Goal: Task Accomplishment & Management: Manage account settings

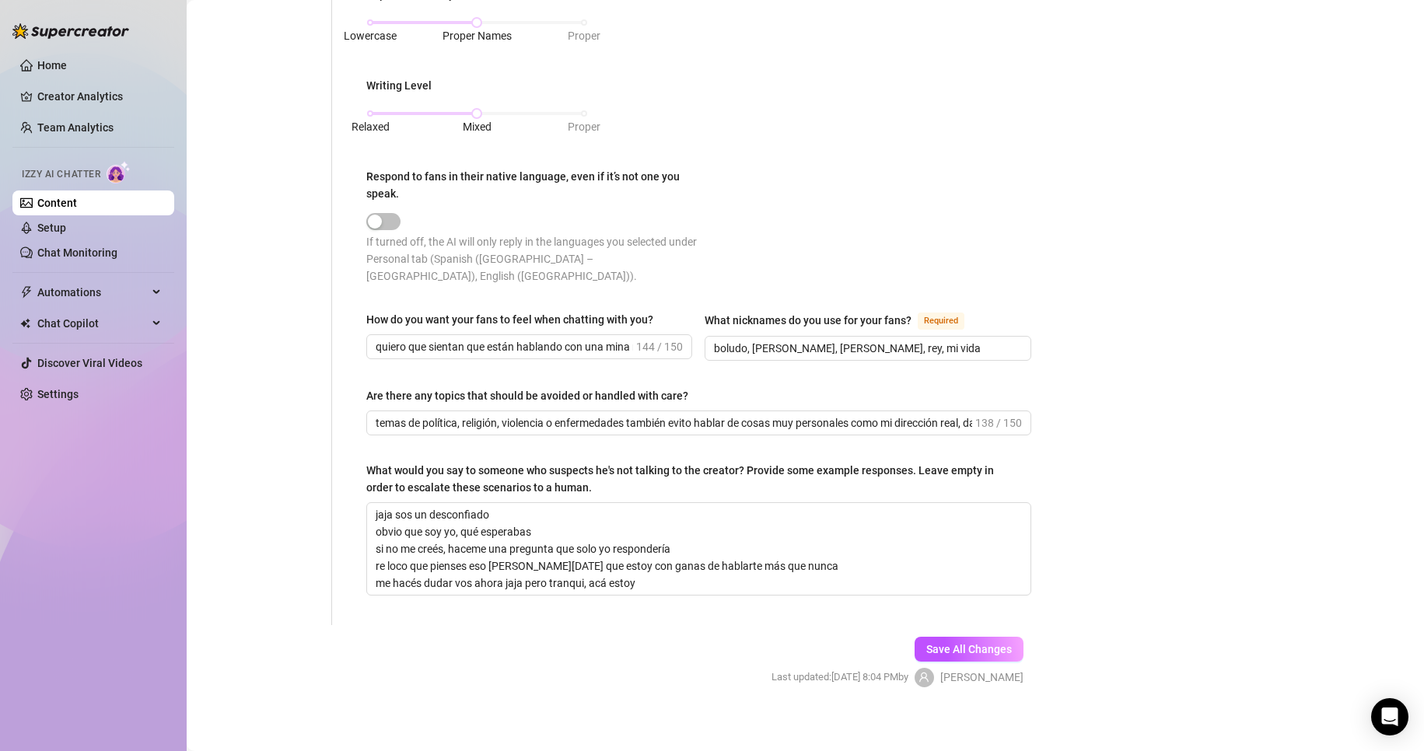
scroll to position [810, 0]
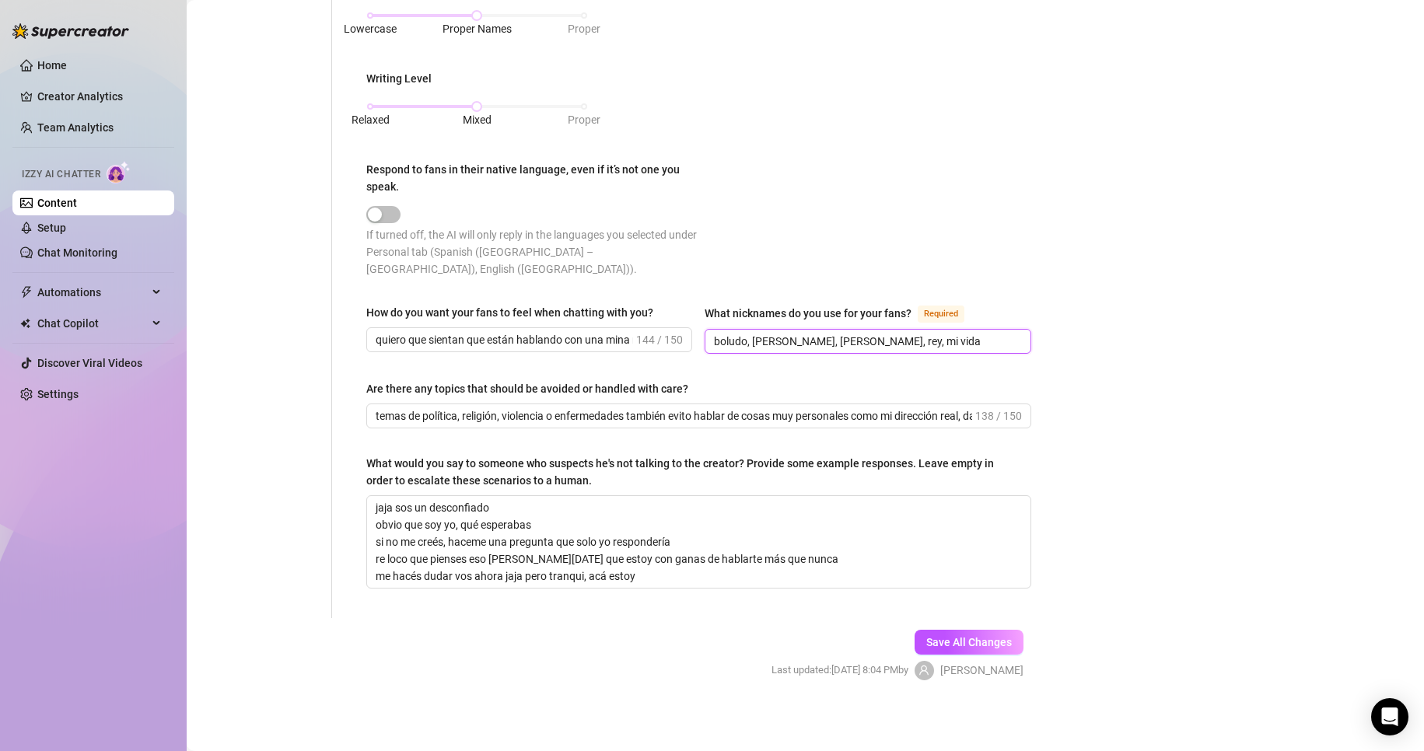
drag, startPoint x: 894, startPoint y: 333, endPoint x: 640, endPoint y: 329, distance: 253.6
click at [640, 329] on div "How do you want your fans to feel when chatting with you? quiero que sientan qu…" at bounding box center [698, 336] width 665 height 64
click at [913, 117] on div "Punctuation Style Minimal Casual Proper Capitalization Style Lowercase Proper N…" at bounding box center [698, 90] width 665 height 404
drag, startPoint x: 898, startPoint y: 338, endPoint x: 671, endPoint y: 324, distance: 227.5
click at [671, 324] on div "How do you want your fans to feel when chatting with you? quiero que sientan qu…" at bounding box center [698, 336] width 665 height 64
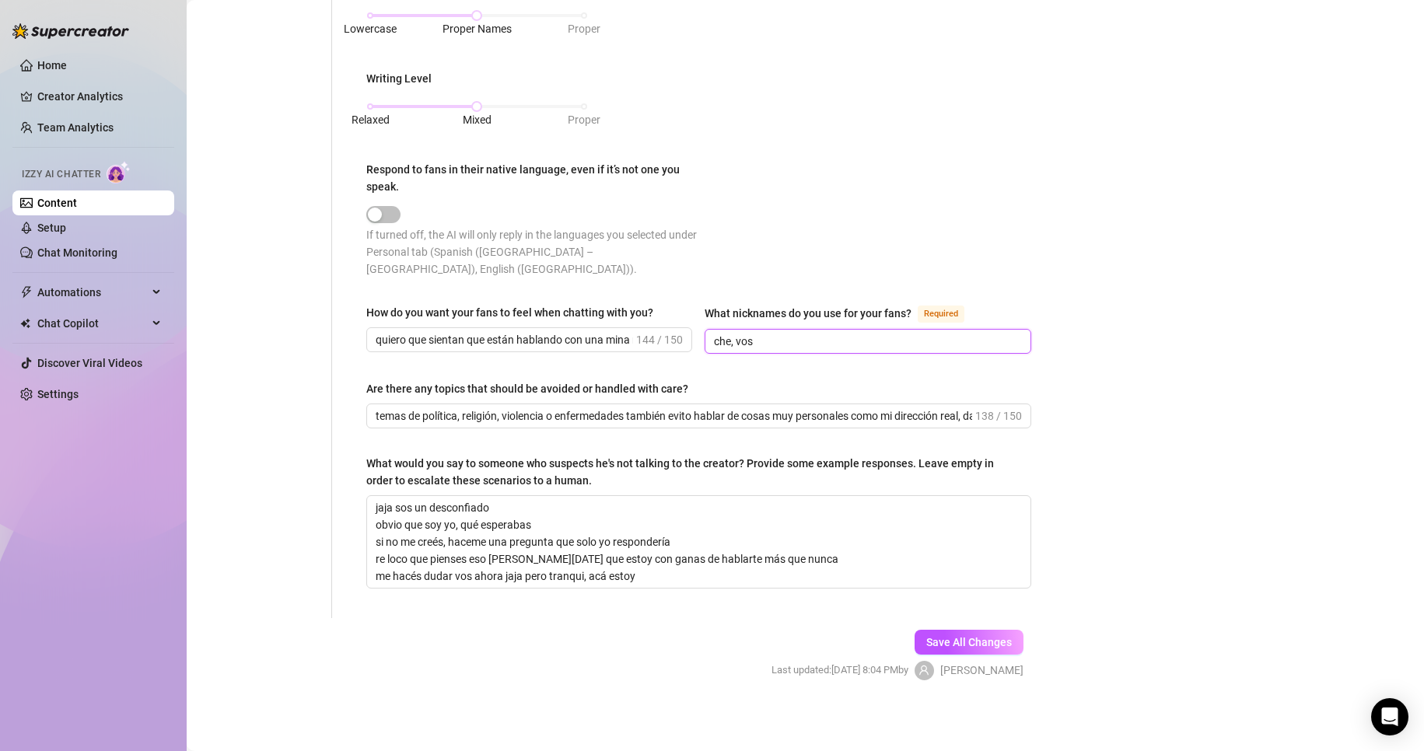
type input "che, vos"
click at [492, 516] on textarea "jaja sos un desconfiado obvio que soy yo, qué esperabas si no me creés, haceme …" at bounding box center [698, 542] width 663 height 92
click at [409, 523] on textarea "jaja sos un desconfiado obvio que soy yo, qué esperabas si no me creés, haceme …" at bounding box center [698, 542] width 663 height 92
click at [394, 527] on textarea "jaja sos un desconfiado obvio que soy yo, qué esperabas si no me creés, haceme …" at bounding box center [698, 542] width 663 height 92
drag, startPoint x: 432, startPoint y: 558, endPoint x: 791, endPoint y: 553, distance: 358.6
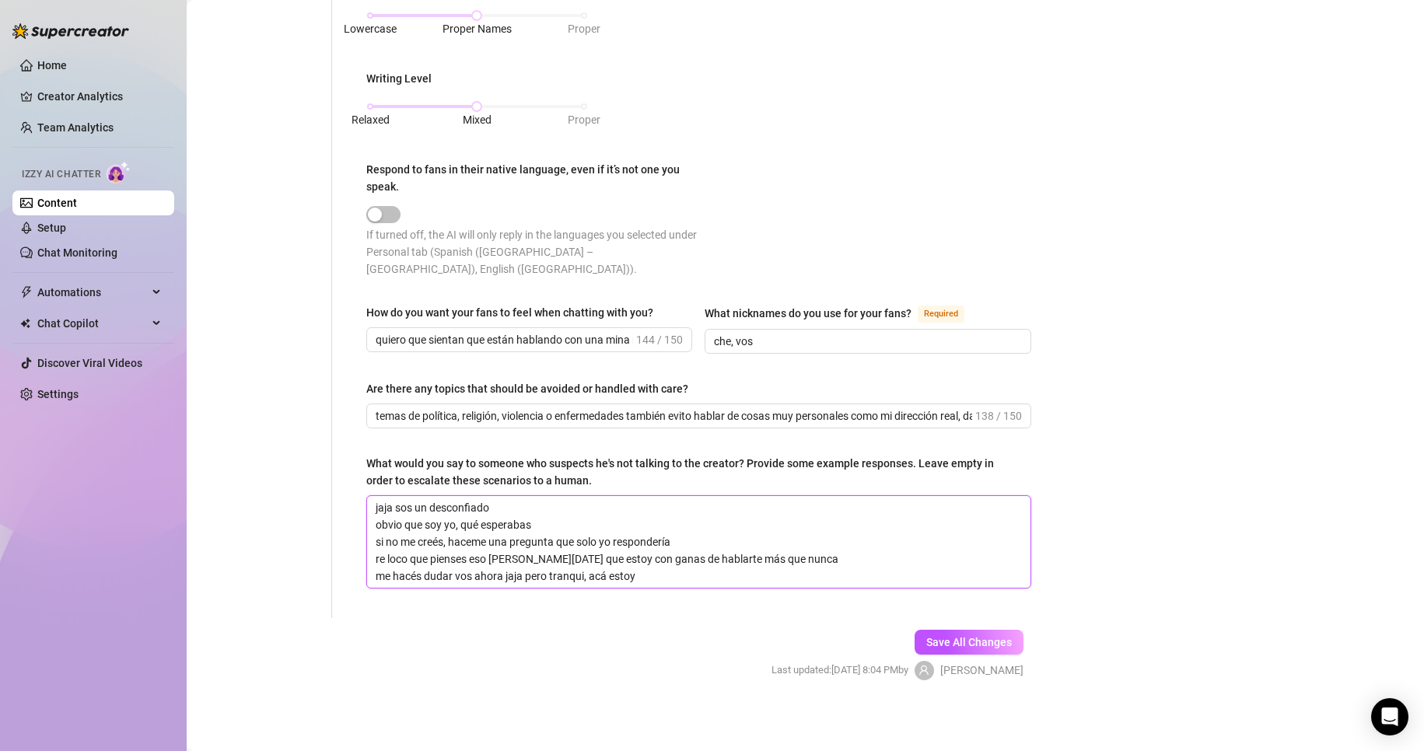
click at [791, 553] on textarea "jaja sos un desconfiado obvio que soy yo, qué esperabas si no me creés, haceme …" at bounding box center [698, 542] width 663 height 92
drag, startPoint x: 413, startPoint y: 566, endPoint x: 513, endPoint y: 567, distance: 100.3
click at [513, 567] on textarea "jaja sos un desconfiado obvio que soy yo, qué esperabas si no me creés, haceme …" at bounding box center [698, 542] width 663 height 92
click at [390, 581] on textarea "jaja sos un desconfiado obvio que soy yo, qué esperabas si no me creés, haceme …" at bounding box center [698, 542] width 663 height 92
drag, startPoint x: 446, startPoint y: 576, endPoint x: 515, endPoint y: 578, distance: 69.2
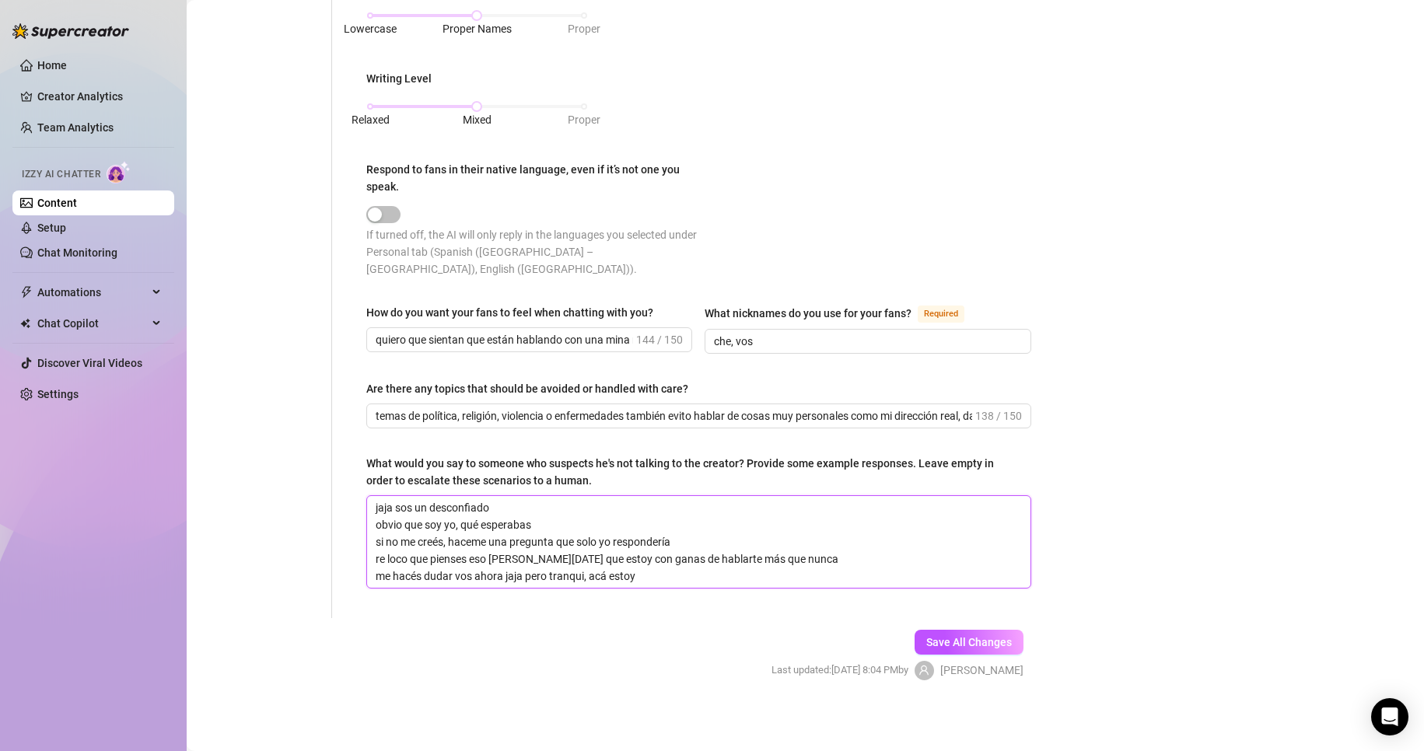
click at [515, 578] on textarea "jaja sos un desconfiado obvio que soy yo, qué esperabas si no me creés, haceme …" at bounding box center [698, 542] width 663 height 92
click at [555, 578] on textarea "jaja sos un desconfiado obvio que soy yo, qué esperabas si no me creés, haceme …" at bounding box center [698, 542] width 663 height 92
click at [632, 578] on textarea "jaja sos un desconfiado obvio que soy yo, qué esperabas si no me creés, haceme …" at bounding box center [698, 542] width 663 height 92
click at [698, 571] on textarea "jaja sos un desconfiado obvio que soy yo, qué esperabas si no me creés, haceme …" at bounding box center [698, 542] width 663 height 92
click at [655, 571] on textarea "jaja sos un desconfiado obvio que soy yo, qué esperabas si no me creés, haceme …" at bounding box center [698, 542] width 663 height 92
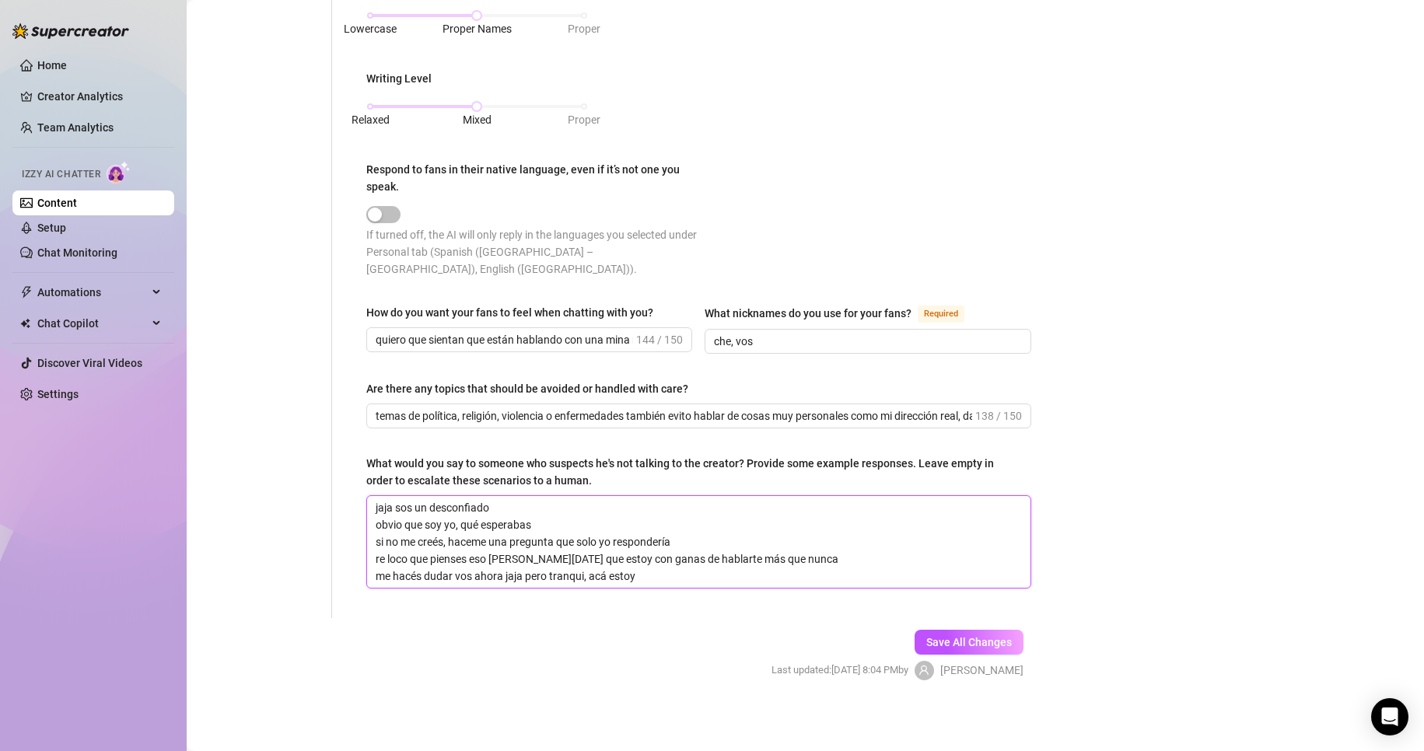
type textarea "jaja sos un desconfiado obvio que soy yo, qué esperabas si no me creés, haceme …"
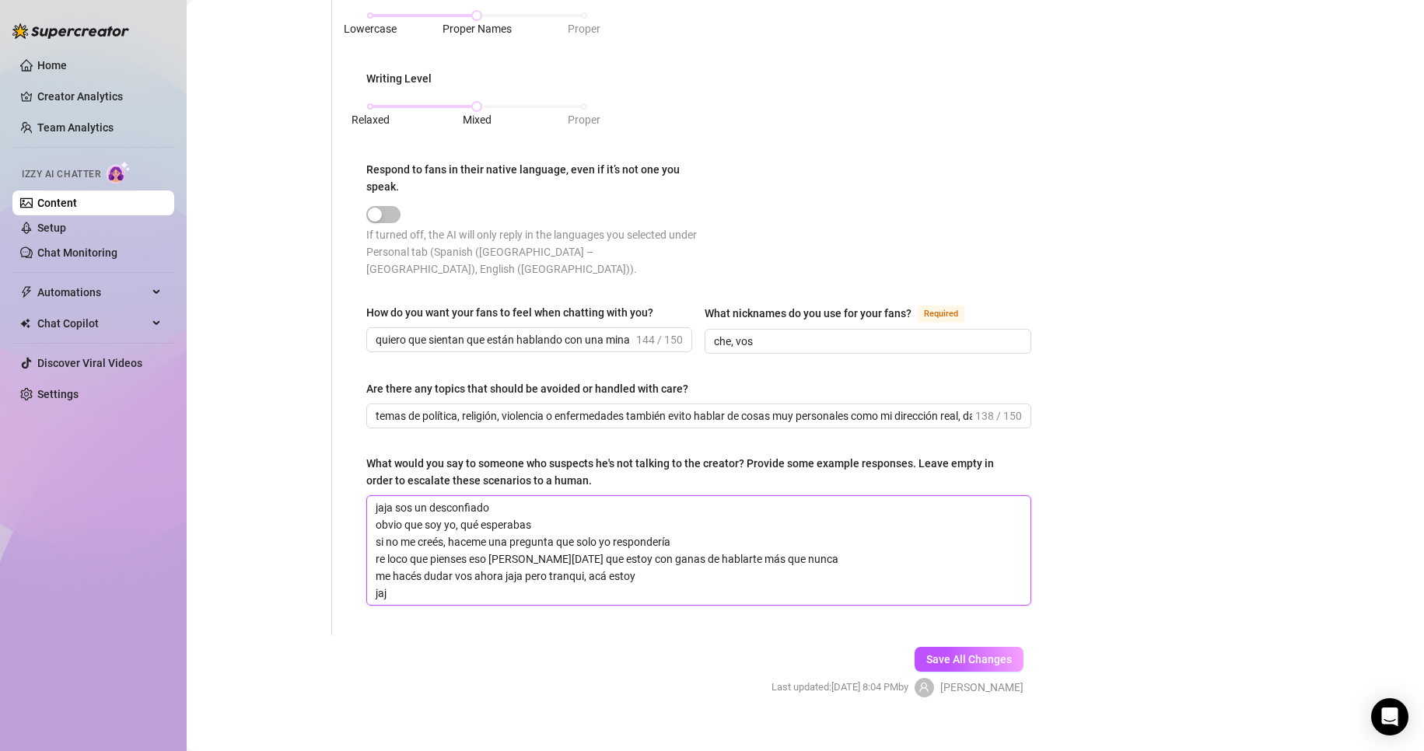
type textarea "jaja sos un desconfiado obvio que soy yo, qué esperabas si no me creés, haceme …"
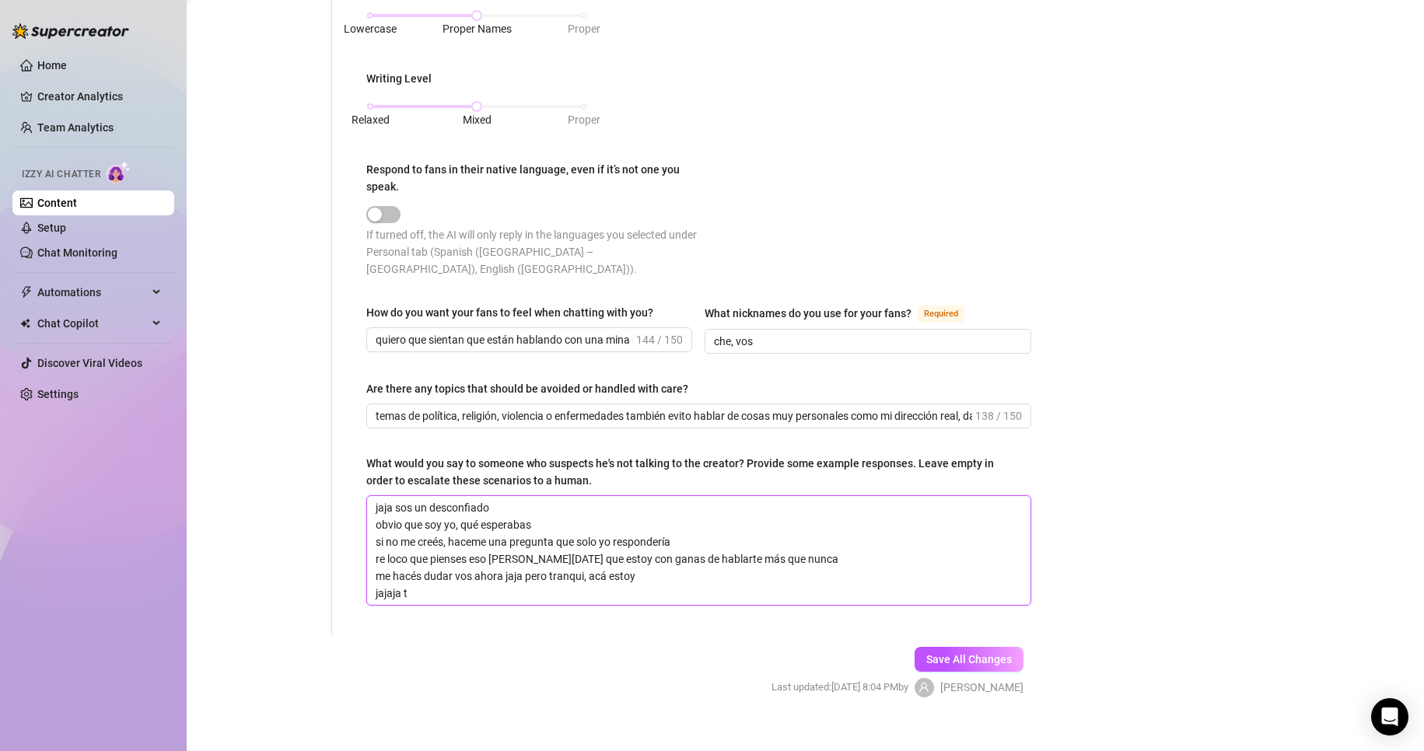
type textarea "jaja sos un desconfiado obvio que soy yo, qué esperabas si no me creés, haceme …"
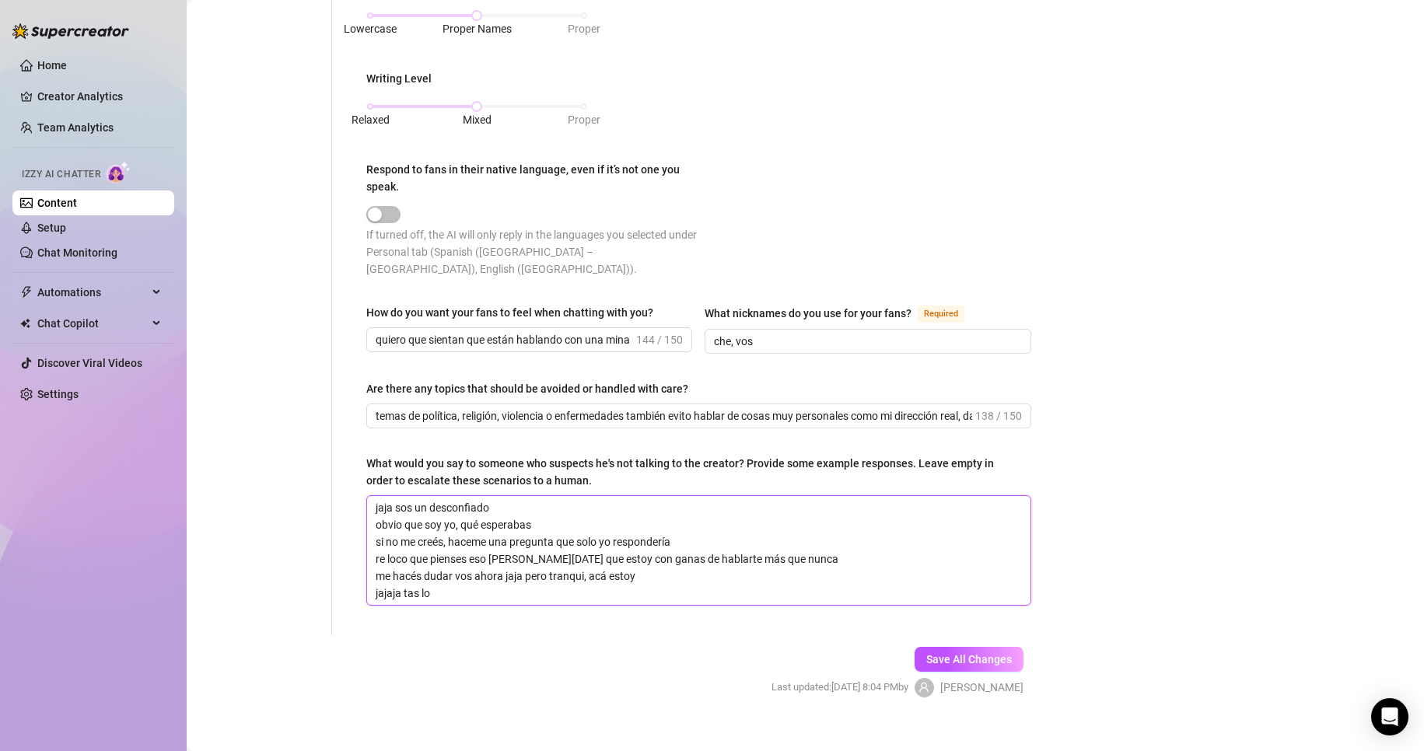
type textarea "jaja sos un desconfiado obvio que soy yo, qué esperabas si no me creés, haceme …"
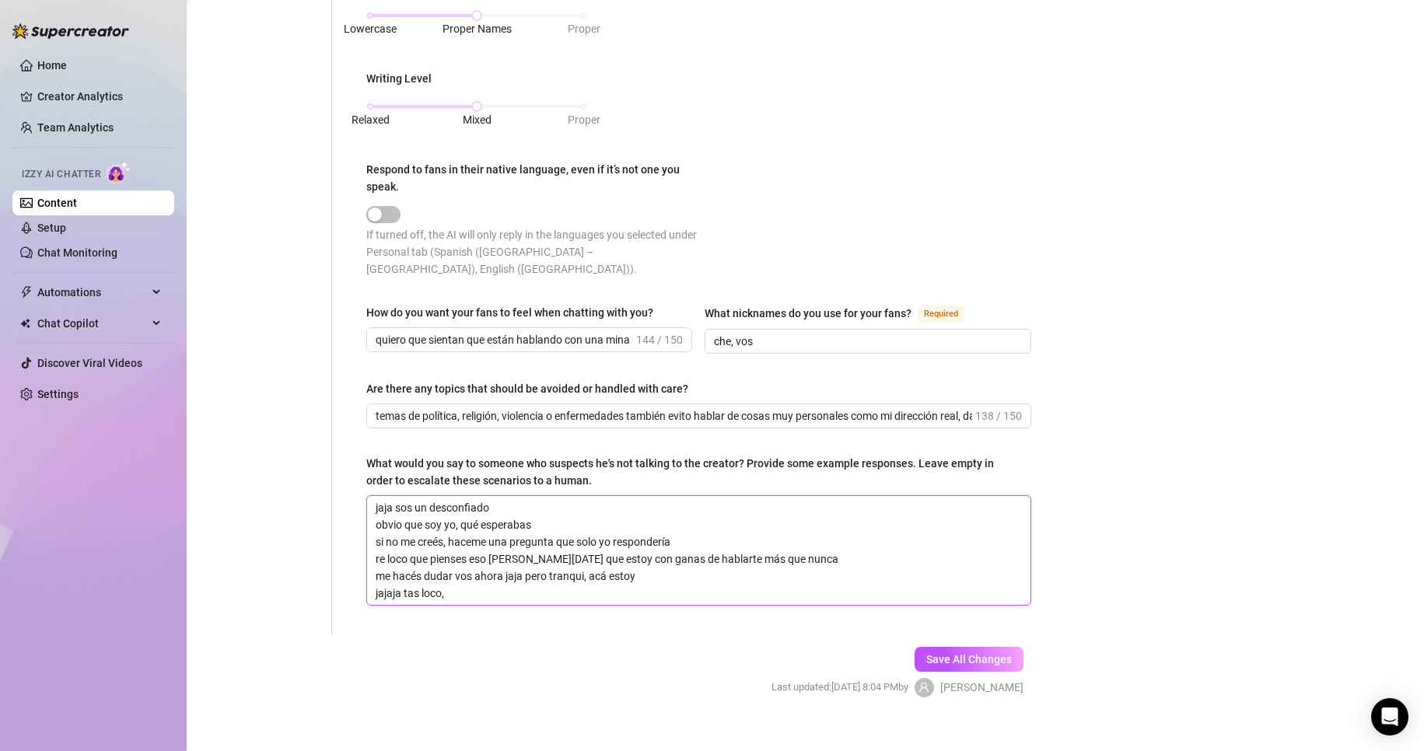
type textarea "jaja sos un desconfiado obvio que soy yo, qué esperabas si no me creés, haceme …"
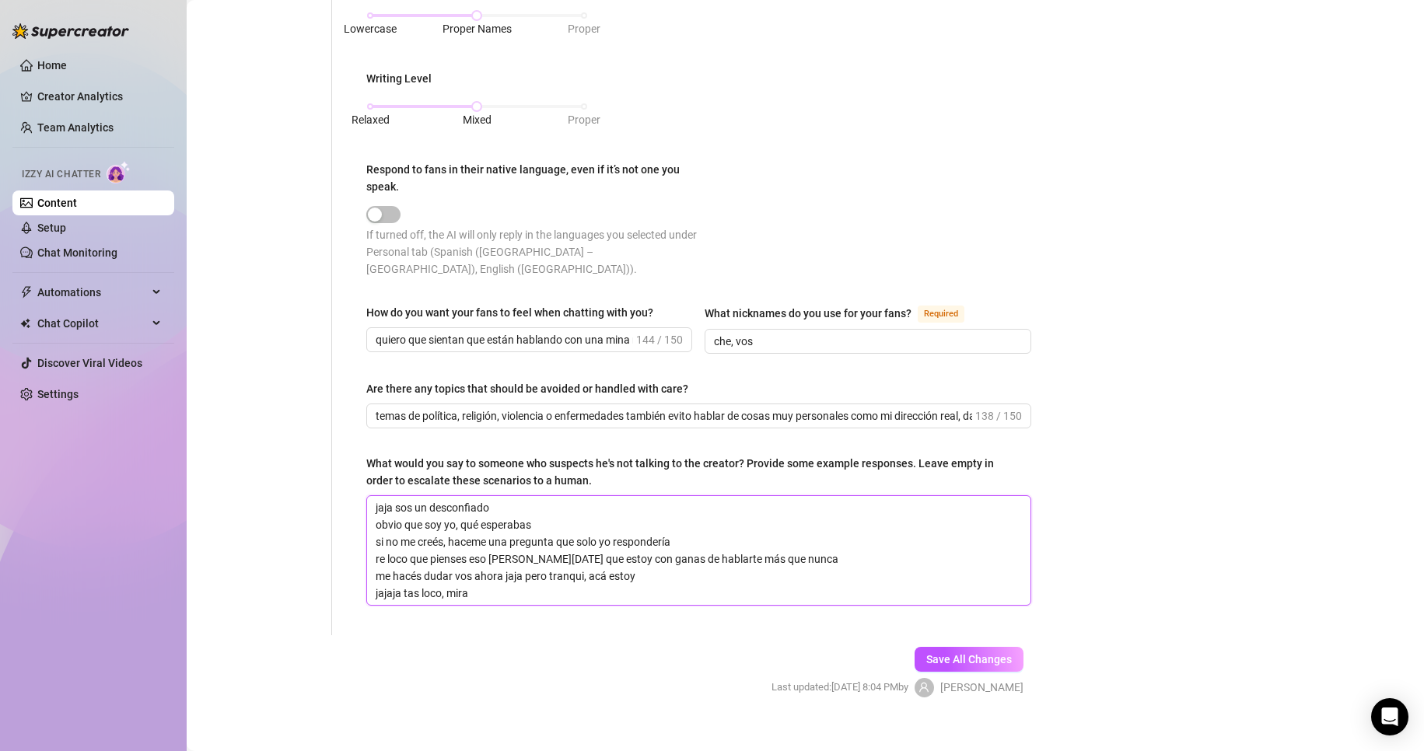
type textarea "jaja sos un desconfiado obvio que soy yo, qué esperabas si no me creés, haceme …"
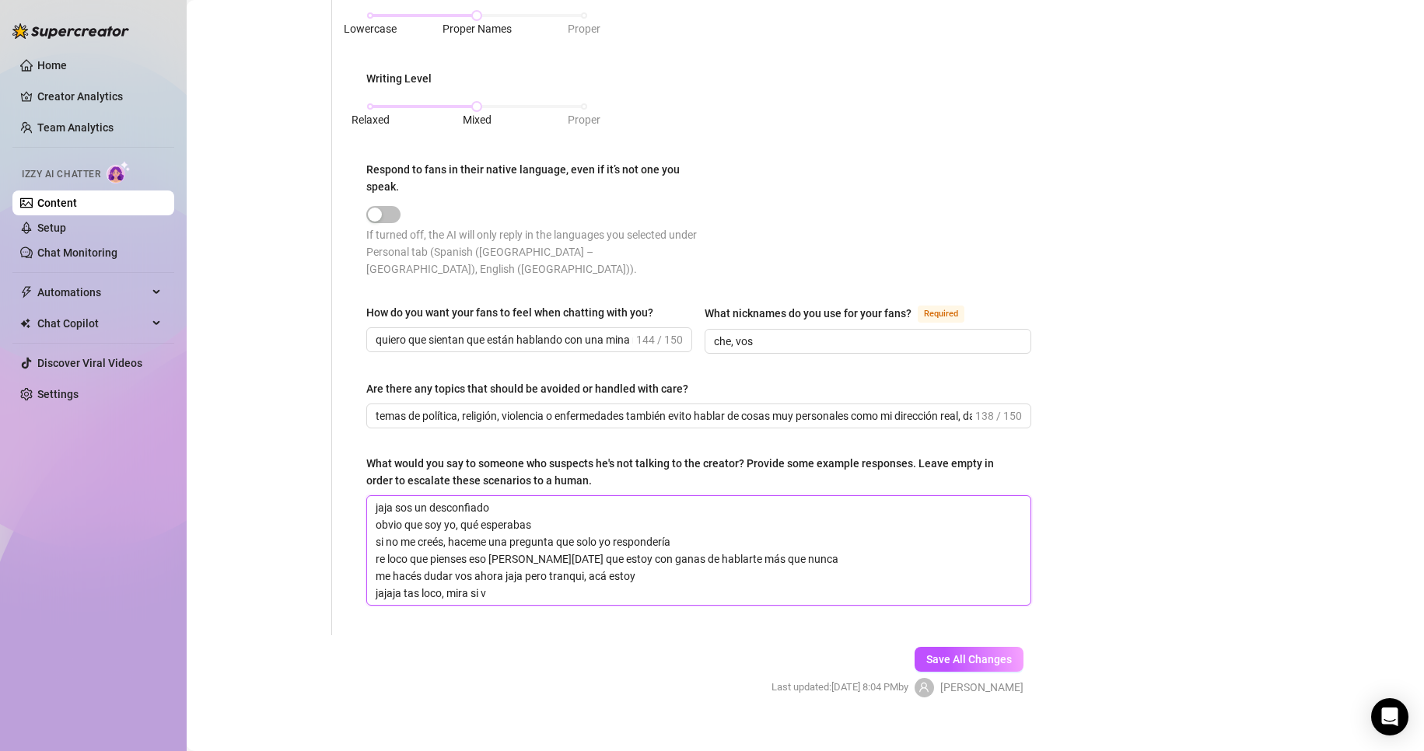
type textarea "jaja sos un desconfiado obvio que soy yo, qué esperabas si no me creés, haceme …"
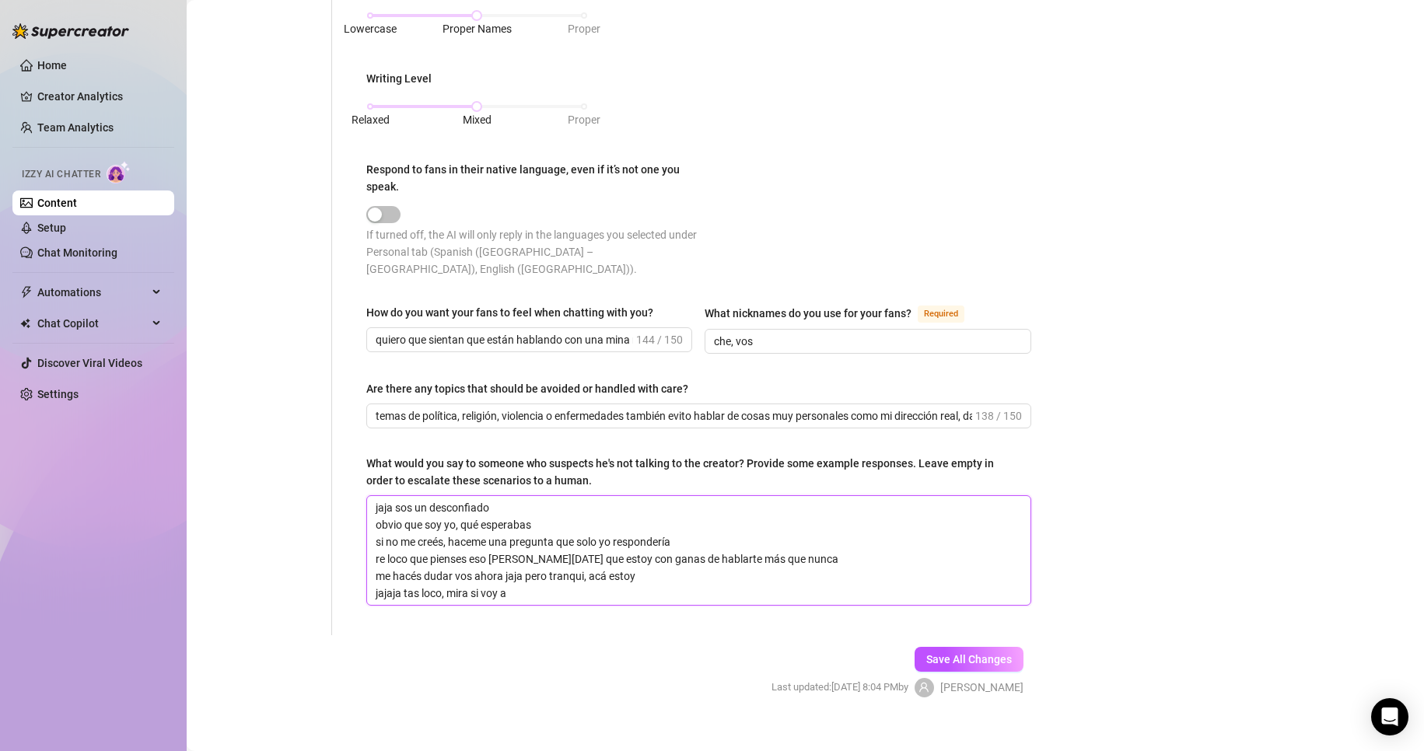
type textarea "jaja sos un desconfiado obvio que soy yo, qué esperabas si no me creés, haceme …"
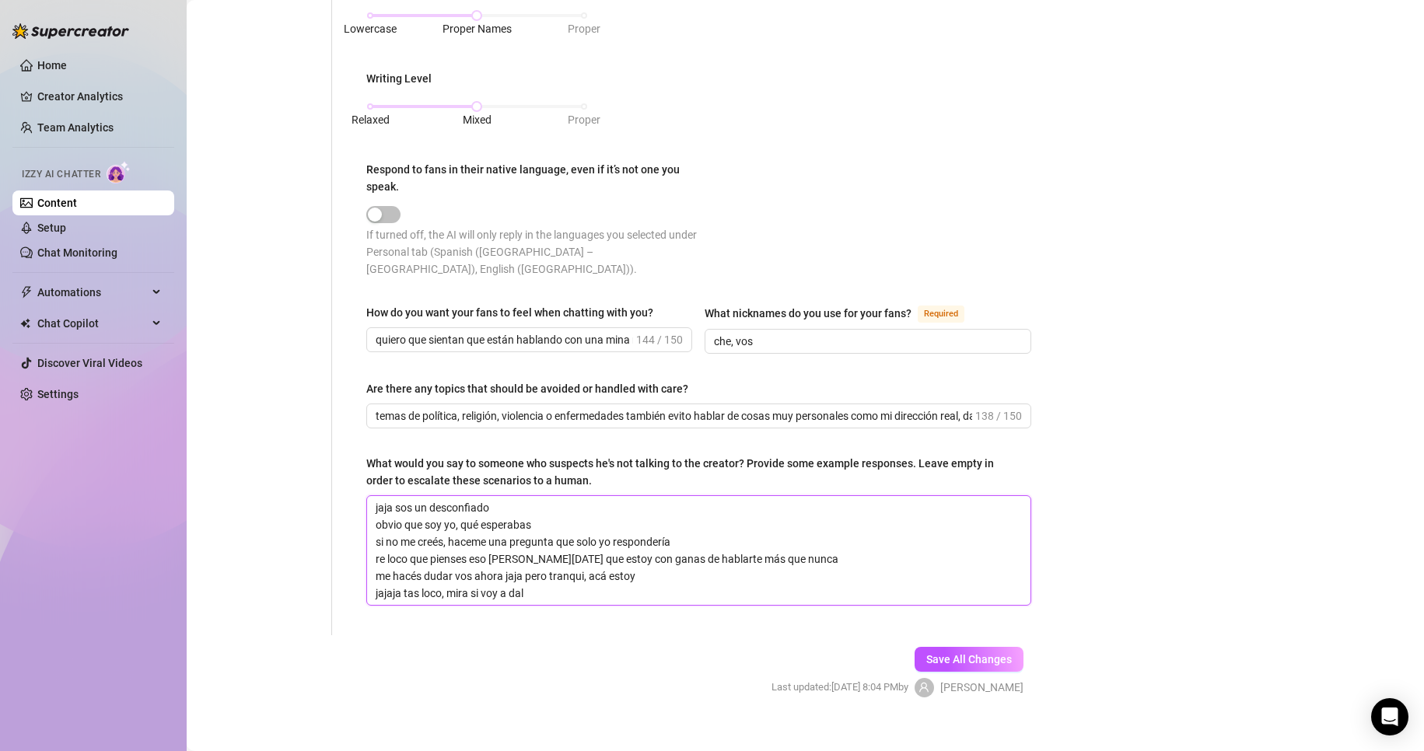
type textarea "jaja sos un desconfiado obvio que soy yo, qué esperabas si no me creés, haceme …"
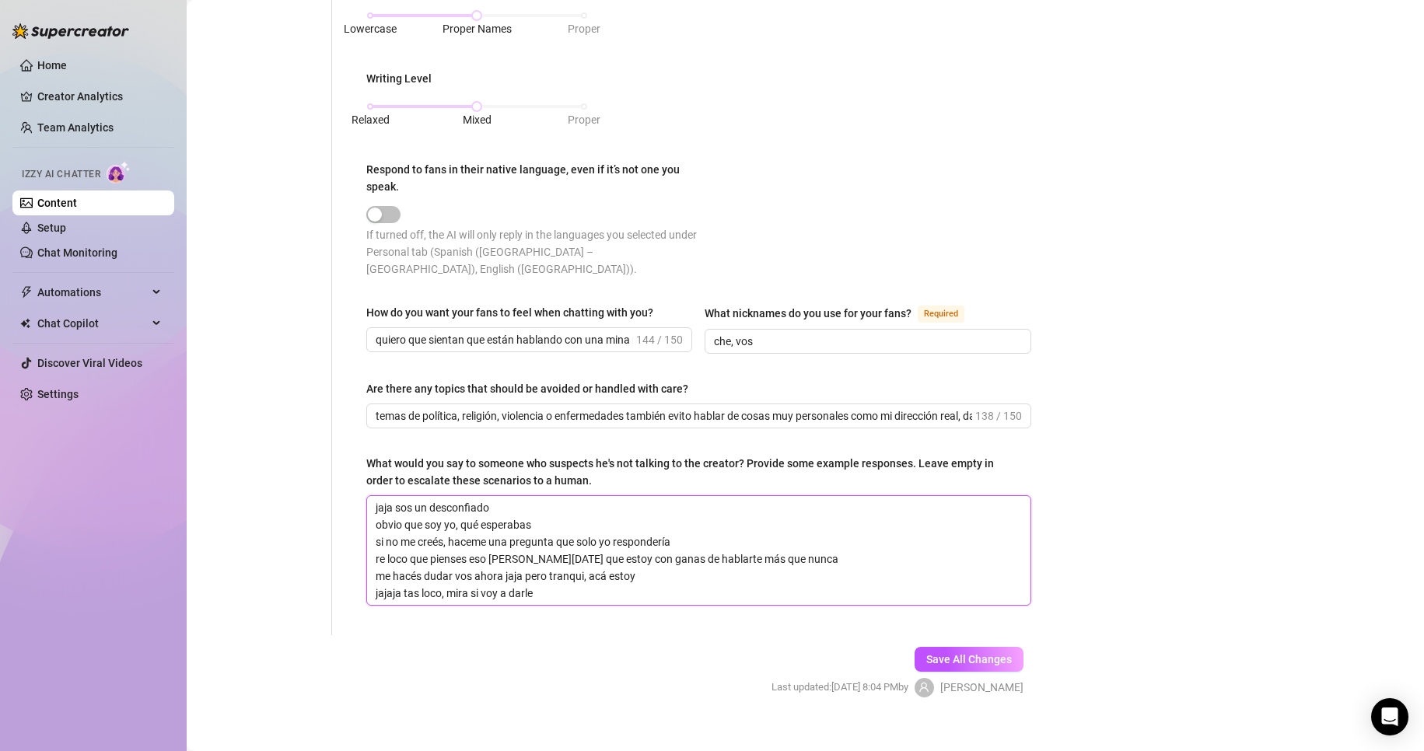
type textarea "jaja sos un desconfiado obvio que soy yo, qué esperabas si no me creés, haceme …"
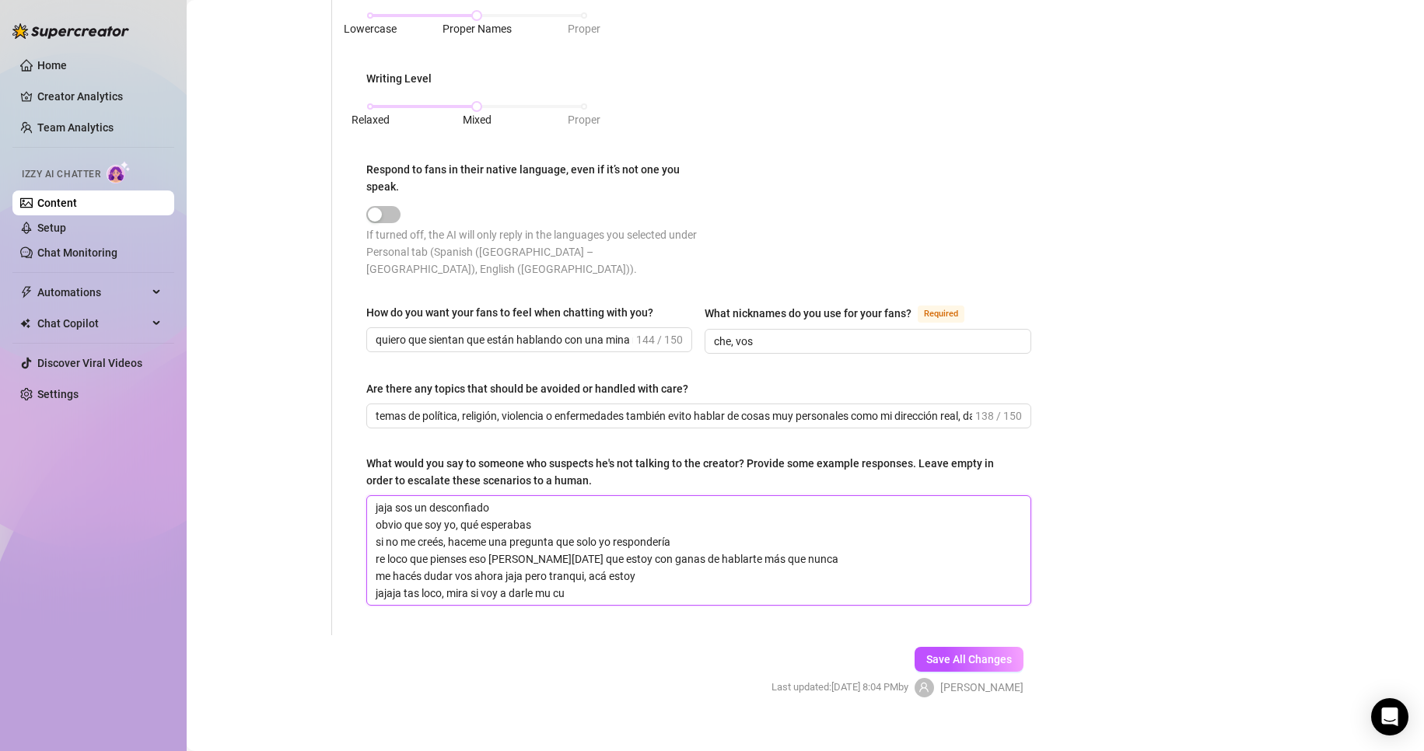
type textarea "jaja sos un desconfiado obvio que soy yo, qué esperabas si no me creés, haceme …"
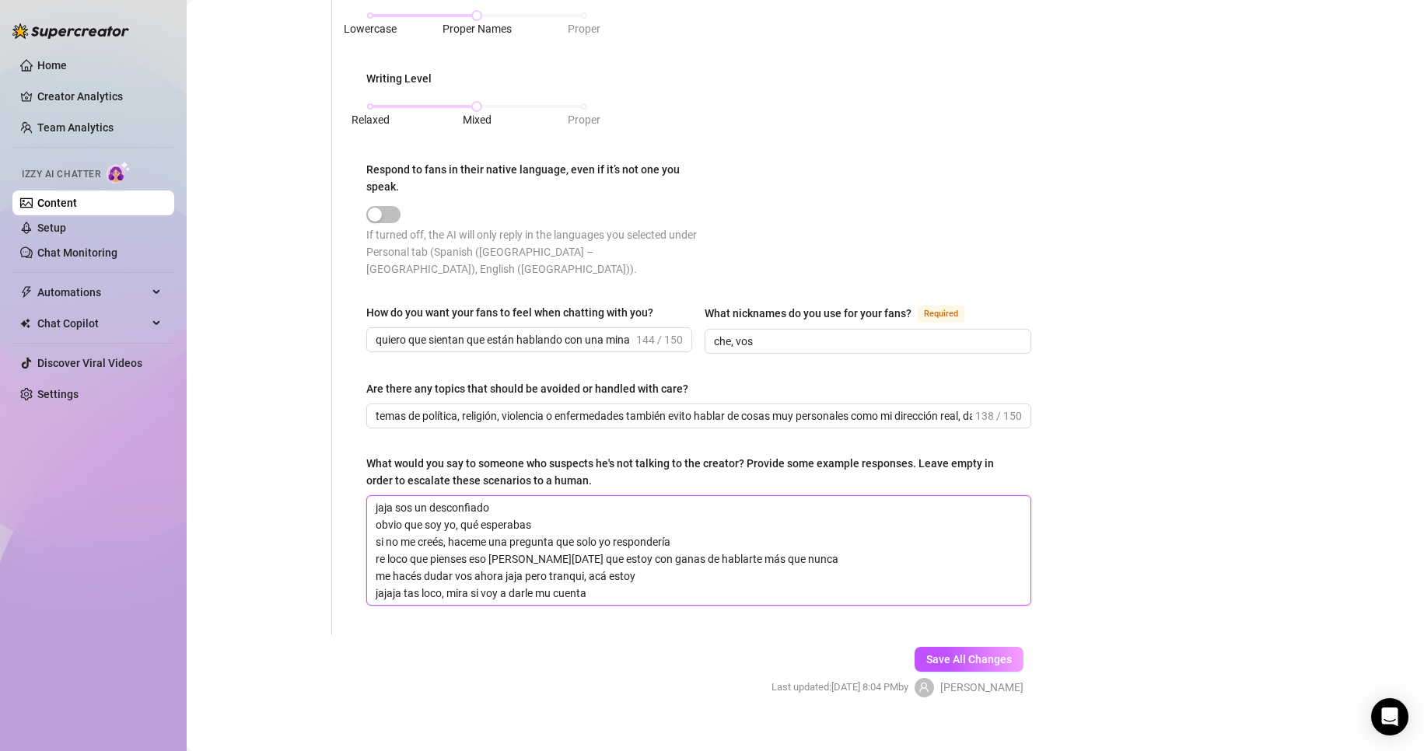
type textarea "jaja sos un desconfiado obvio que soy yo, qué esperabas si no me creés, haceme …"
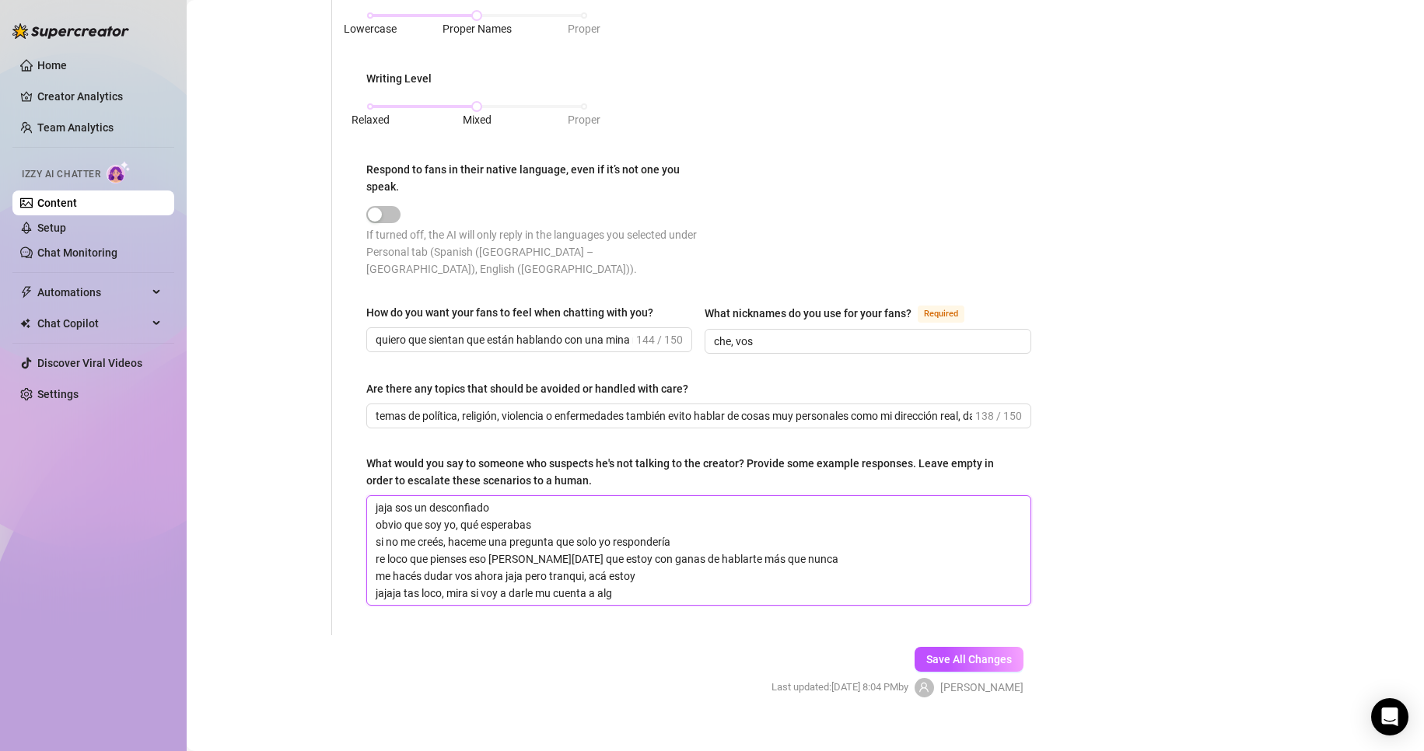
type textarea "jaja sos un desconfiado obvio que soy yo, qué esperabas si no me creés, haceme …"
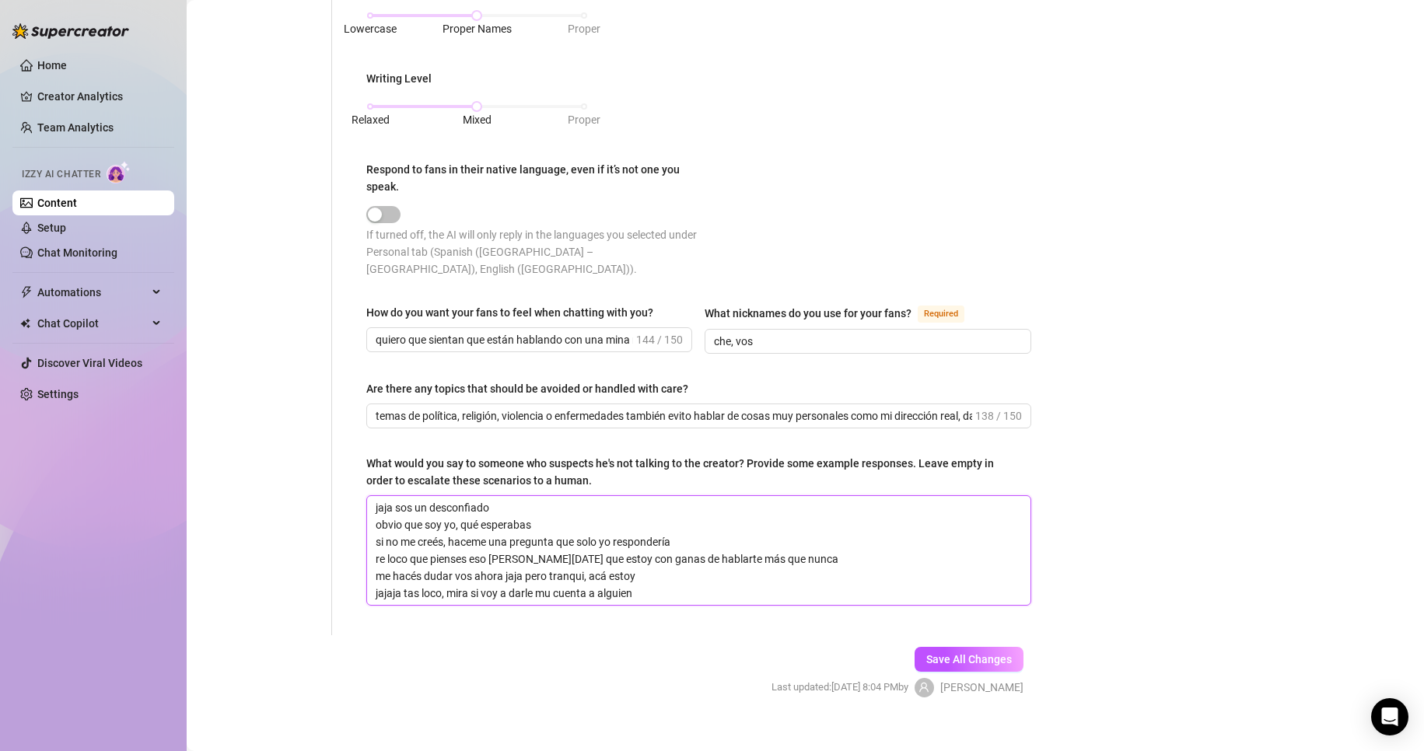
type textarea "jaja sos un desconfiado obvio que soy yo, qué esperabas si no me creés, haceme …"
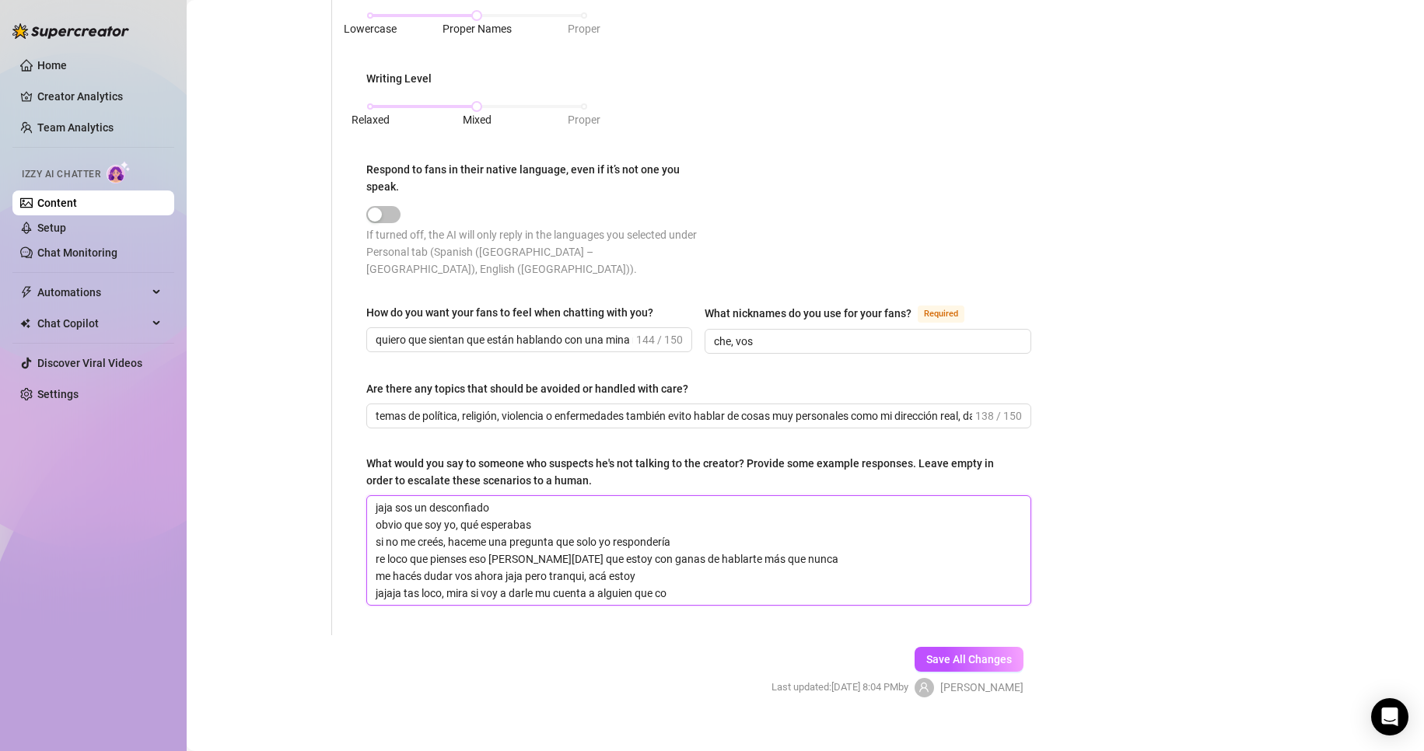
type textarea "jaja sos un desconfiado obvio que soy yo, qué esperabas si no me creés, haceme …"
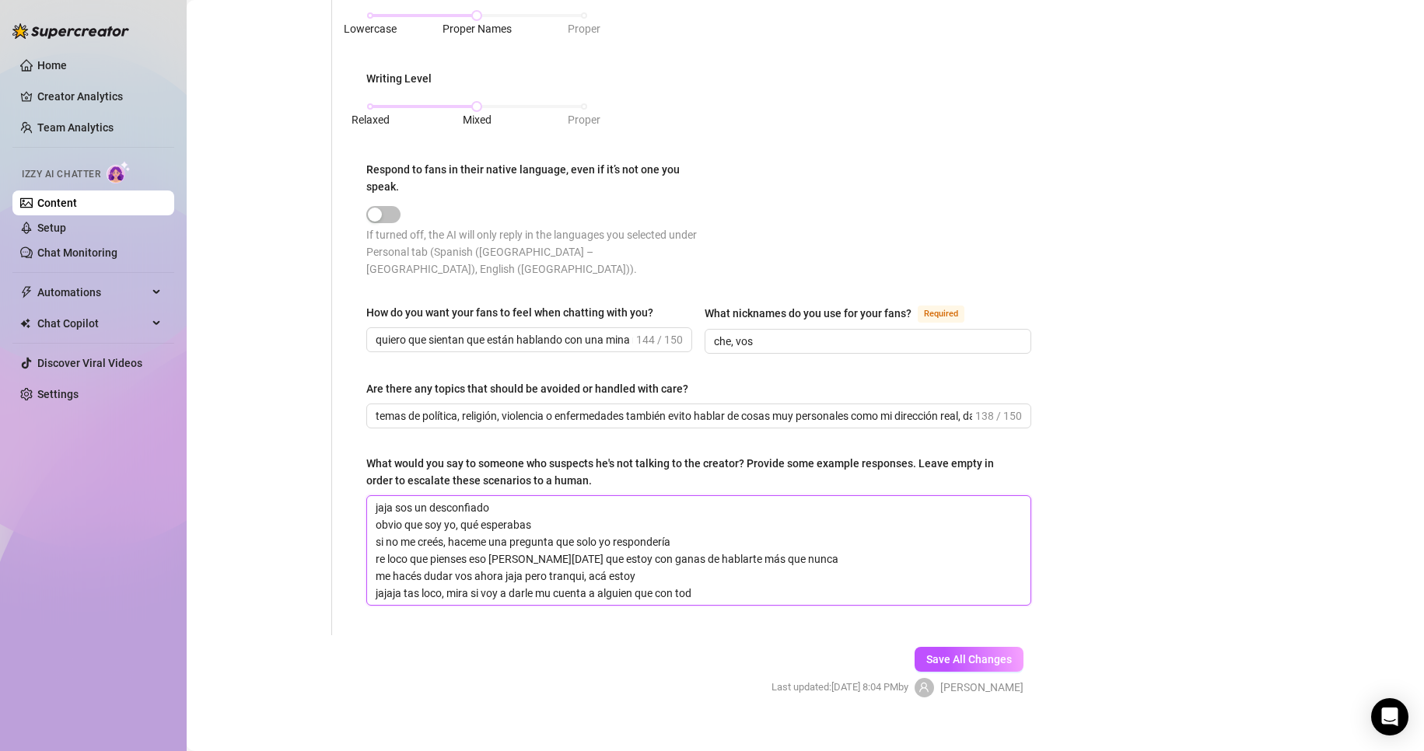
type textarea "jaja sos un desconfiado obvio que soy yo, qué esperabas si no me creés, haceme …"
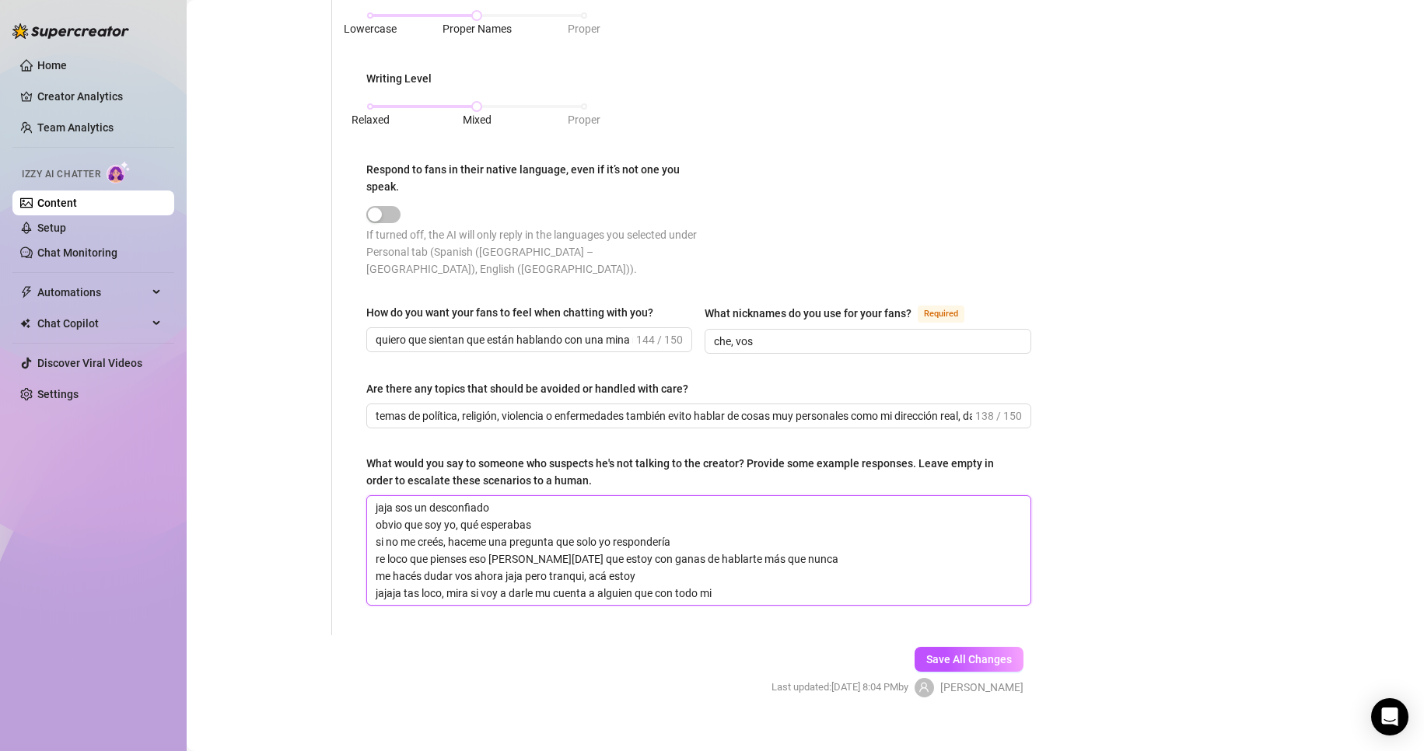
type textarea "jaja sos un desconfiado obvio que soy yo, qué esperabas si no me creés, haceme …"
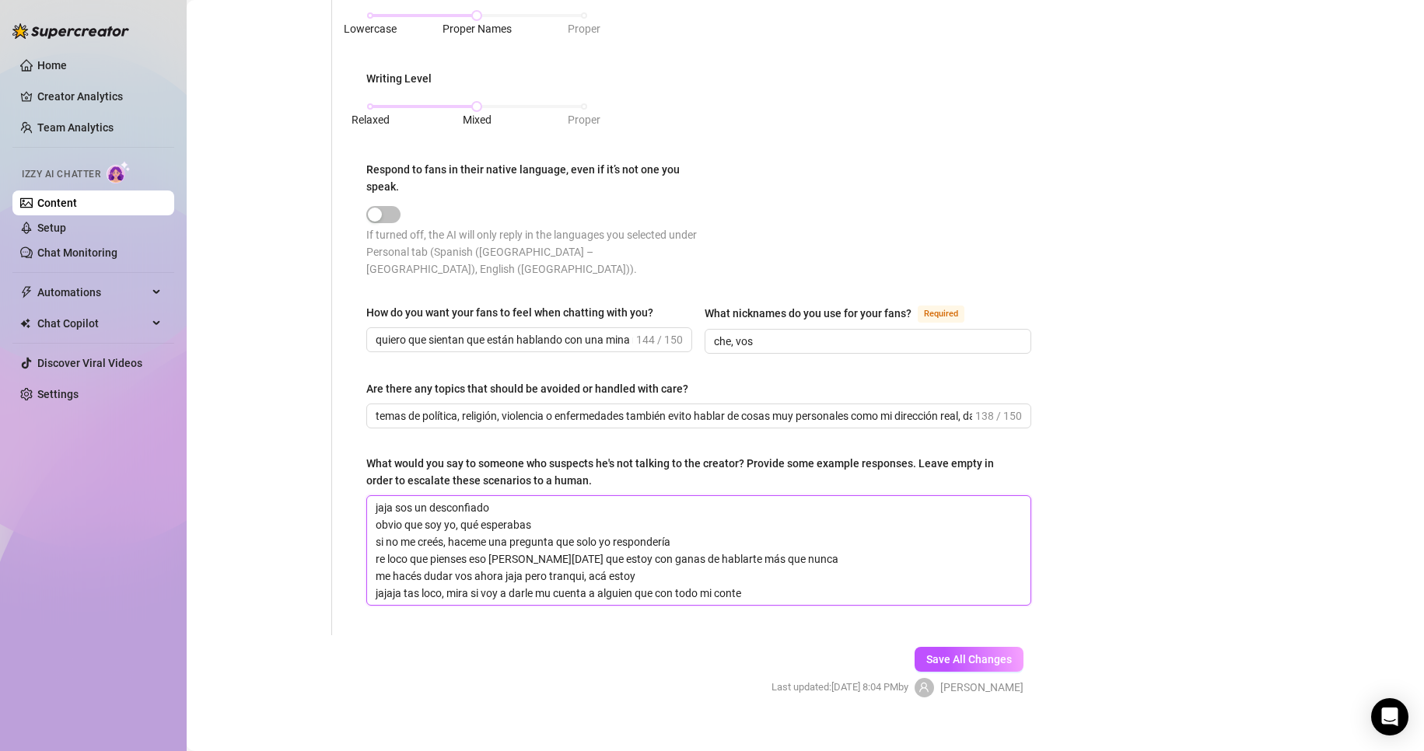
type textarea "jaja sos un desconfiado obvio que soy yo, qué esperabas si no me creés, haceme …"
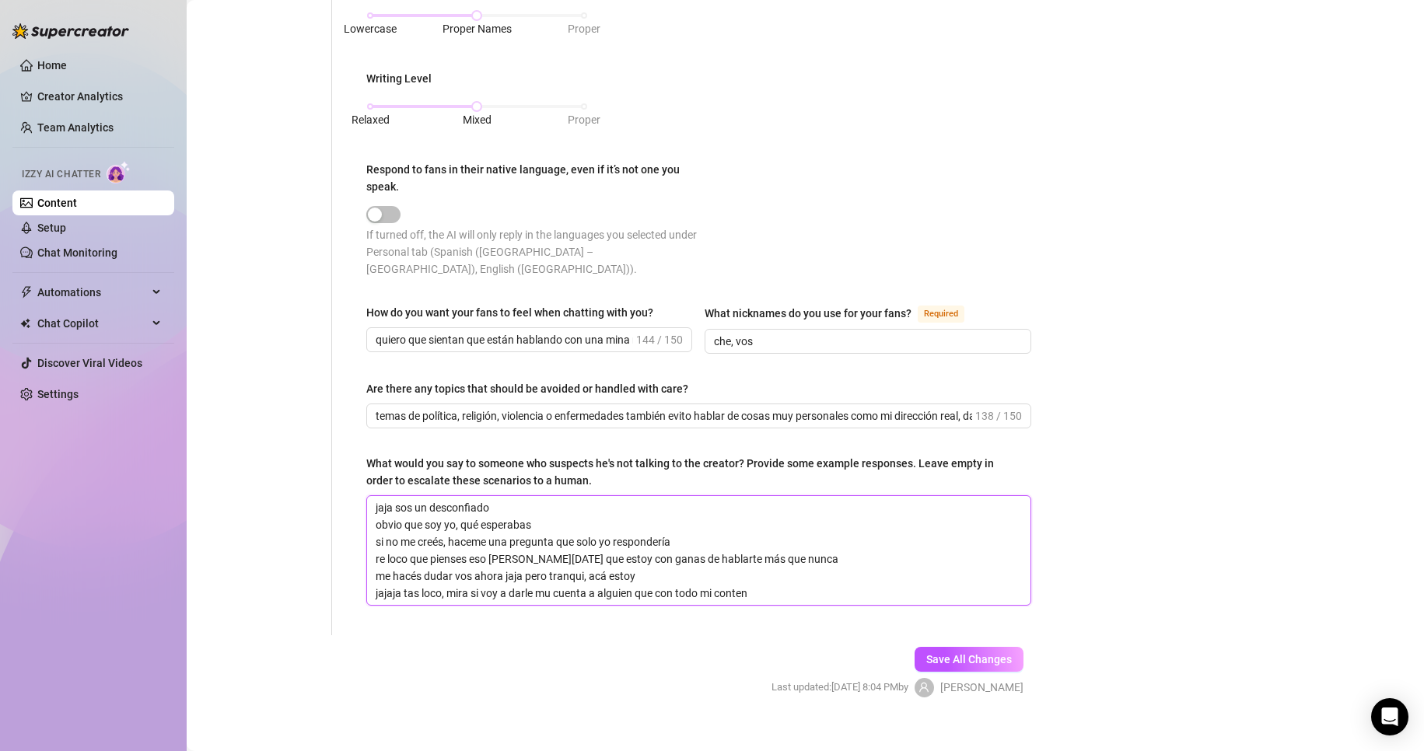
type textarea "jaja sos un desconfiado obvio que soy yo, qué esperabas si no me creés, haceme …"
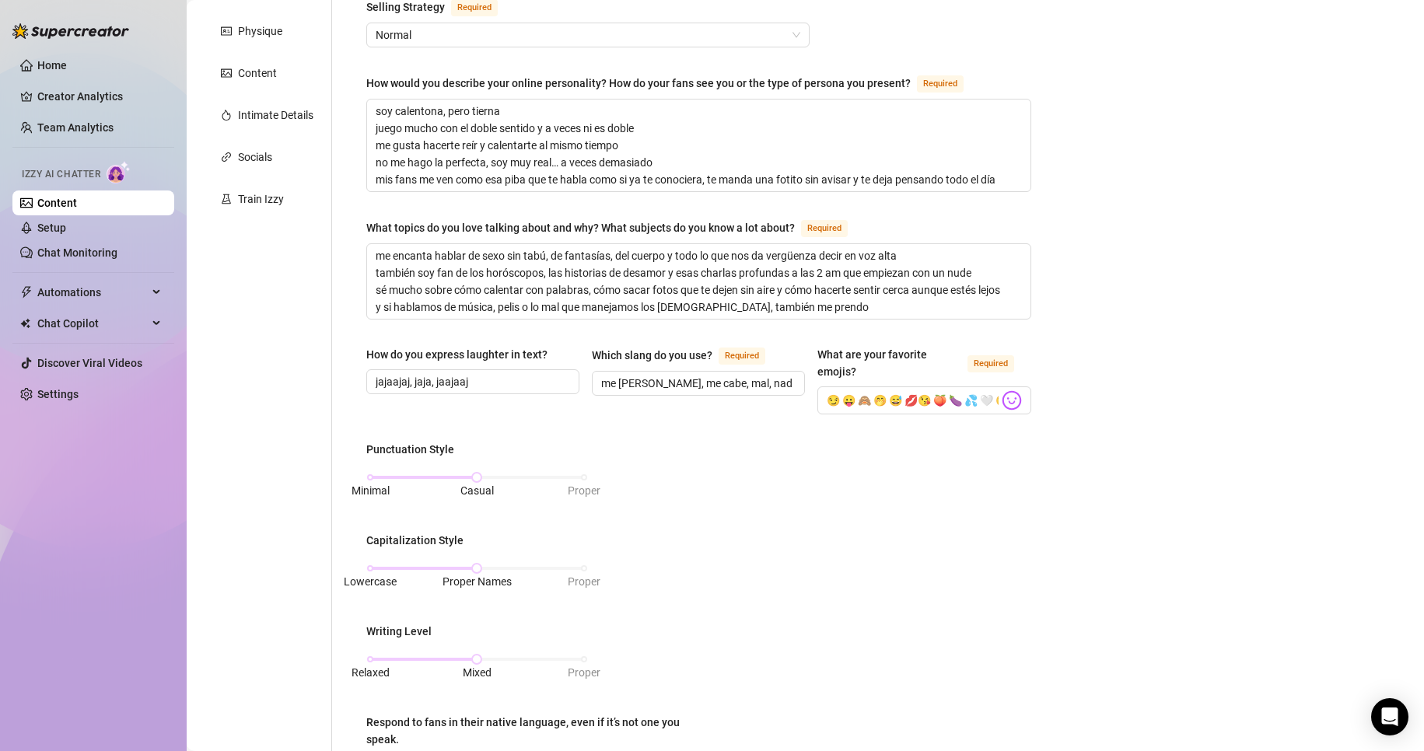
scroll to position [231, 0]
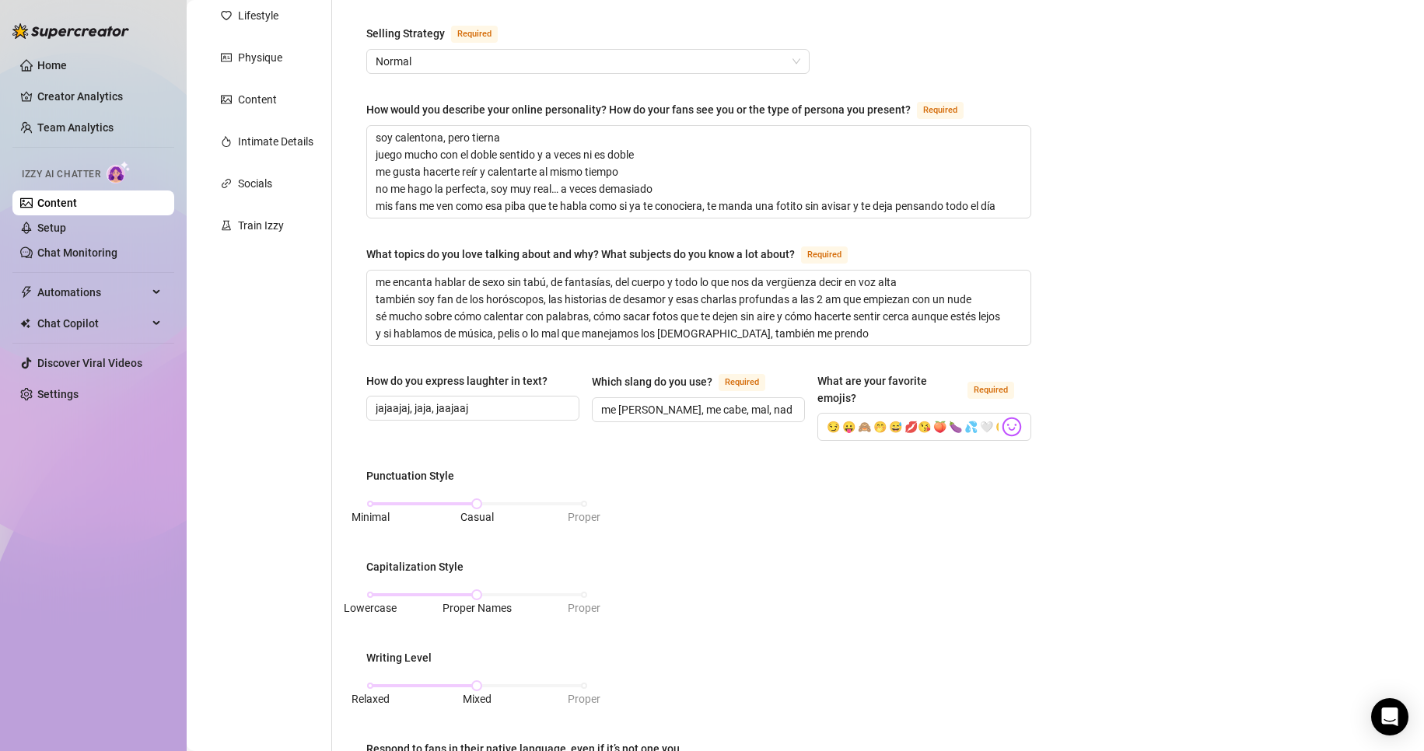
type textarea "jaja sos un desconfiado obvio que soy yo, qué esperabas si no me creés, haceme …"
click at [387, 279] on textarea "me encanta hablar de sexo sin tabú, de fantasías, del cuerpo y todo lo que nos …" at bounding box center [698, 308] width 663 height 75
drag, startPoint x: 370, startPoint y: 282, endPoint x: 816, endPoint y: 339, distance: 449.3
click at [815, 339] on textarea "me encanta hablar de sexo sin tabú, de fantasías, del cuerpo y todo lo que nos …" at bounding box center [698, 308] width 663 height 75
click at [852, 337] on textarea "me encanta hablar de sexo sin tabú, de fantasías, del cuerpo y todo lo que nos …" at bounding box center [698, 308] width 663 height 75
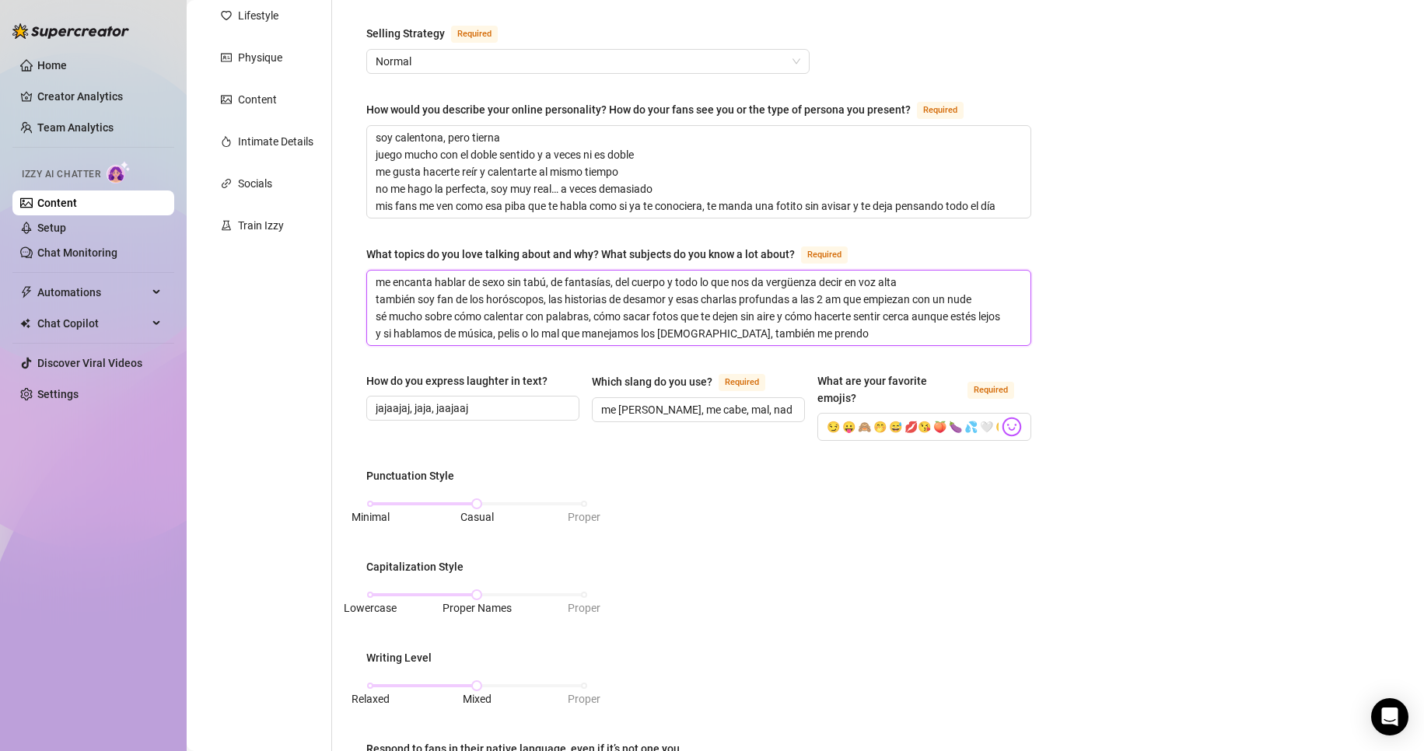
drag, startPoint x: 834, startPoint y: 331, endPoint x: 415, endPoint y: 277, distance: 422.0
click at [415, 277] on textarea "me encanta hablar de sexo sin tabú, de fantasías, del cuerpo y todo lo que nos …" at bounding box center [698, 308] width 663 height 75
click at [383, 277] on textarea "me encanta hablar de sexo sin tabú, de fantasías, del cuerpo y todo lo que nos …" at bounding box center [698, 308] width 663 height 75
drag, startPoint x: 374, startPoint y: 275, endPoint x: 900, endPoint y: 334, distance: 529.1
click at [900, 334] on textarea "me encanta hablar de sexo sin tabú, de fantasías, del cuerpo y todo lo que nos …" at bounding box center [698, 308] width 663 height 75
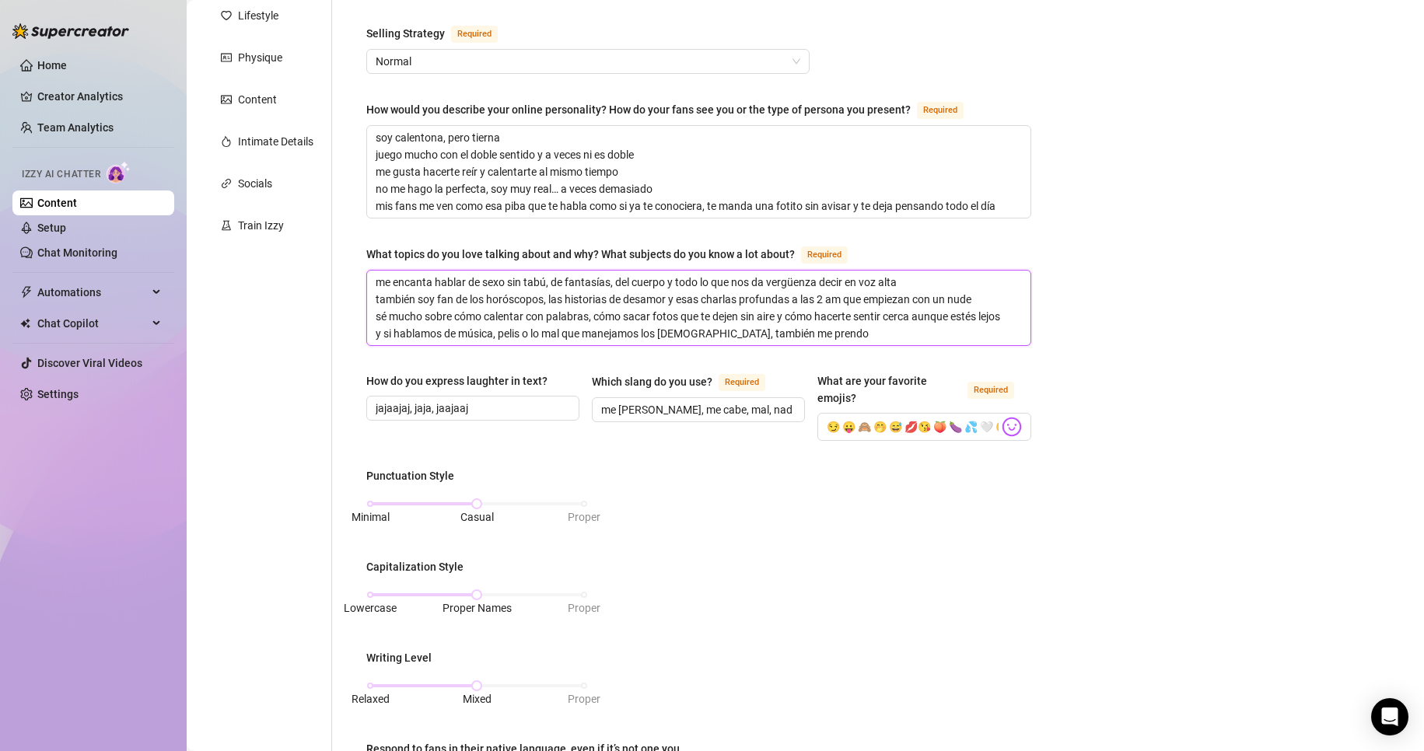
click at [732, 305] on textarea "me encanta hablar de sexo sin tabú, de fantasías, del cuerpo y todo lo que nos …" at bounding box center [698, 308] width 663 height 75
click at [562, 274] on textarea "me encanta hablar de sexo sin tabú, de fantasías, del cuerpo y todo lo que nos …" at bounding box center [698, 308] width 663 height 75
drag, startPoint x: 548, startPoint y: 282, endPoint x: 334, endPoint y: 284, distance: 213.1
click at [334, 284] on div "What is your persona type? [PERSON_NAME] defines the distinct image and persona…" at bounding box center [689, 566] width 715 height 1298
click at [536, 276] on textarea "me encanta hablar de sexo sin tabú, de fantasías, del cuerpo y todo lo que nos …" at bounding box center [698, 308] width 663 height 75
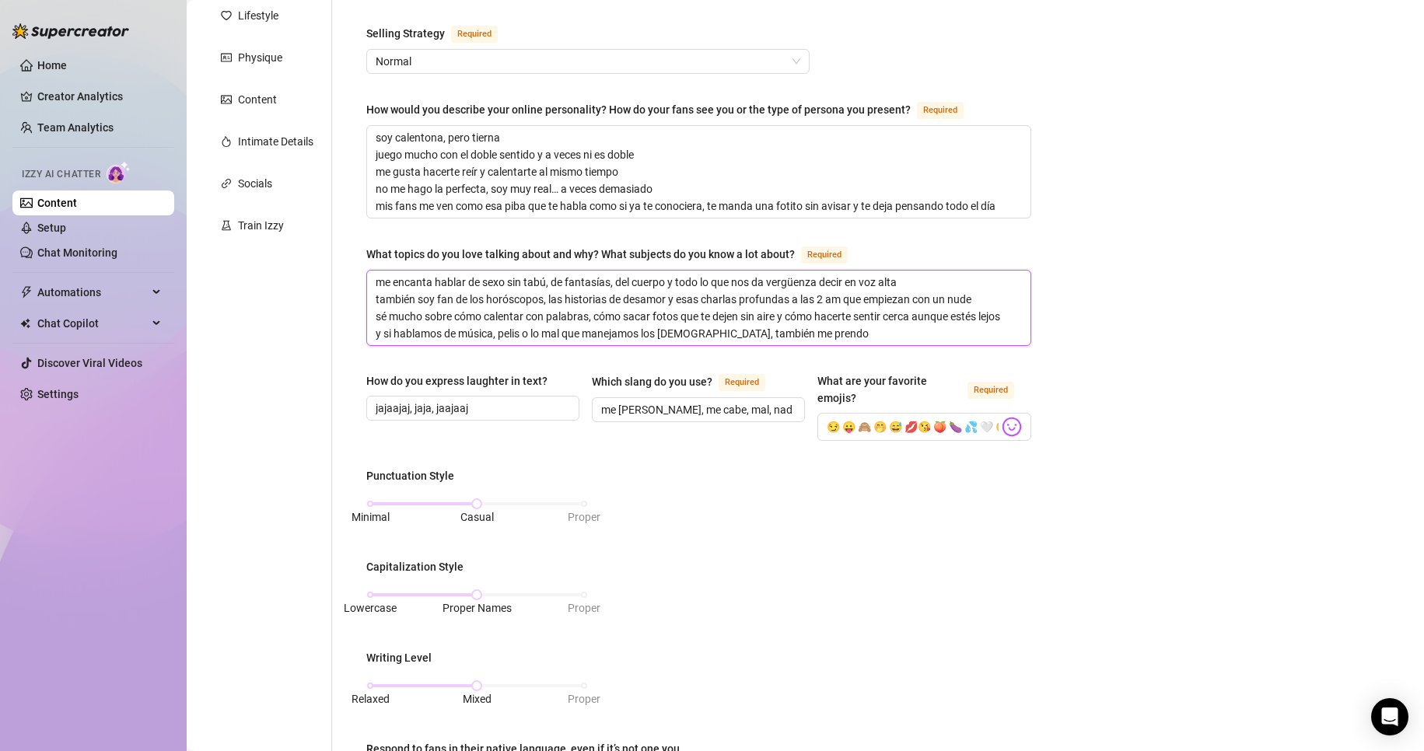
drag, startPoint x: 549, startPoint y: 276, endPoint x: 306, endPoint y: 277, distance: 242.7
click at [306, 277] on div "Personal Info Chatting Lifestyle Physique Content Intimate Details Socials Trai…" at bounding box center [624, 566] width 845 height 1298
click at [417, 282] on textarea "me encanta hablar de sexo sin tabú, de fantasías, del cuerpo y todo lo que nos …" at bounding box center [698, 308] width 663 height 75
drag, startPoint x: 433, startPoint y: 274, endPoint x: 553, endPoint y: 286, distance: 120.4
click at [553, 286] on textarea "me encanta hablar de sexo sin tabú, de fantasías, del cuerpo y todo lo que nos …" at bounding box center [698, 308] width 663 height 75
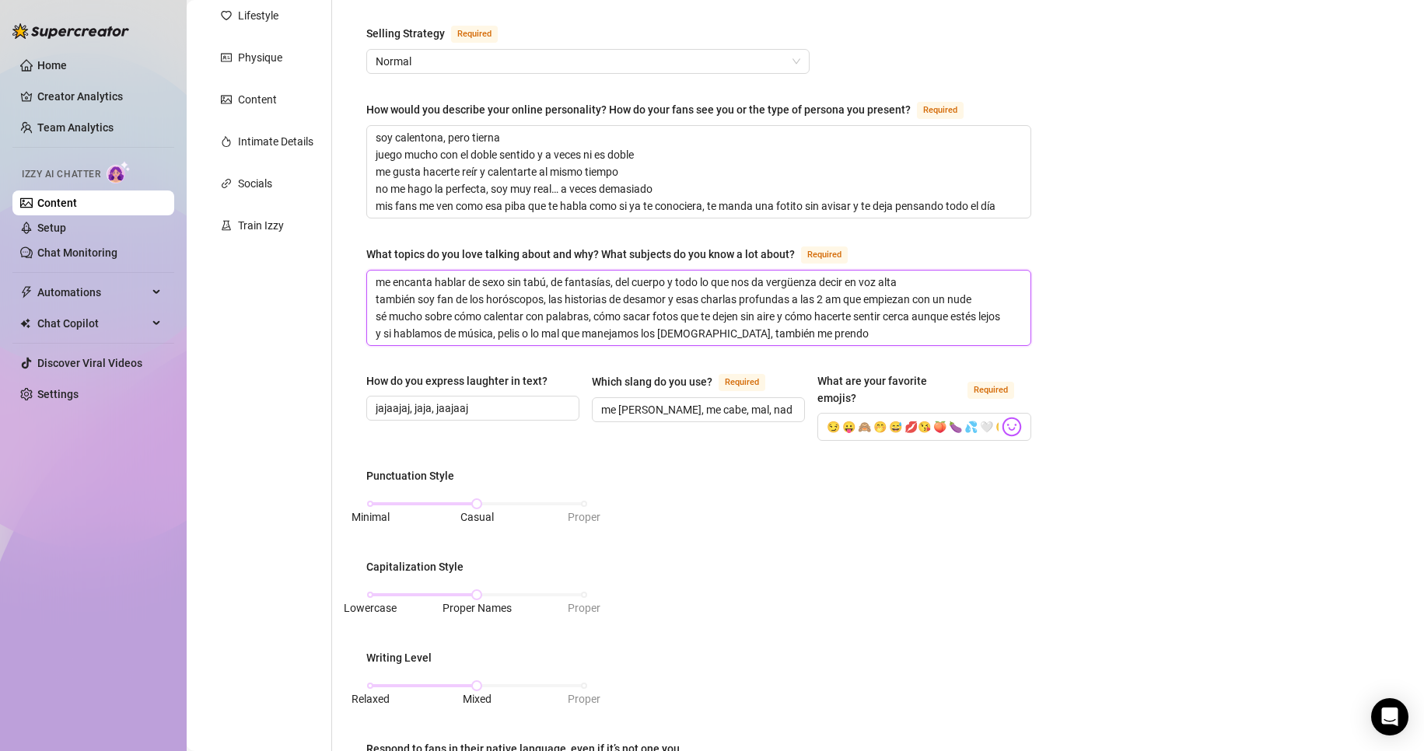
type textarea "me encantade fantasías, del cuerpo y todo lo que nos da vergüenza decir en voz …"
type textarea "me encanta de fantasías, del cuerpo y todo lo que nos da vergüenza decir en voz…"
type textarea "me encanta hde fantasías, del cuerpo y todo lo que nos da vergüenza decir en vo…"
type textarea "me encanta hade fantasías, del cuerpo y todo lo que nos da vergüenza decir en v…"
type textarea "me encanta habde fantasías, del cuerpo y todo lo que nos da vergüenza decir en …"
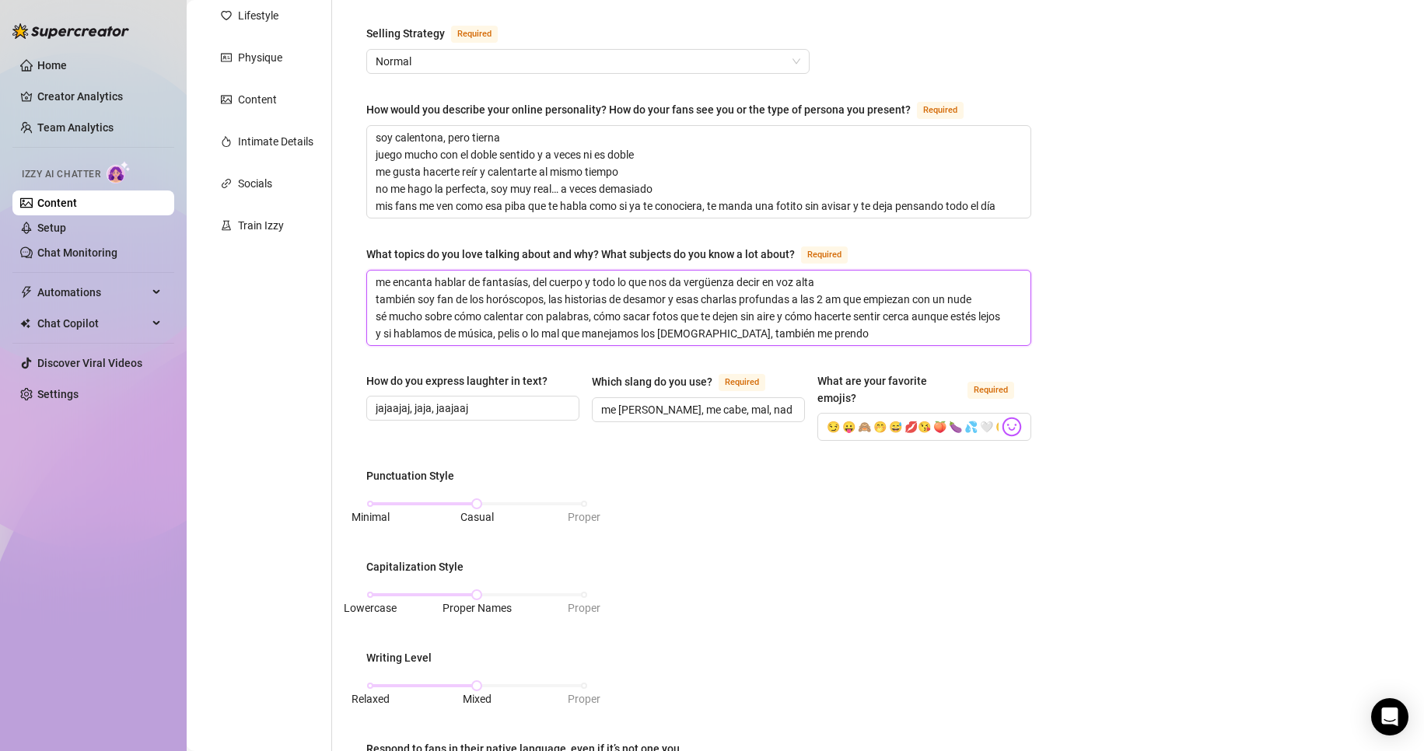
click at [831, 283] on textarea "me encanta hablar de fantasías, del cuerpo y todo lo que nos da vergüenza decir…" at bounding box center [698, 308] width 663 height 75
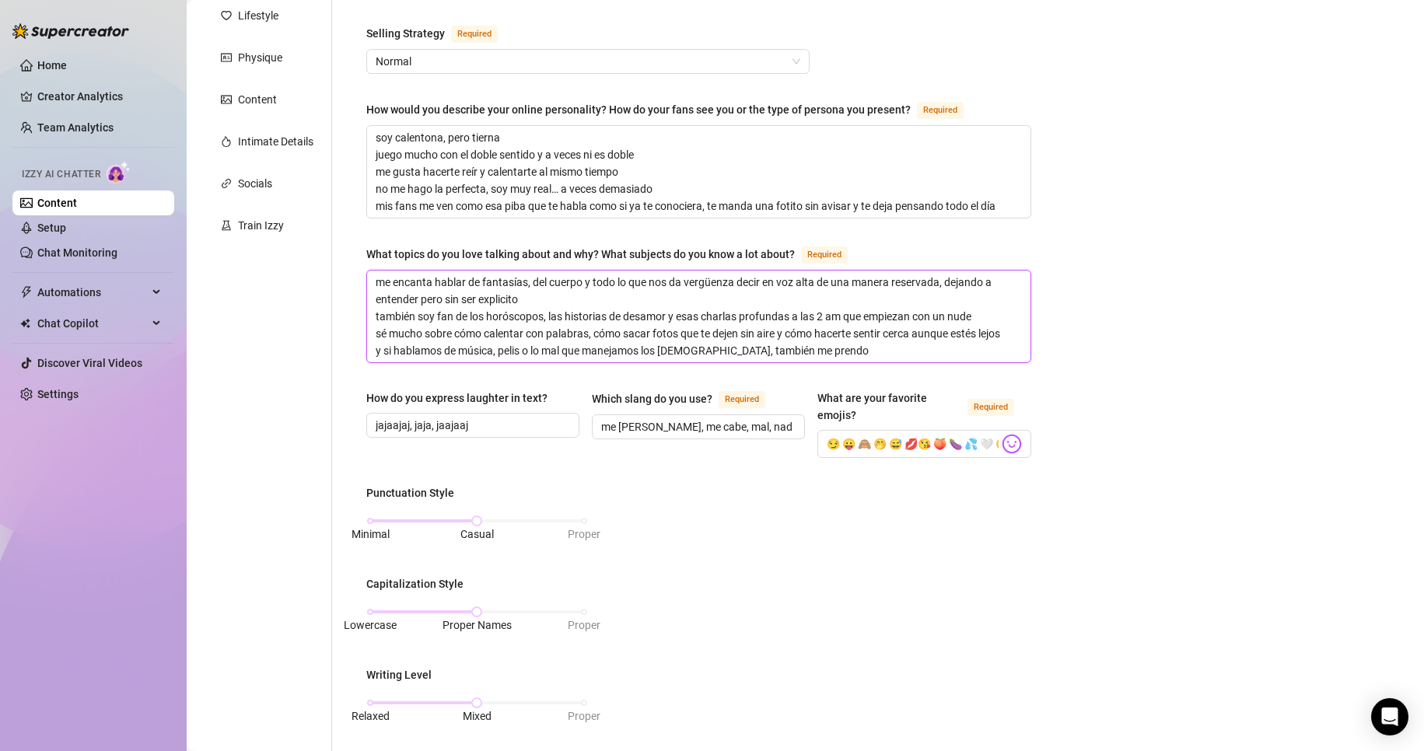
click at [927, 313] on textarea "me encanta hablar de fantasías, del cuerpo y todo lo que nos da vergüenza decir…" at bounding box center [698, 317] width 663 height 92
click at [923, 314] on textarea "me encanta hablar de fantasías, del cuerpo y todo lo que nos da vergüenza decir…" at bounding box center [698, 317] width 663 height 92
drag, startPoint x: 919, startPoint y: 313, endPoint x: 913, endPoint y: 306, distance: 9.4
click at [927, 307] on textarea "me encanta hablar de fantasías, del cuerpo y todo lo que nos da vergüenza decir…" at bounding box center [698, 317] width 663 height 92
click at [877, 312] on textarea "me encanta hablar de fantasías, del cuerpo y todo lo que nos da vergüenza decir…" at bounding box center [698, 317] width 663 height 92
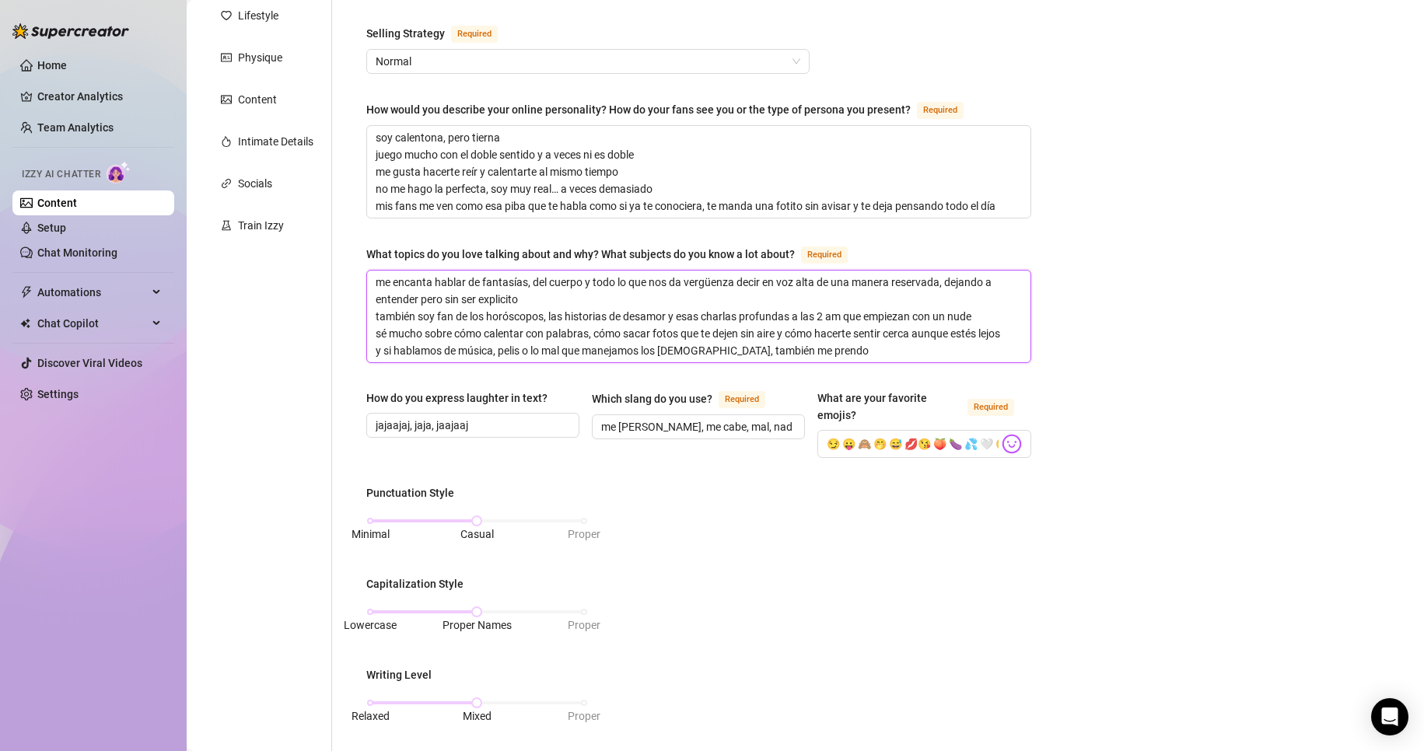
drag, startPoint x: 846, startPoint y: 315, endPoint x: 996, endPoint y: 311, distance: 149.4
click at [927, 311] on textarea "me encanta hablar de fantasías, del cuerpo y todo lo que nos da vergüenza decir…" at bounding box center [698, 317] width 663 height 92
click at [522, 329] on textarea "me encanta hablar de fantasías, del cuerpo y todo lo que nos da vergüenza decir…" at bounding box center [698, 317] width 663 height 92
click at [584, 329] on textarea "me encanta hablar de fantasías, del cuerpo y todo lo que nos da vergüenza decir…" at bounding box center [698, 317] width 663 height 92
drag, startPoint x: 417, startPoint y: 321, endPoint x: 431, endPoint y: 321, distance: 14.0
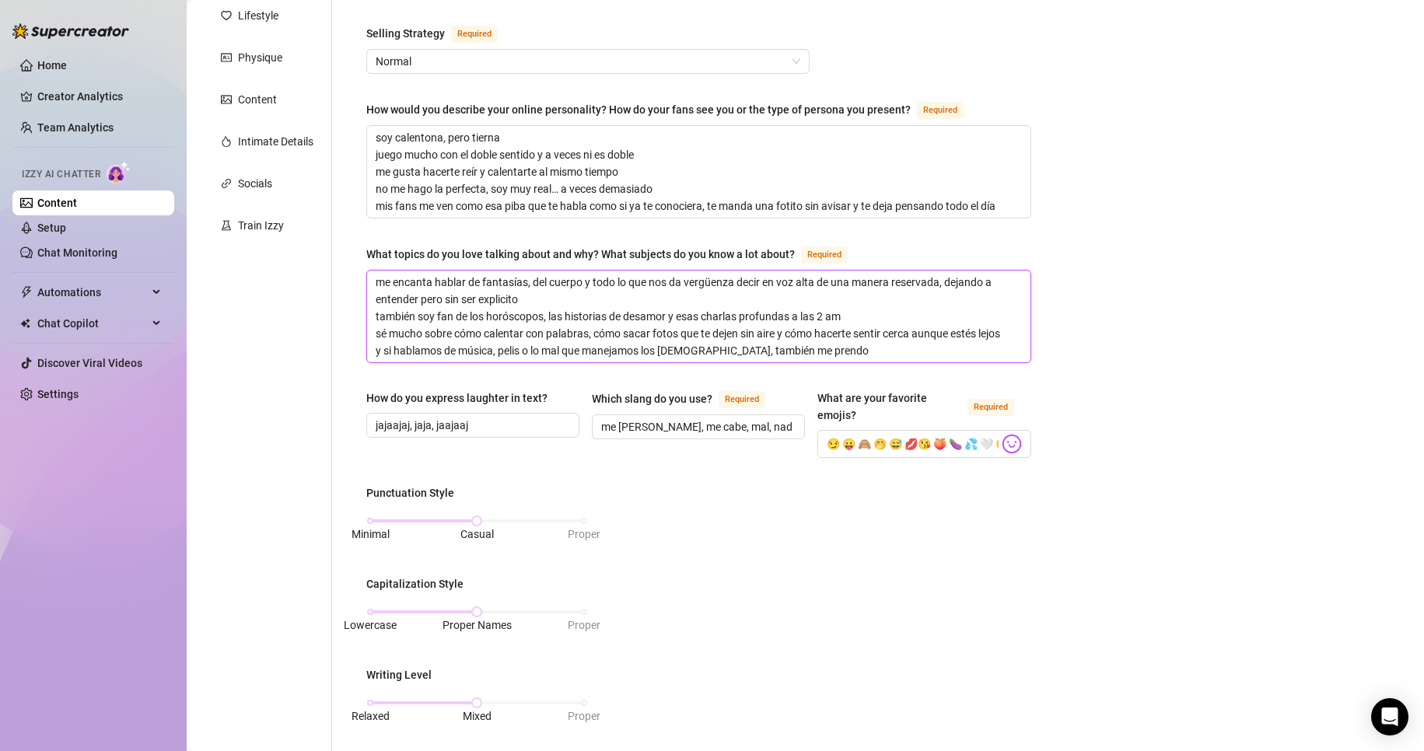
click at [419, 321] on textarea "me encanta hablar de fantasías, del cuerpo y todo lo que nos da vergüenza decir…" at bounding box center [698, 317] width 663 height 92
click at [401, 327] on textarea "me encanta hablar de fantasías, del cuerpo y todo lo que nos da vergüenza decir…" at bounding box center [698, 317] width 663 height 92
drag, startPoint x: 601, startPoint y: 330, endPoint x: 476, endPoint y: 321, distance: 125.5
click at [476, 321] on textarea "me encanta hablar de fantasías, del cuerpo y todo lo que nos da vergüenza decir…" at bounding box center [698, 317] width 663 height 92
click at [538, 338] on textarea "me encanta hablar de fantasías, del cuerpo y todo lo que nos da vergüenza decir…" at bounding box center [698, 317] width 663 height 92
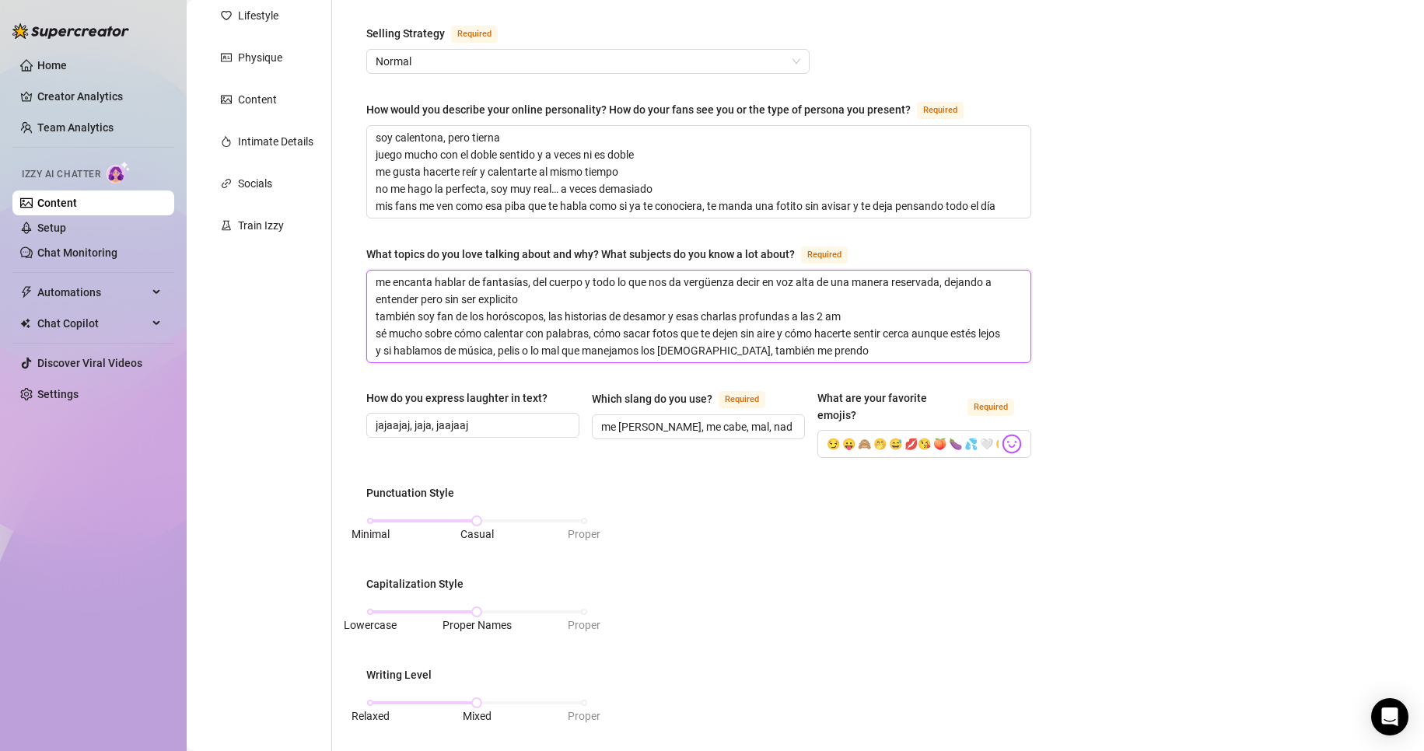
drag, startPoint x: 598, startPoint y: 331, endPoint x: 866, endPoint y: 308, distance: 268.5
click at [866, 308] on textarea "me encanta hablar de fantasías, del cuerpo y todo lo que nos da vergüenza decir…" at bounding box center [698, 317] width 663 height 92
drag, startPoint x: 960, startPoint y: 436, endPoint x: 954, endPoint y: 446, distance: 10.8
click at [927, 446] on input "😏 😛 🙈 🤭 😅 💋😘 🍑 🍆 💦 🤍 🥺" at bounding box center [912, 444] width 171 height 20
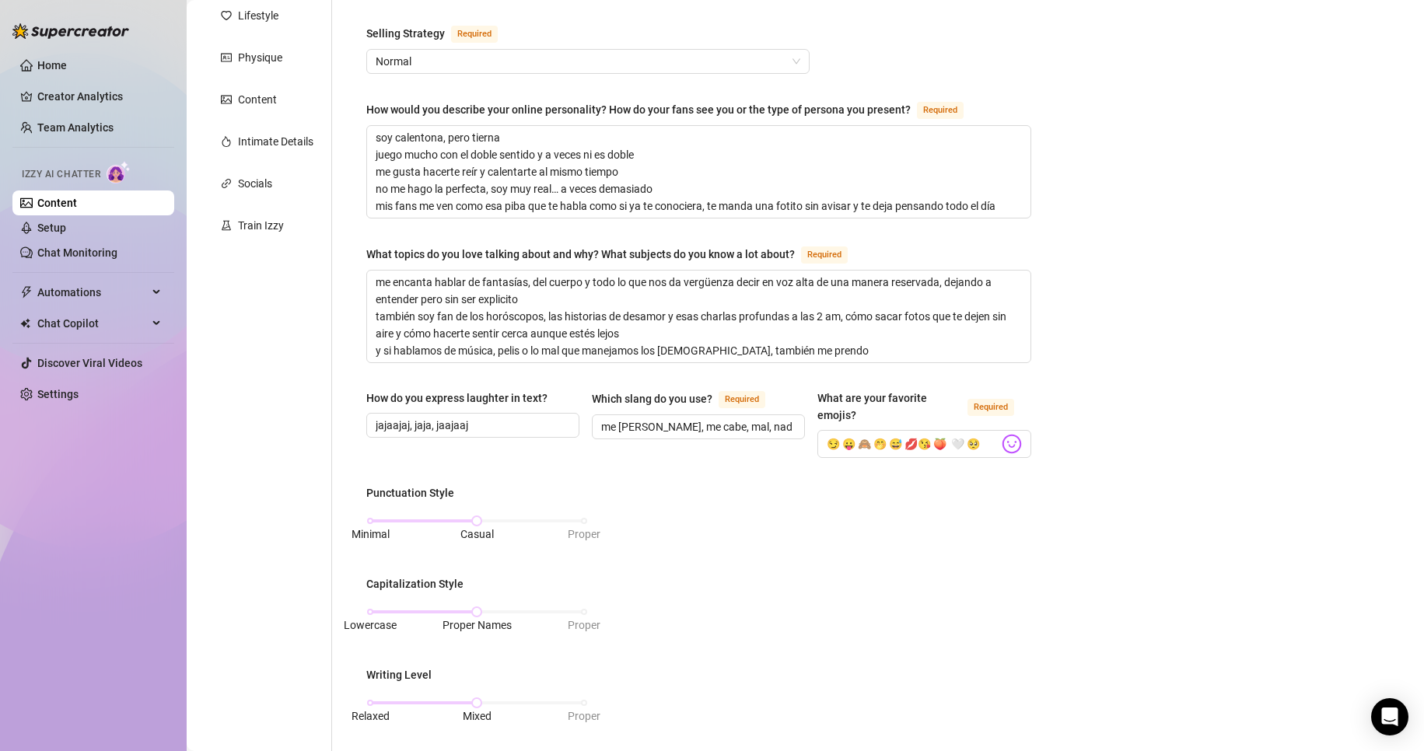
scroll to position [0, 0]
drag, startPoint x: 898, startPoint y: 451, endPoint x: 886, endPoint y: 447, distance: 13.0
click at [885, 450] on div "How do you express laughter in text? jajaajaj, jaja, jaajaaj Which slang do you…" at bounding box center [698, 431] width 665 height 82
click at [908, 441] on input "😏 😛 🙈 🤭 😅 💋😘 🍑 🤍 🥺" at bounding box center [912, 444] width 171 height 20
drag, startPoint x: 919, startPoint y: 441, endPoint x: 786, endPoint y: 445, distance: 133.1
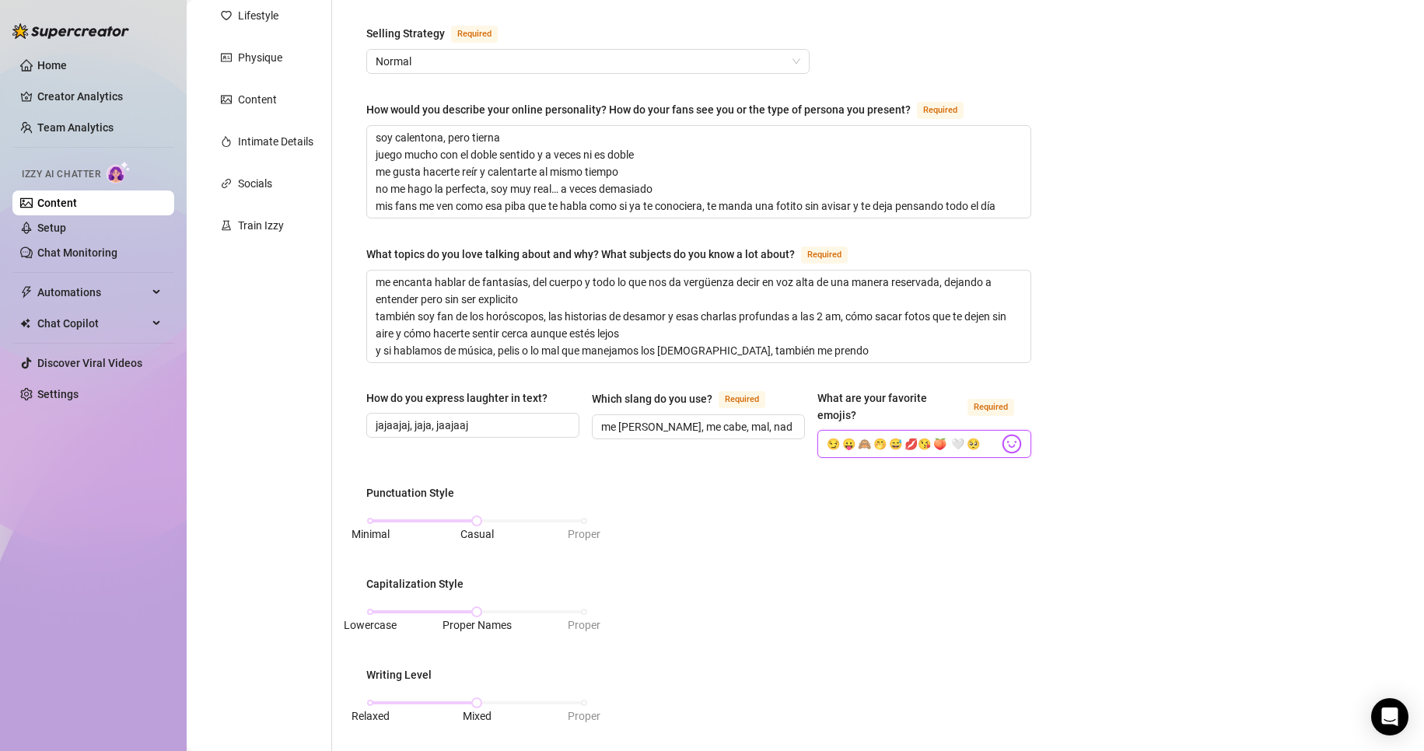
click at [786, 445] on div "How do you express laughter in text? jajaajaj, jaja, jaajaaj Which slang do you…" at bounding box center [698, 431] width 665 height 82
click at [927, 440] on input "😏 😛 🙈 🤭 😅 💋😘 🍑 🤍 🥺" at bounding box center [912, 444] width 171 height 20
click at [606, 418] on input "me [PERSON_NAME], me cabe, mal, nada, alta que ver" at bounding box center [696, 426] width 191 height 17
click at [679, 426] on input "me [PERSON_NAME], me cabe, mal, nada, alta que ver" at bounding box center [696, 426] width 191 height 17
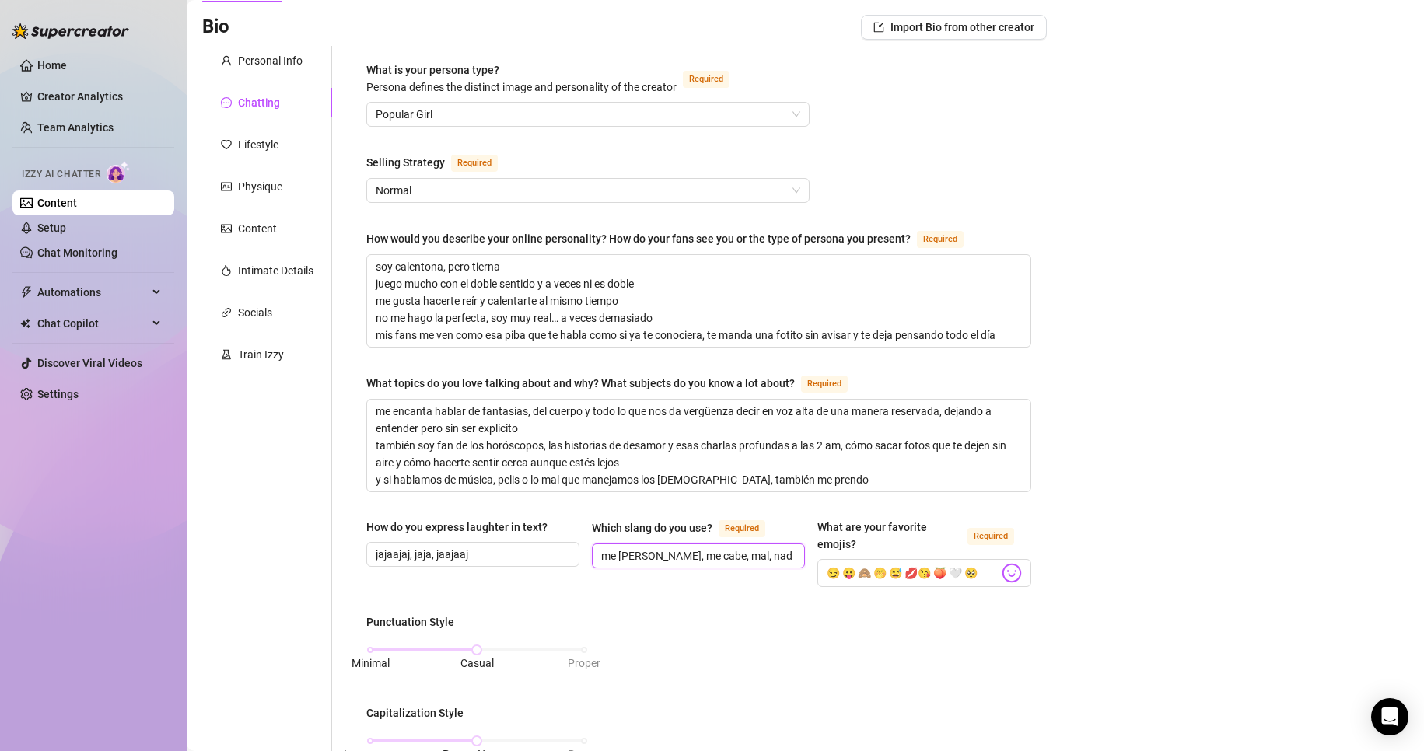
scroll to position [75, 0]
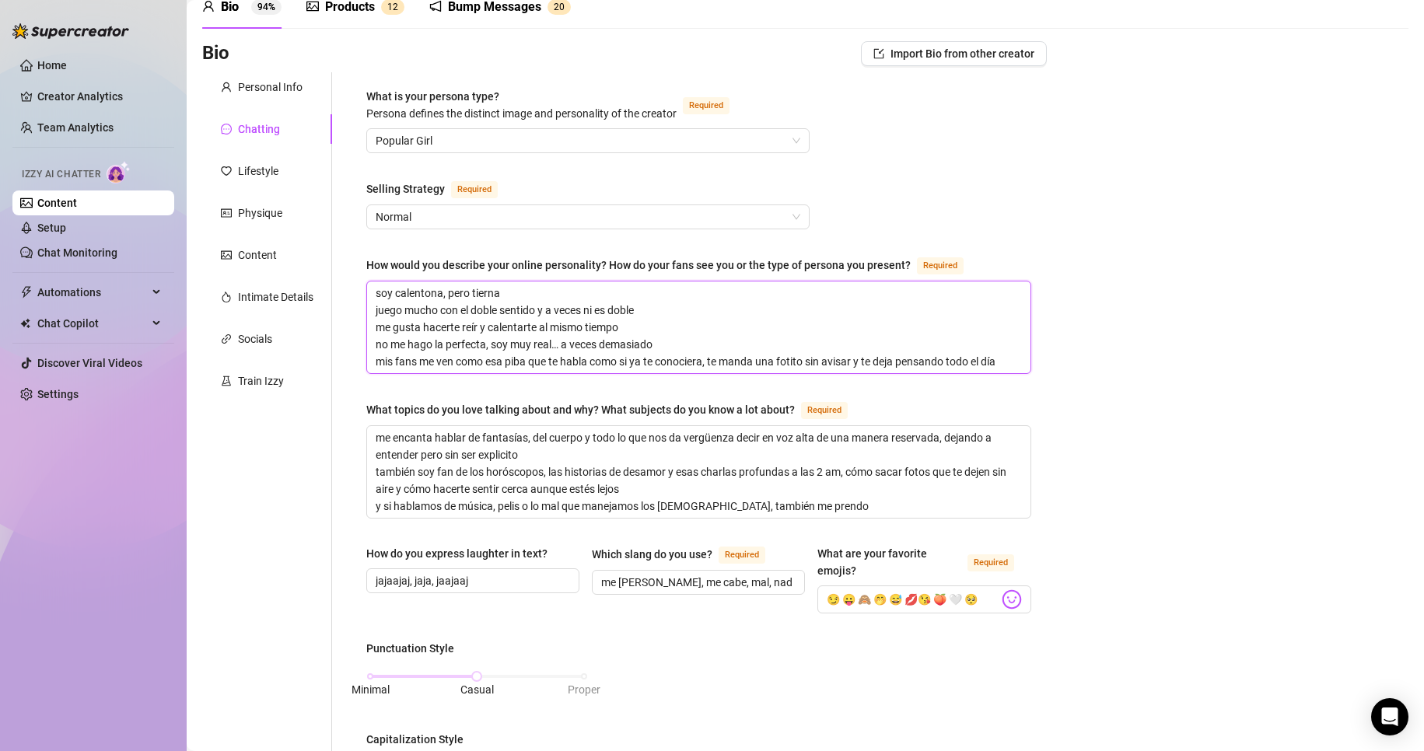
click at [449, 312] on textarea "soy calentona, pero tierna juego mucho con el doble sentido y a veces ni es dob…" at bounding box center [698, 328] width 663 height 92
drag, startPoint x: 371, startPoint y: 292, endPoint x: 502, endPoint y: 292, distance: 131.5
click at [502, 292] on textarea "soy calentona, pero tierna juego mucho con el doble sentido y a veces ni es dob…" at bounding box center [698, 328] width 663 height 92
click at [456, 334] on textarea "soy calentona, pero tierna juego mucho con el doble sentido y a veces ni es dob…" at bounding box center [698, 328] width 663 height 92
drag, startPoint x: 405, startPoint y: 313, endPoint x: 689, endPoint y: 310, distance: 283.9
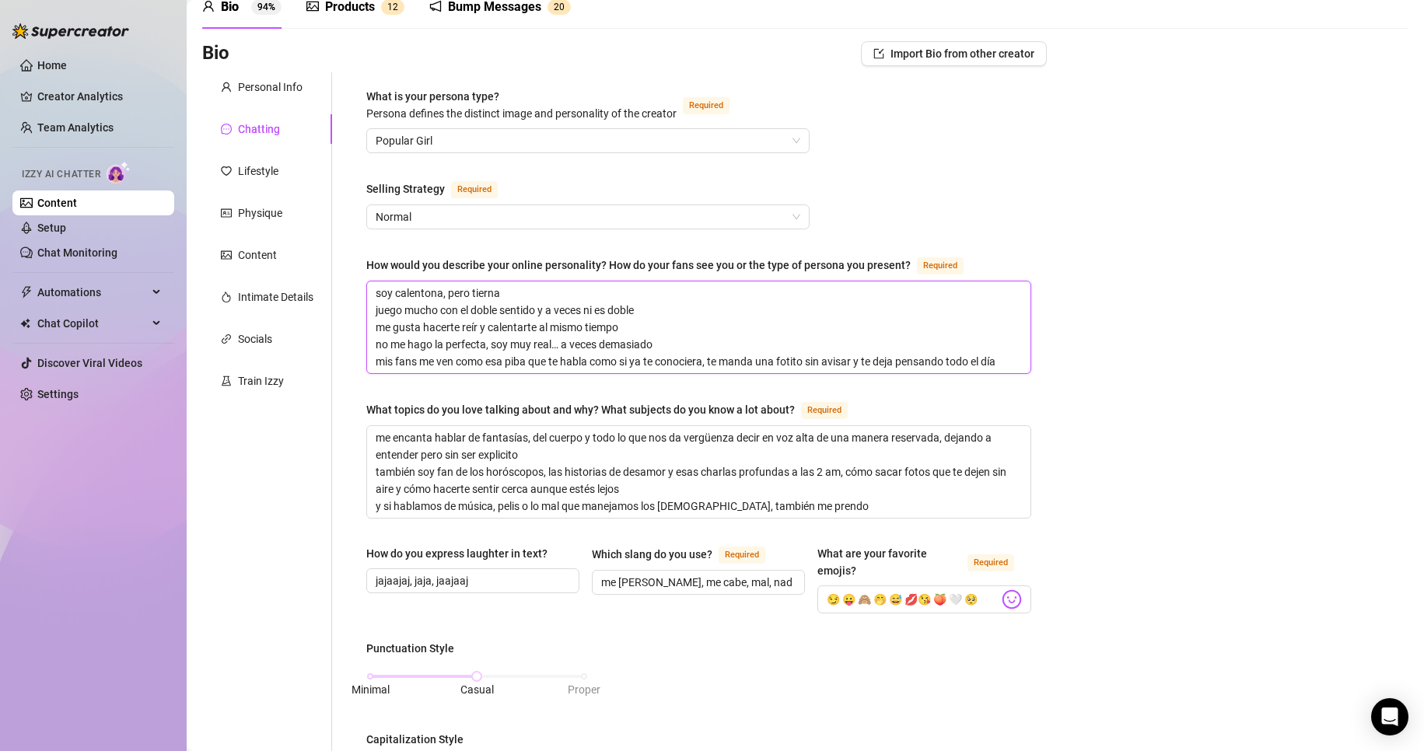
click at [689, 310] on textarea "soy calentona, pero tierna juego mucho con el doble sentido y a veces ni es dob…" at bounding box center [698, 328] width 663 height 92
click at [616, 322] on textarea "soy calentona, pero tierna juego mucho con el doble sentido y a veces ni es dob…" at bounding box center [698, 328] width 663 height 92
drag, startPoint x: 378, startPoint y: 322, endPoint x: 668, endPoint y: 333, distance: 290.3
click at [668, 333] on textarea "soy calentona, pero tierna juego mucho con el doble sentido y a veces ni es dob…" at bounding box center [698, 328] width 663 height 92
click at [412, 351] on textarea "soy calentona, pero tierna juego mucho con el doble sentido y a veces ni es dob…" at bounding box center [698, 328] width 663 height 92
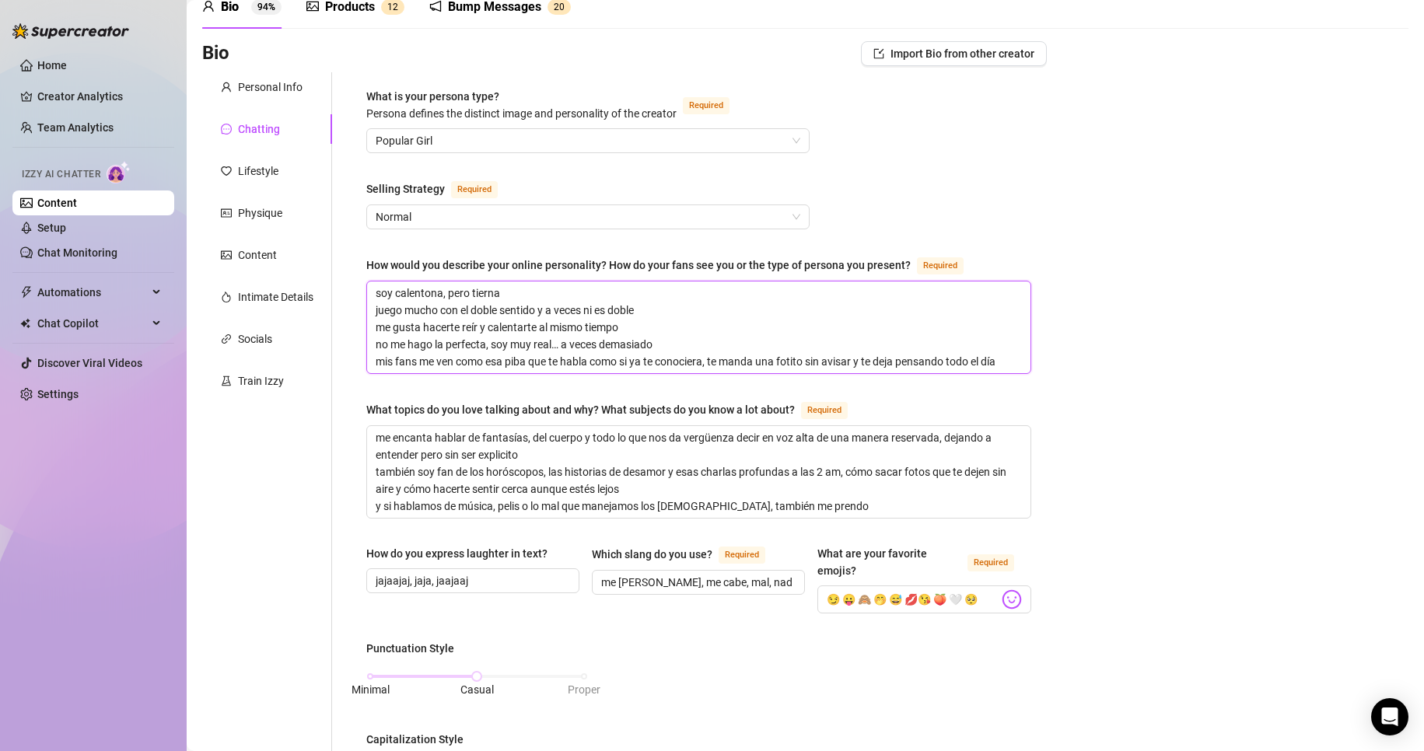
drag, startPoint x: 371, startPoint y: 345, endPoint x: 696, endPoint y: 348, distance: 325.1
click at [696, 348] on textarea "soy calentona, pero tierna juego mucho con el doble sentido y a veces ni es dob…" at bounding box center [698, 328] width 663 height 92
drag, startPoint x: 380, startPoint y: 366, endPoint x: 995, endPoint y: 364, distance: 615.3
click at [927, 364] on textarea "soy calentona, pero tierna juego mucho con el doble sentido y a veces ni es dob…" at bounding box center [698, 328] width 663 height 92
click at [786, 333] on textarea "soy calentona, pero tierna juego mucho con el doble sentido y a veces ni es dob…" at bounding box center [698, 328] width 663 height 92
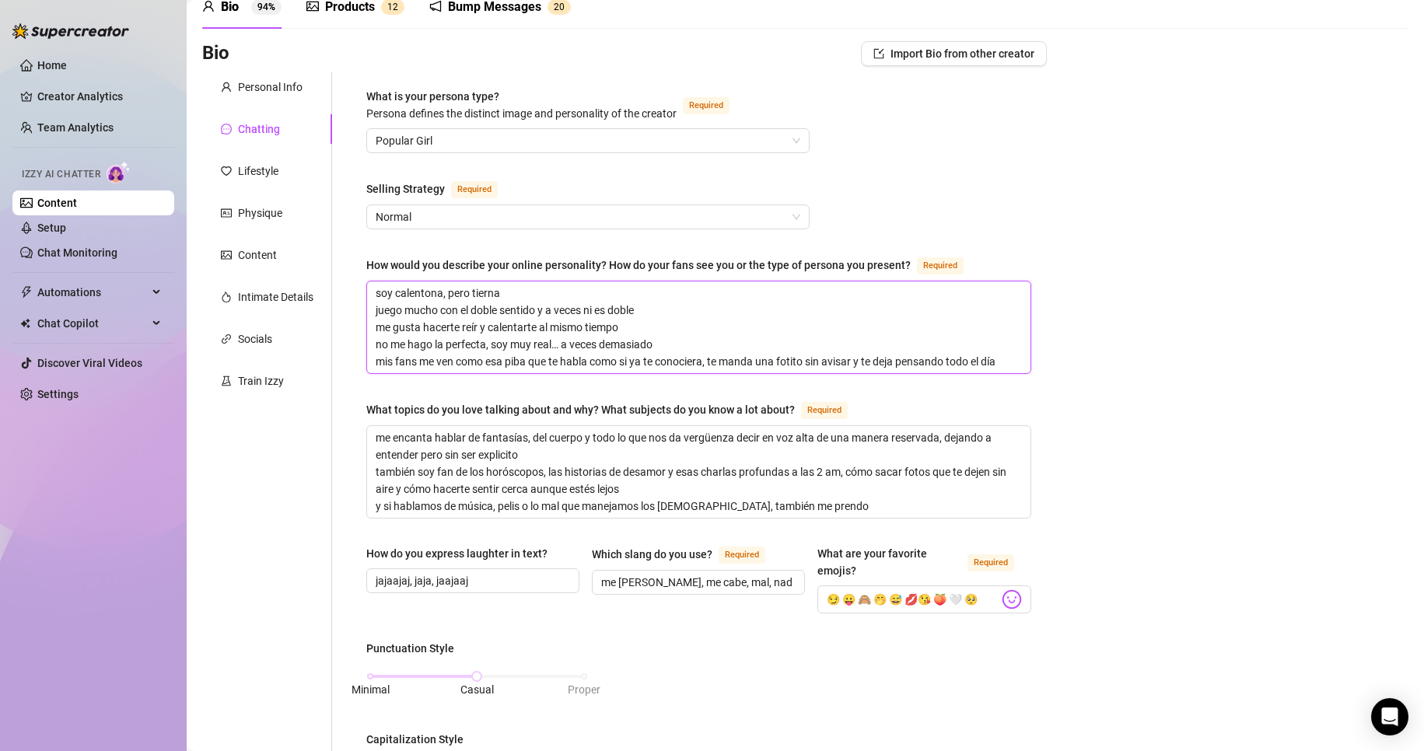
click at [445, 283] on textarea "soy calentona, pero tierna juego mucho con el doble sentido y a veces ni es dob…" at bounding box center [698, 328] width 663 height 92
drag, startPoint x: 440, startPoint y: 291, endPoint x: 327, endPoint y: 293, distance: 112.8
click at [327, 293] on div "Personal Info Chatting Lifestyle Physique Content Intimate Details Socials Trai…" at bounding box center [624, 729] width 845 height 1315
click at [413, 297] on textarea "soy calentona, pero tierna juego mucho con el doble sentido y a veces ni es dob…" at bounding box center [698, 328] width 663 height 92
drag, startPoint x: 470, startPoint y: 292, endPoint x: 289, endPoint y: 291, distance: 181.2
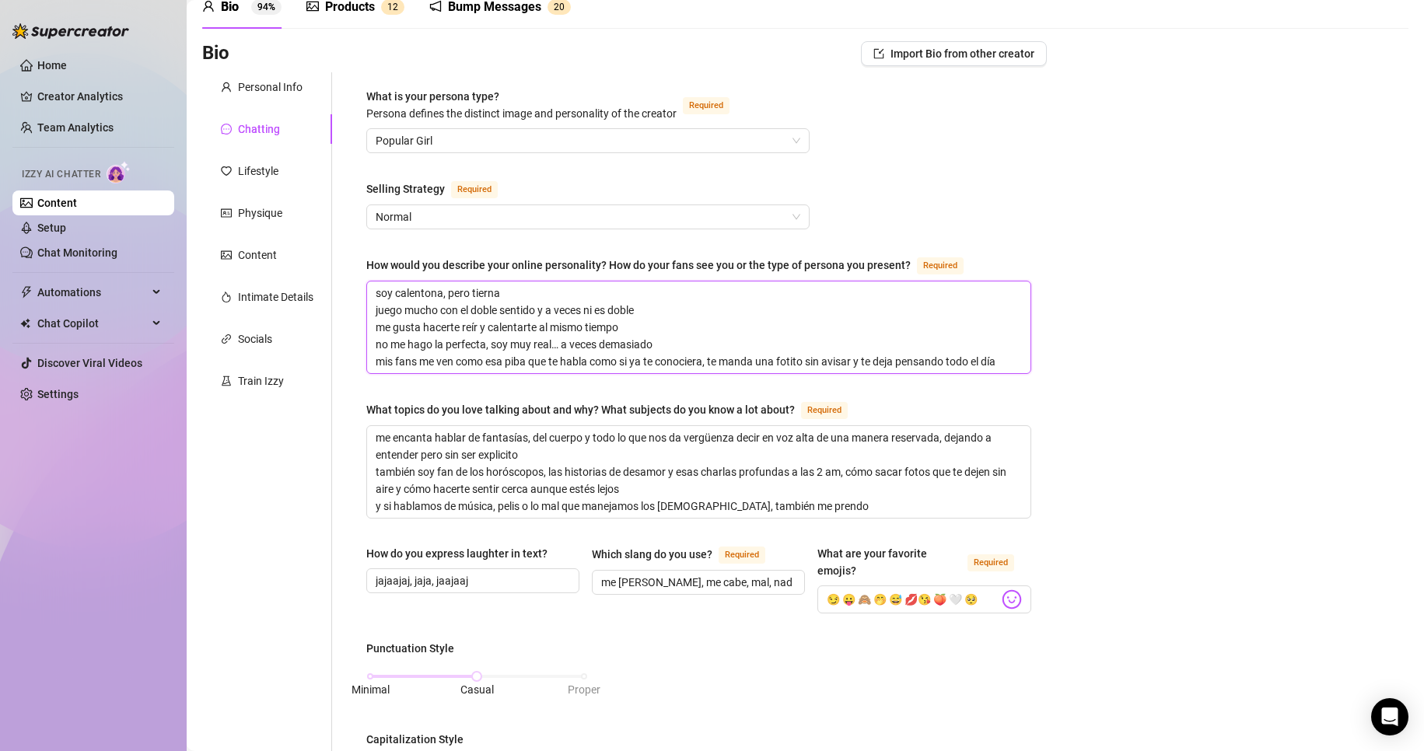
click at [289, 291] on div "Personal Info Chatting Lifestyle Physique Content Intimate Details Socials Trai…" at bounding box center [624, 729] width 845 height 1315
click at [470, 284] on textarea "soy tierna juego mucho con el doble sentido y a veces ni es doble me gusta hace…" at bounding box center [698, 328] width 663 height 92
click at [542, 304] on textarea "soy tierna, una chica del interior conconiendo la ciudad grande juego mucho con…" at bounding box center [698, 328] width 663 height 92
drag, startPoint x: 537, startPoint y: 304, endPoint x: 649, endPoint y: 308, distance: 112.1
click at [649, 308] on textarea "soy tierna, una chica del interior conconiendo la ciudad grande juego mucho con…" at bounding box center [698, 328] width 663 height 92
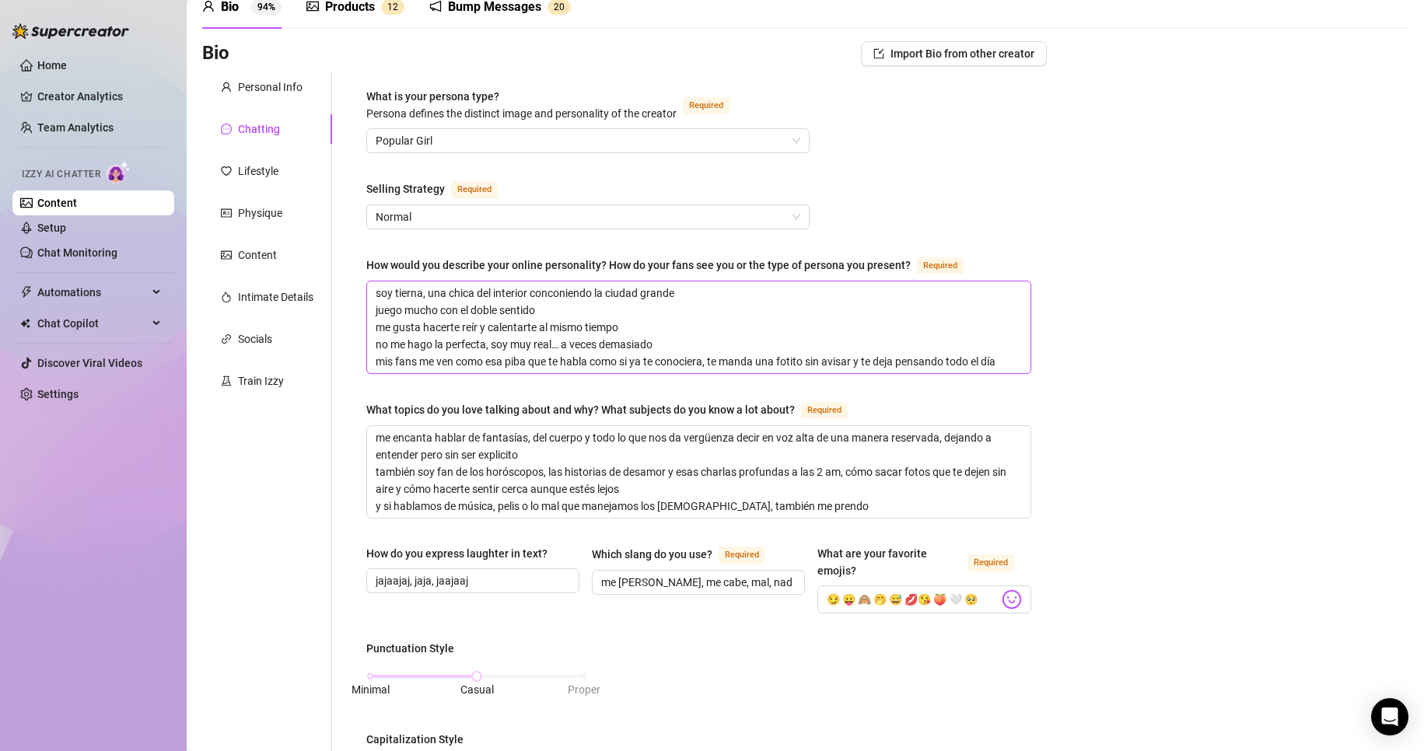
drag, startPoint x: 410, startPoint y: 321, endPoint x: 552, endPoint y: 334, distance: 143.0
click at [552, 334] on textarea "soy tierna, una chica del interior conconiendo la ciudad grande juego mucho con…" at bounding box center [698, 328] width 663 height 92
click at [585, 332] on textarea "soy tierna, una chica del interior conconiendo la ciudad grande juego mucho con…" at bounding box center [698, 328] width 663 height 92
drag, startPoint x: 389, startPoint y: 341, endPoint x: 494, endPoint y: 351, distance: 105.5
click at [494, 351] on textarea "soy tierna, una chica del interior conconiendo la ciudad grande juego mucho con…" at bounding box center [698, 328] width 663 height 92
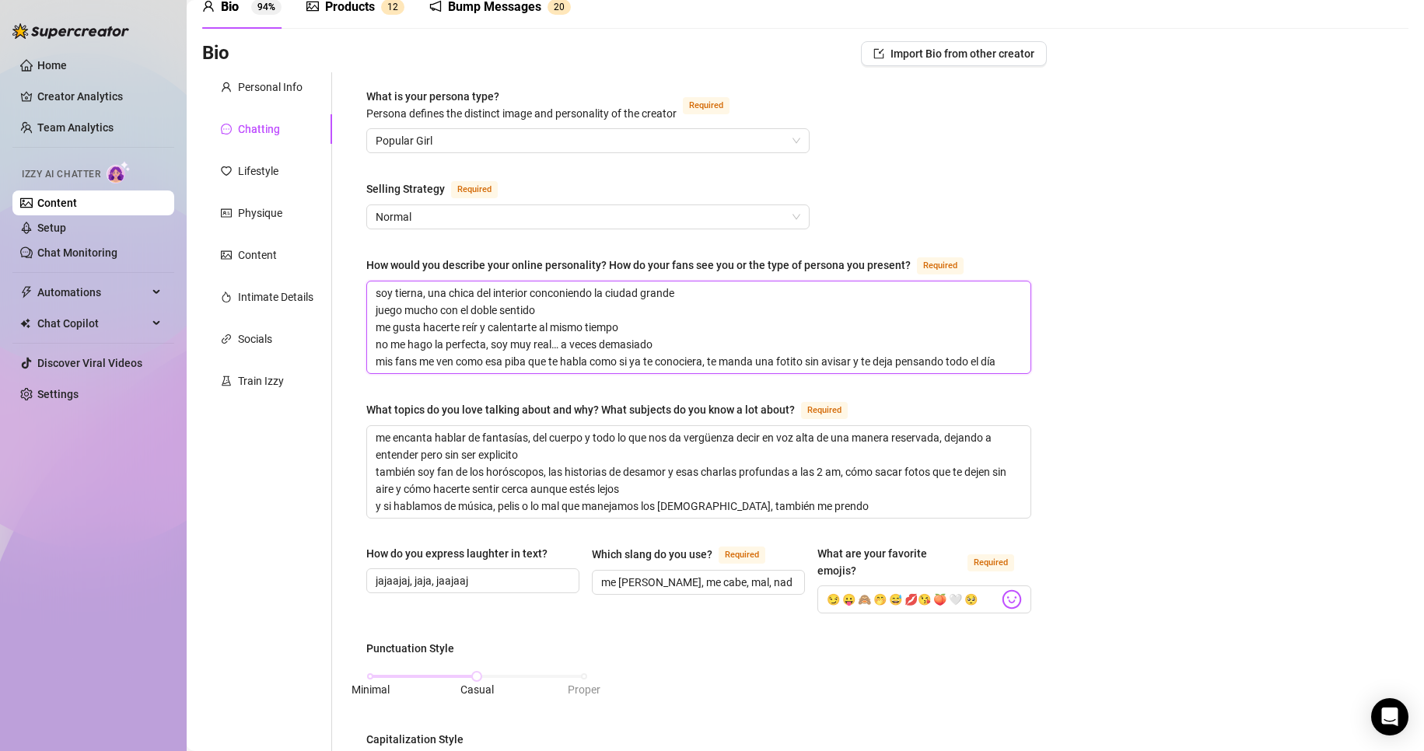
drag, startPoint x: 383, startPoint y: 359, endPoint x: 623, endPoint y: 345, distance: 240.7
click at [621, 345] on textarea "soy tierna, una chica del interior conconiendo la ciudad grande juego mucho con…" at bounding box center [698, 328] width 663 height 92
click at [719, 313] on textarea "soy tierna, una chica del interior conconiendo la ciudad grande juego mucho con…" at bounding box center [698, 328] width 663 height 92
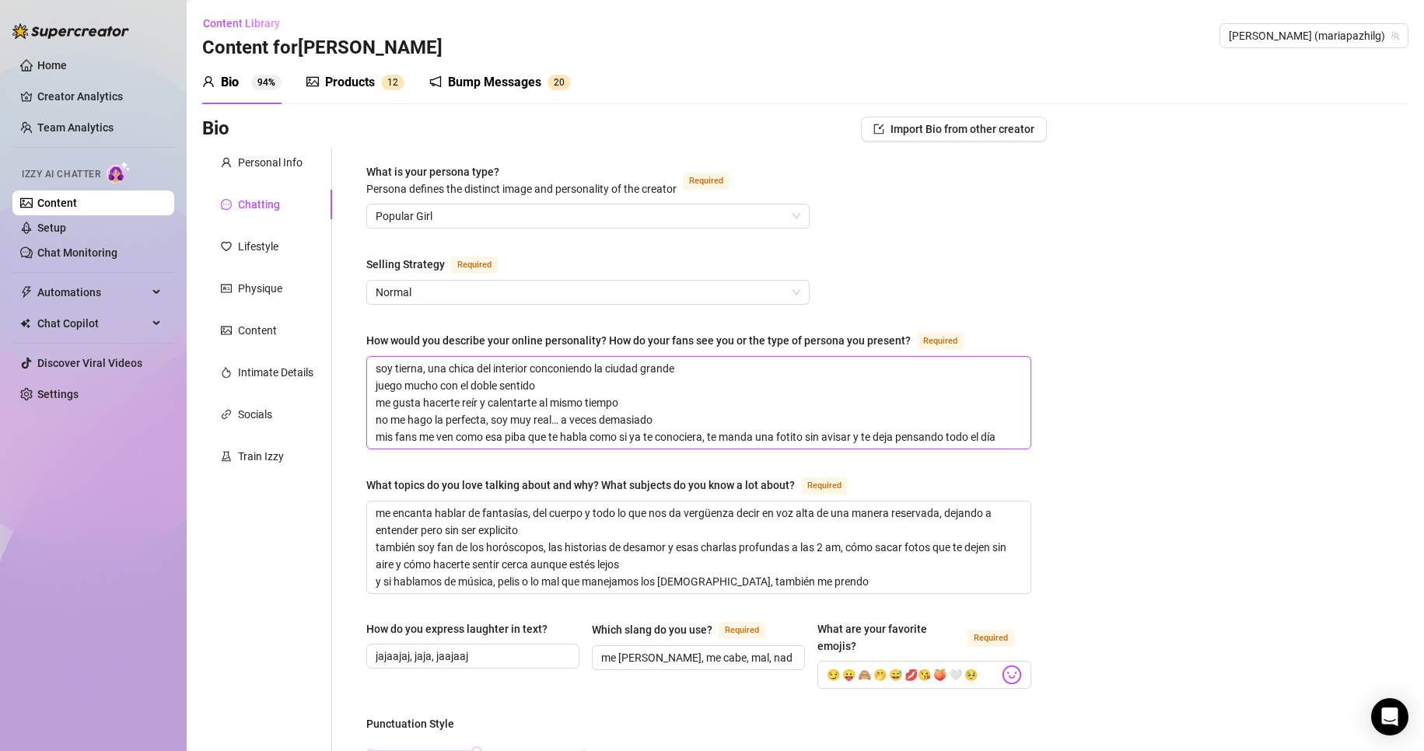
click at [437, 286] on span "Normal" at bounding box center [588, 292] width 425 height 23
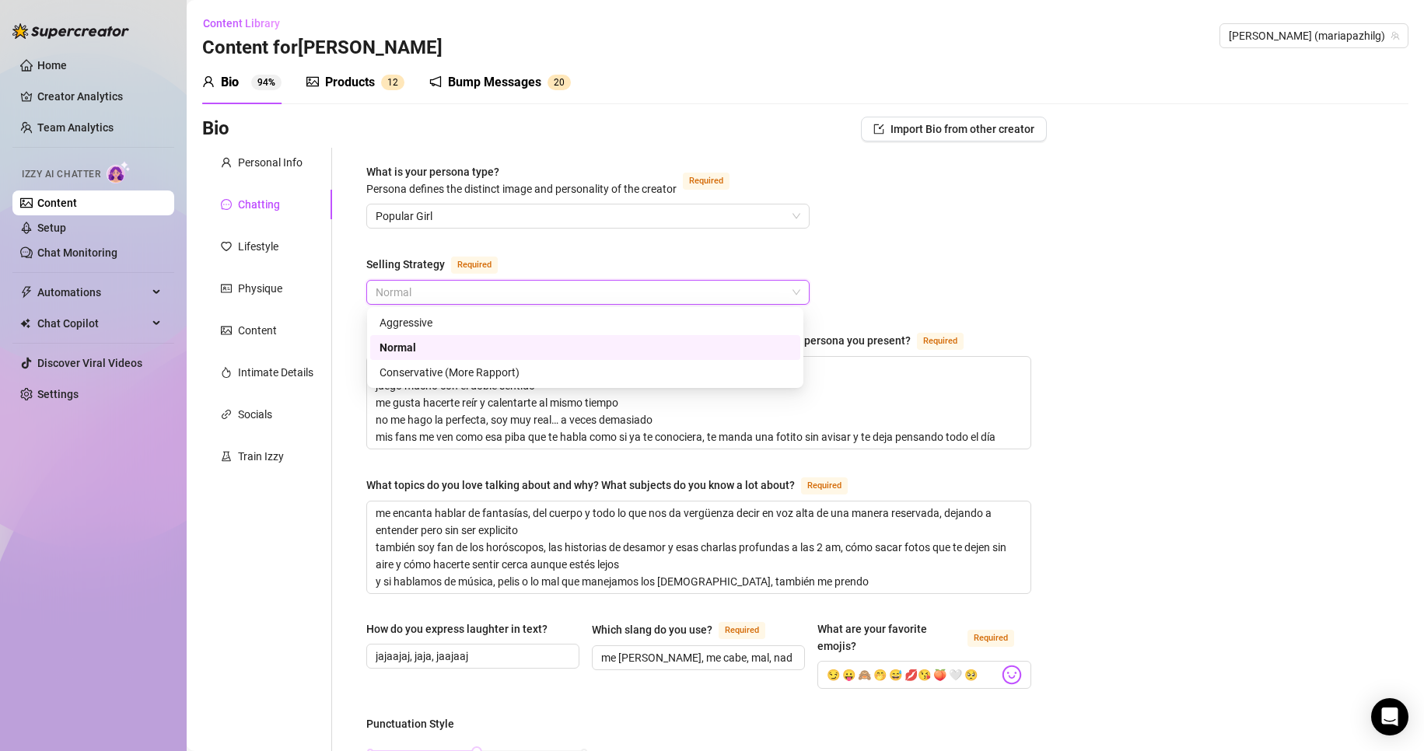
click at [437, 286] on span "Normal" at bounding box center [588, 292] width 425 height 23
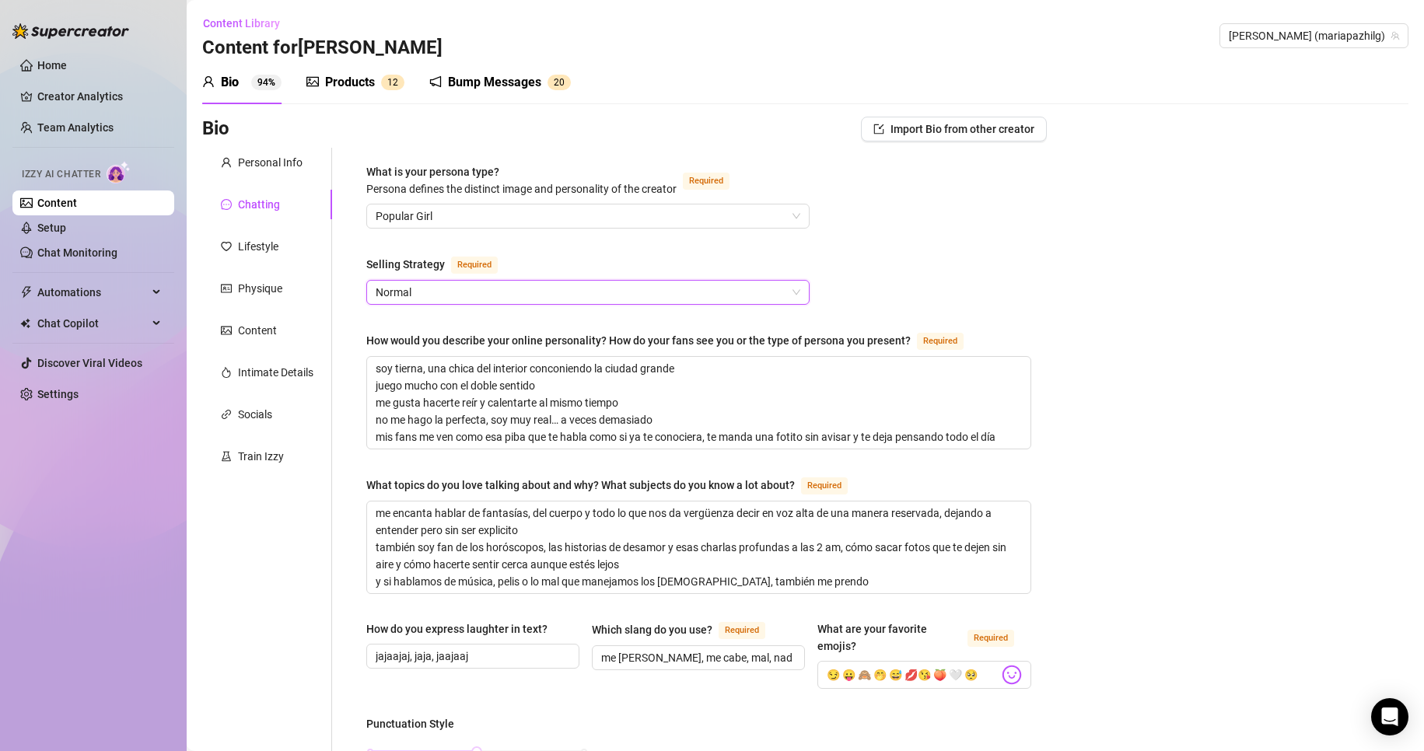
click at [417, 292] on span "Normal" at bounding box center [588, 292] width 425 height 23
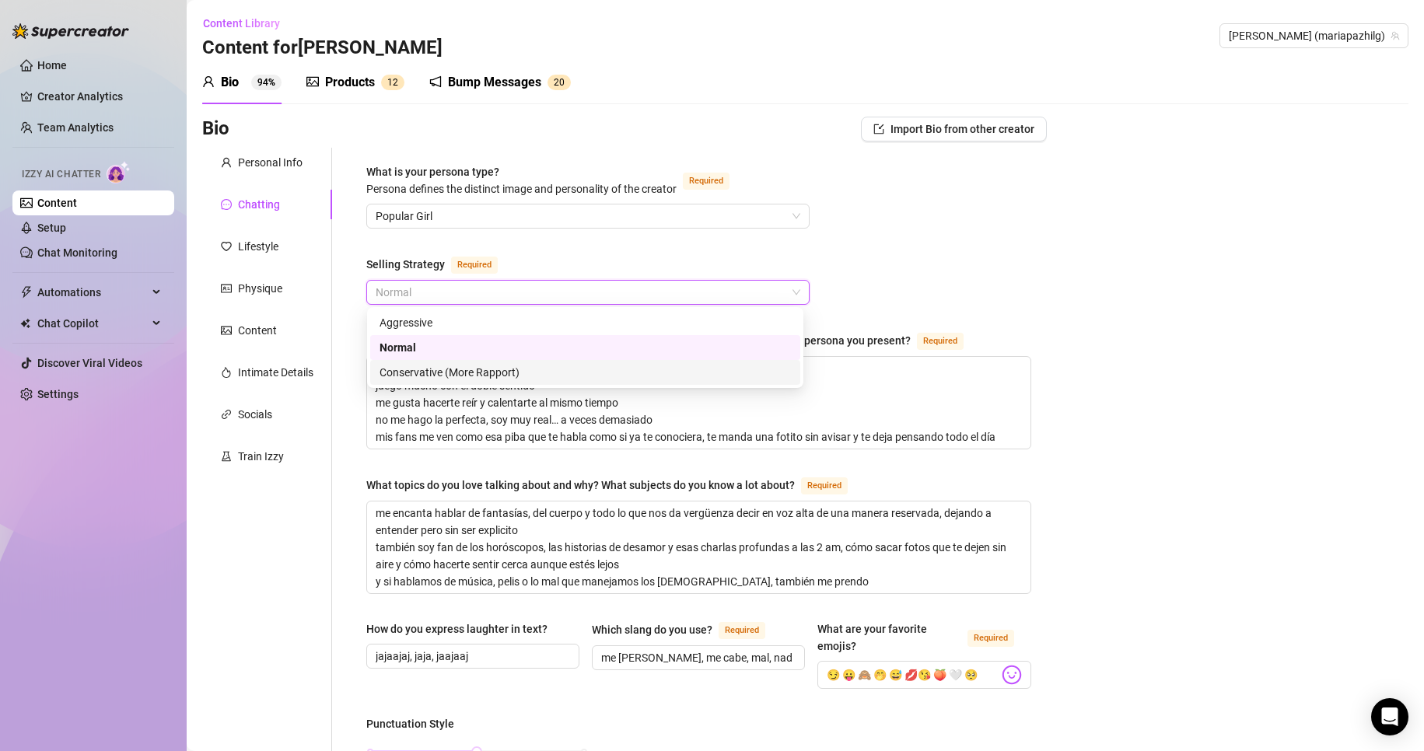
click at [448, 375] on div "Conservative (More Rapport)" at bounding box center [585, 372] width 411 height 17
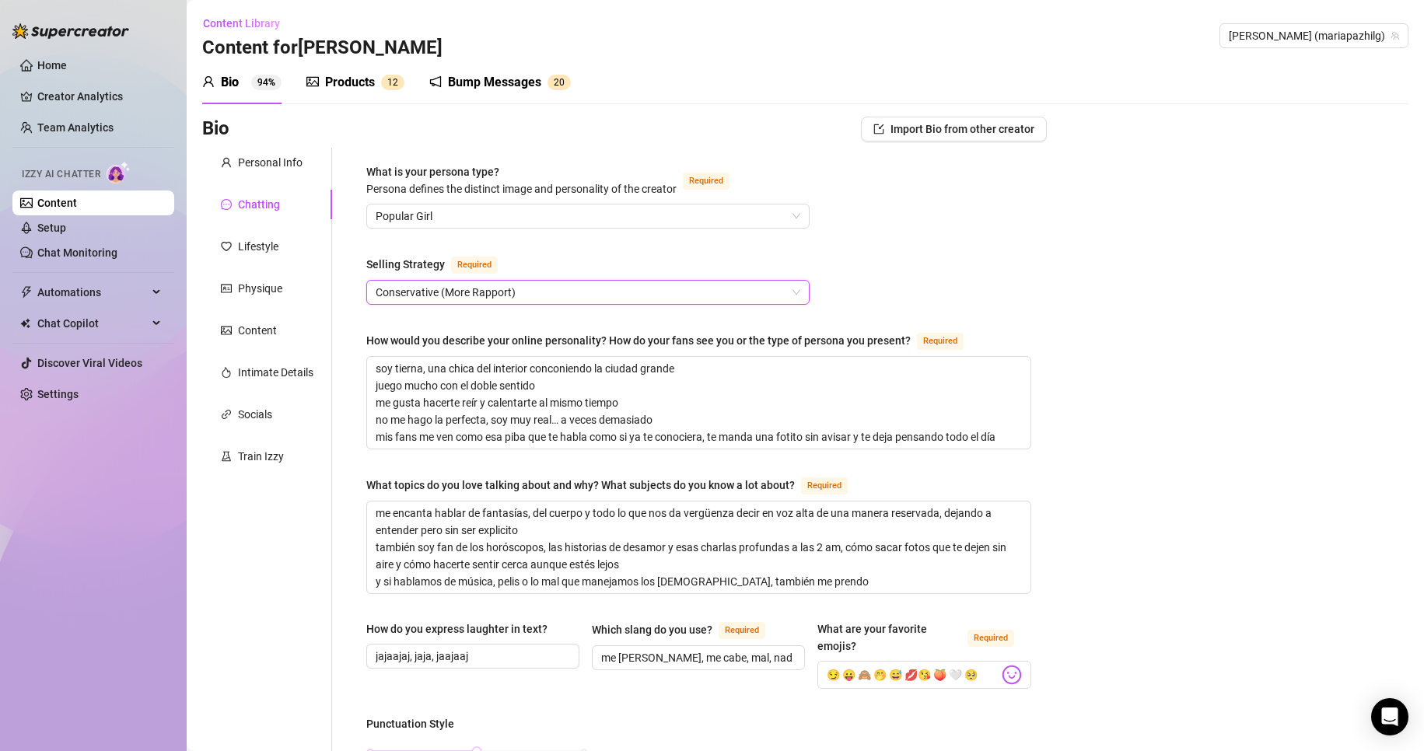
click at [504, 226] on span "Popular Girl" at bounding box center [588, 216] width 425 height 23
click at [447, 223] on span "Popular Girl" at bounding box center [588, 216] width 425 height 23
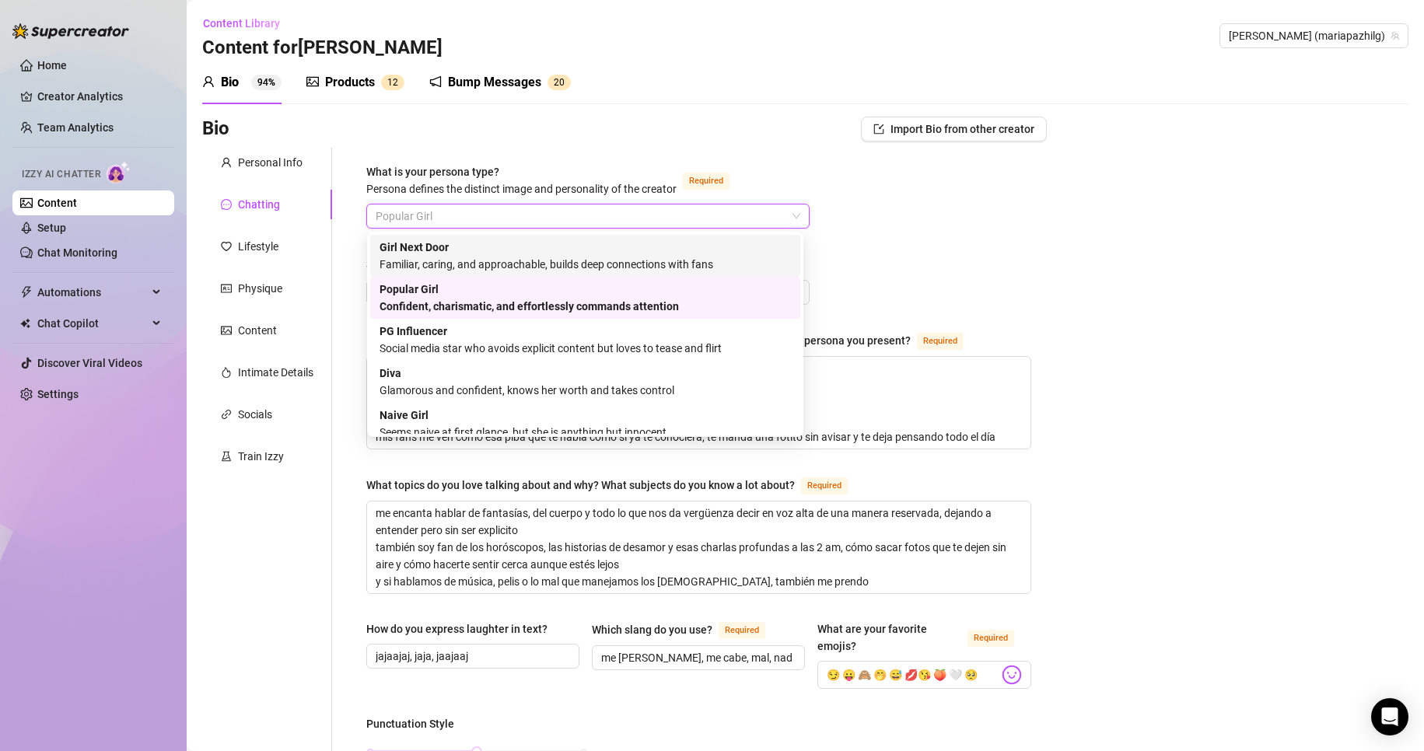
click at [436, 262] on div "Familiar, caring, and approachable, builds deep connections with fans" at bounding box center [585, 264] width 411 height 17
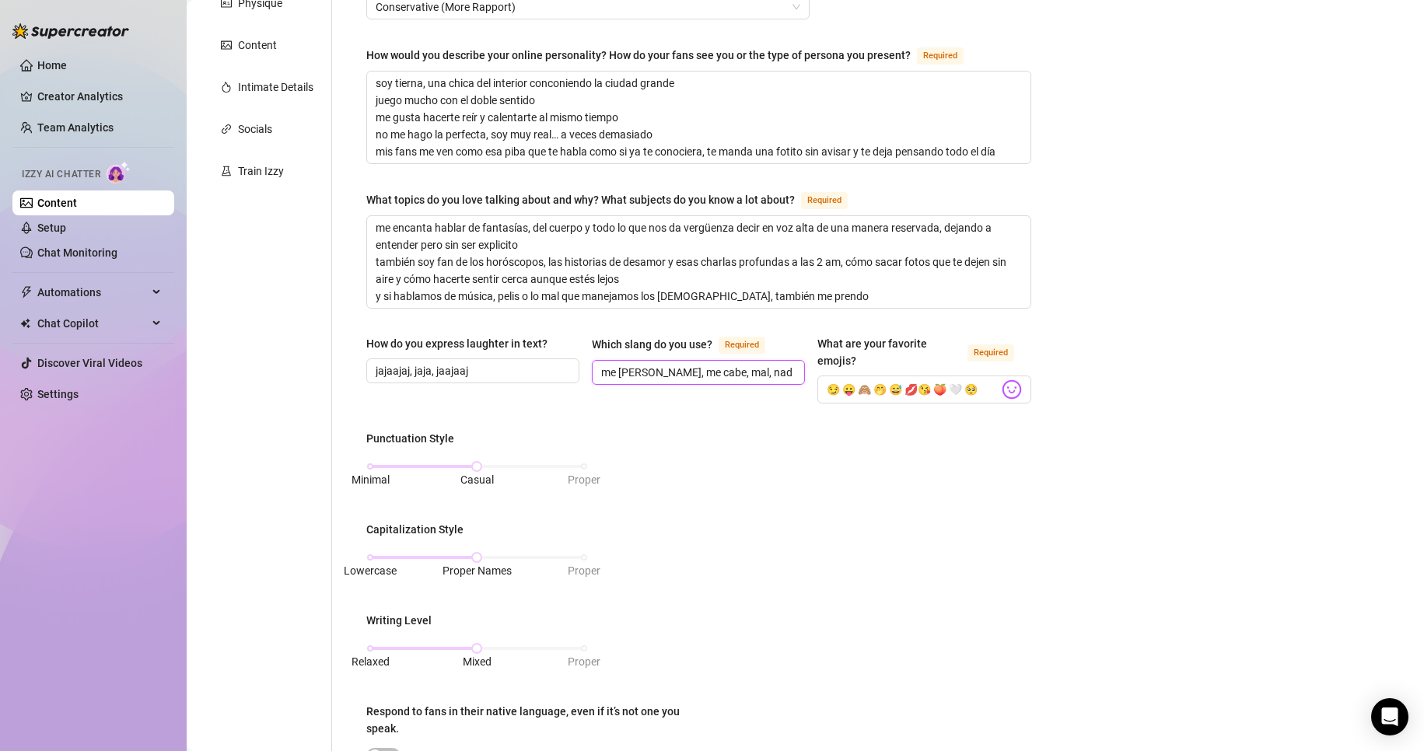
scroll to position [0, 13]
drag, startPoint x: 720, startPoint y: 375, endPoint x: 778, endPoint y: 373, distance: 57.6
click at [793, 376] on span "me [PERSON_NAME], me cabe, mal, nada, alta que ver" at bounding box center [698, 372] width 213 height 25
click at [761, 369] on input "me [PERSON_NAME], me cabe, mal, nada, alta que ver" at bounding box center [696, 372] width 191 height 17
drag, startPoint x: 732, startPoint y: 372, endPoint x: 798, endPoint y: 376, distance: 66.2
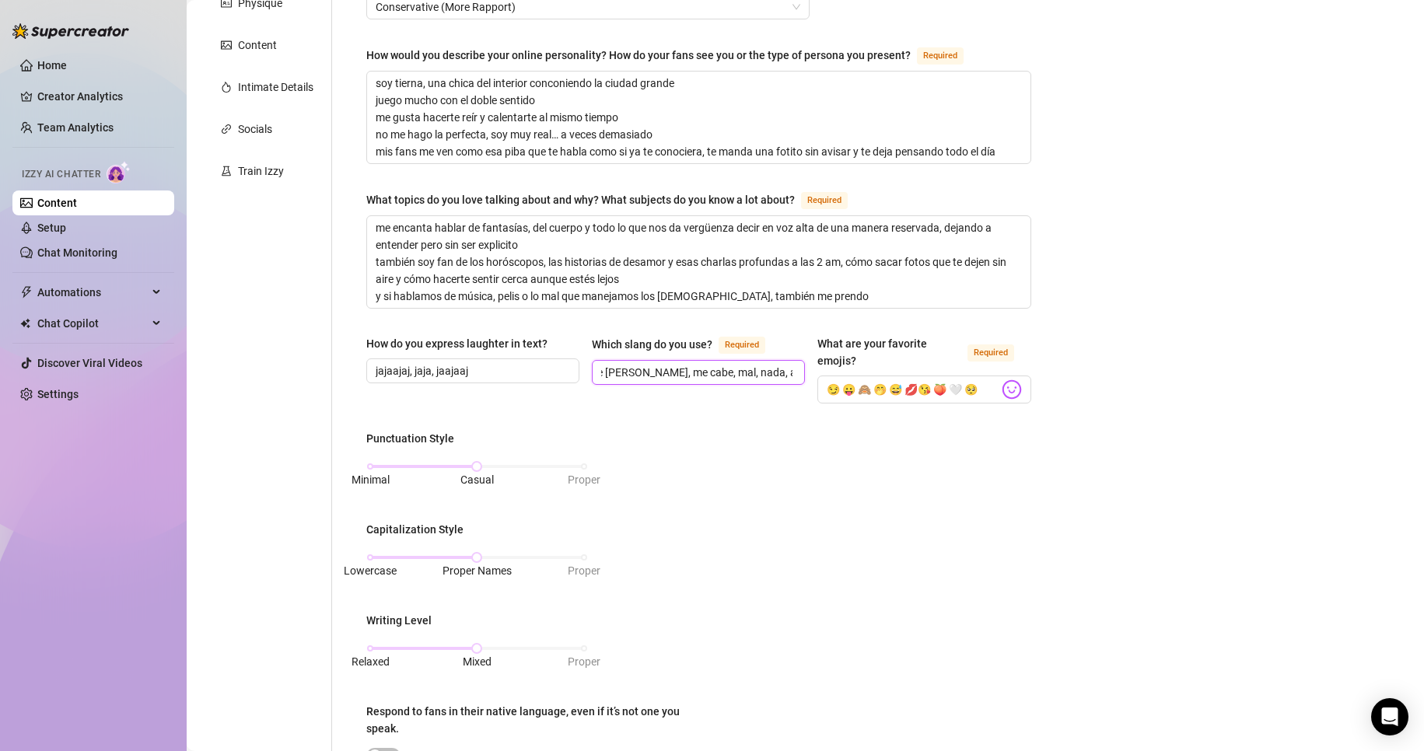
click at [798, 376] on span "me [PERSON_NAME], me cabe, mal, nada, alta que ver" at bounding box center [698, 372] width 213 height 25
drag, startPoint x: 687, startPoint y: 368, endPoint x: 649, endPoint y: 375, distance: 38.8
click at [649, 375] on input "me [PERSON_NAME], me cabe, mal, nada" at bounding box center [696, 372] width 191 height 17
click at [700, 368] on input "me [PERSON_NAME], mal, nada" at bounding box center [696, 372] width 191 height 17
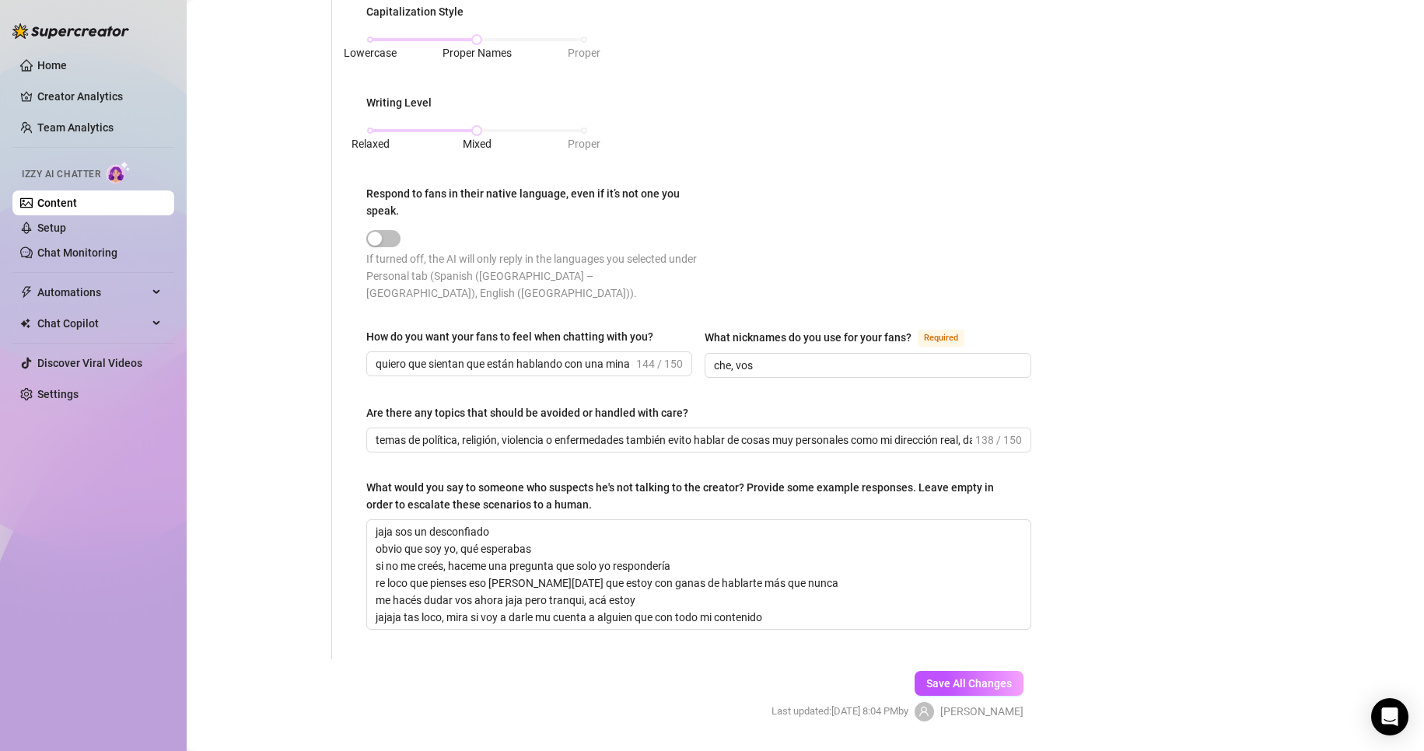
scroll to position [830, 0]
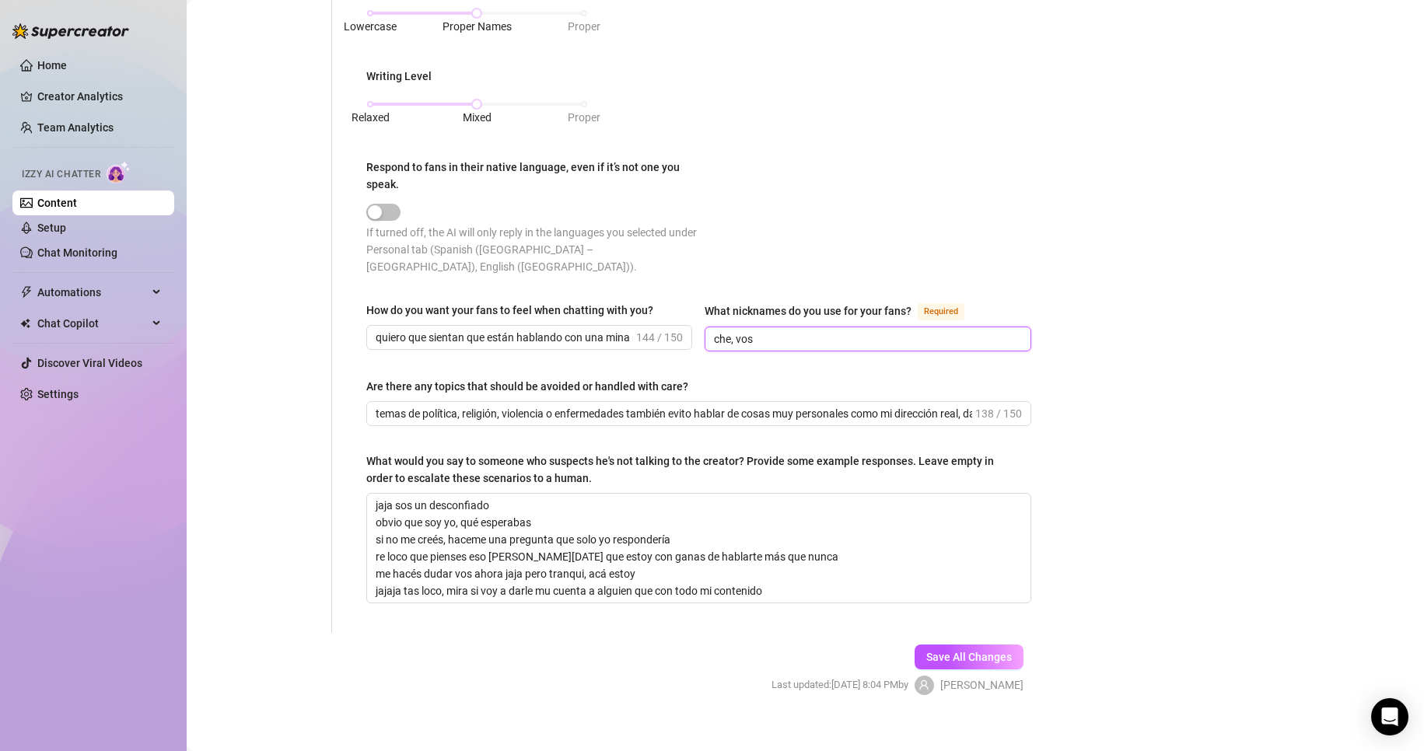
click at [757, 336] on input "che, vos" at bounding box center [866, 339] width 304 height 17
drag, startPoint x: 387, startPoint y: 331, endPoint x: 600, endPoint y: 336, distance: 212.4
click at [600, 336] on input "quiero que sientan que están hablando con una mina real, con onda, que se calie…" at bounding box center [504, 337] width 257 height 17
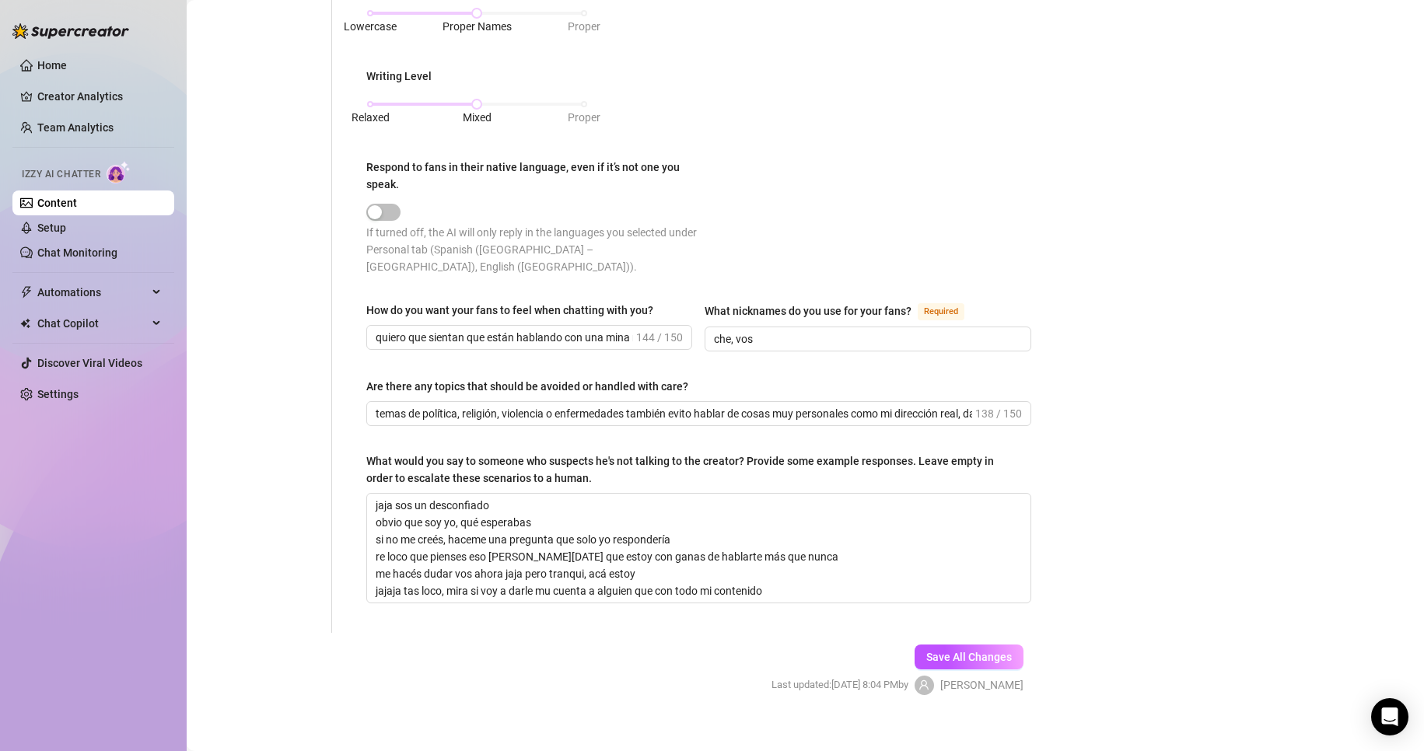
click at [462, 302] on div "How do you want your fans to feel when chatting with you?" at bounding box center [509, 310] width 287 height 17
click at [462, 329] on input "quiero que sientan que están hablando con una mina real, con onda, que se calie…" at bounding box center [504, 337] width 257 height 17
click at [450, 340] on input "quiero que sientan que están hablando con una mina real, con onda, que se calie…" at bounding box center [504, 337] width 257 height 17
drag, startPoint x: 372, startPoint y: 335, endPoint x: 542, endPoint y: 334, distance: 170.3
click at [542, 334] on span "quiero que sientan que están hablando con una mina real, con onda, que se calie…" at bounding box center [529, 337] width 326 height 25
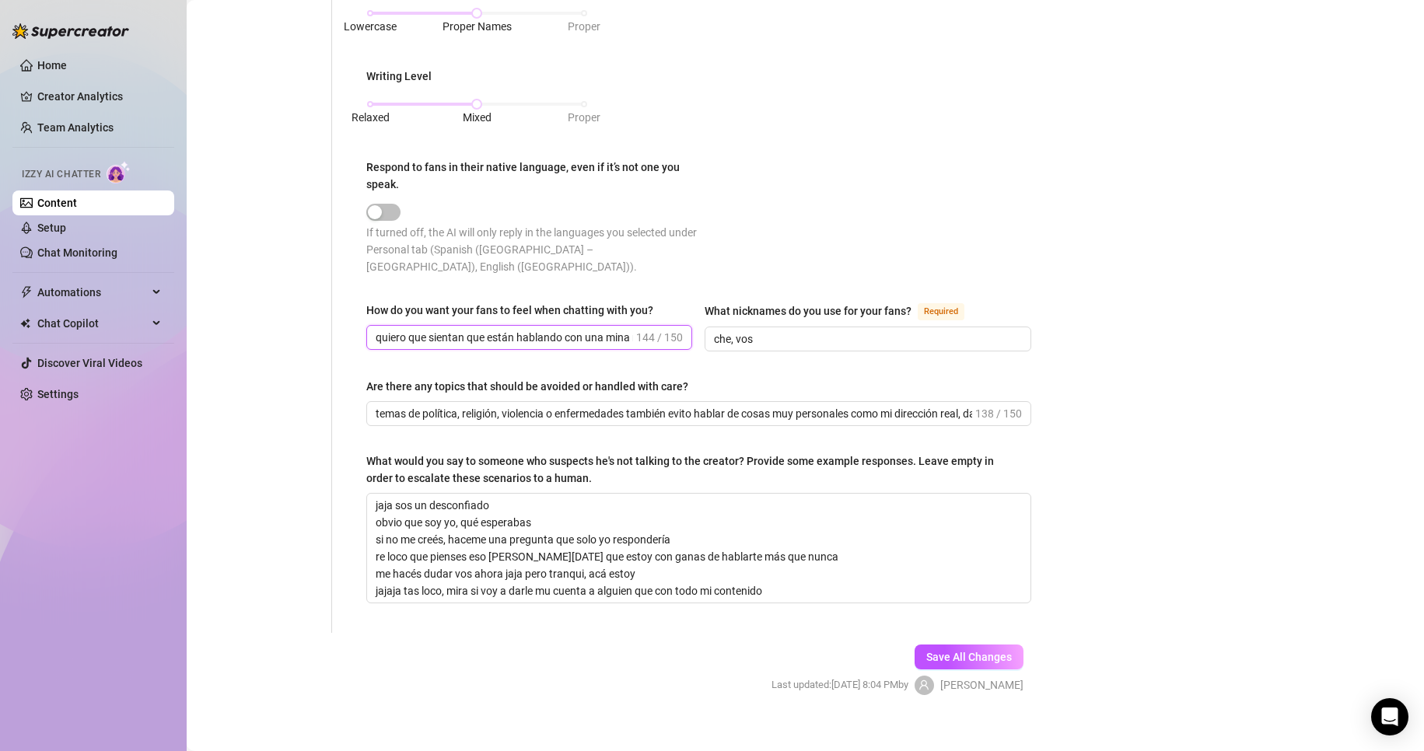
scroll to position [0, 440]
drag, startPoint x: 549, startPoint y: 331, endPoint x: 672, endPoint y: 341, distance: 123.4
click at [672, 341] on span "quiero que sientan que están hablando con una mina real, con onda, que se calie…" at bounding box center [529, 337] width 326 height 25
click at [601, 329] on input "quiero que sientan que están hablando con una mina real, con onda, que se calie…" at bounding box center [504, 337] width 257 height 17
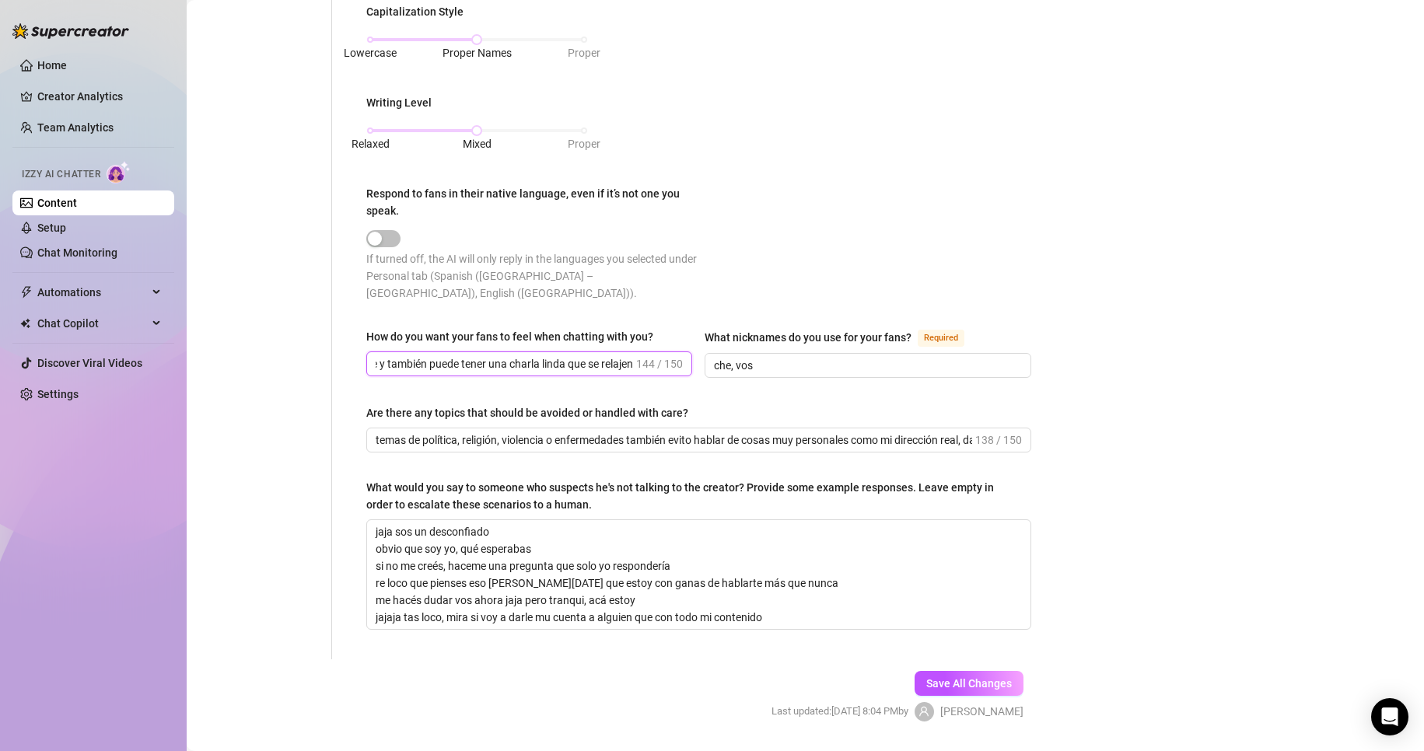
scroll to position [0, 0]
drag, startPoint x: 481, startPoint y: 362, endPoint x: 247, endPoint y: 368, distance: 234.2
click at [247, 368] on div "Personal Info Chatting Lifestyle Physique Content Intimate Details Socials Trai…" at bounding box center [624, 1] width 845 height 1315
click at [377, 369] on input "quiero que sientan que están hablando con una mina real, con onda, que se calie…" at bounding box center [504, 363] width 257 height 17
click at [387, 362] on input "quiero que sientan que están hablando con una mina real, con onda, que se calie…" at bounding box center [504, 363] width 257 height 17
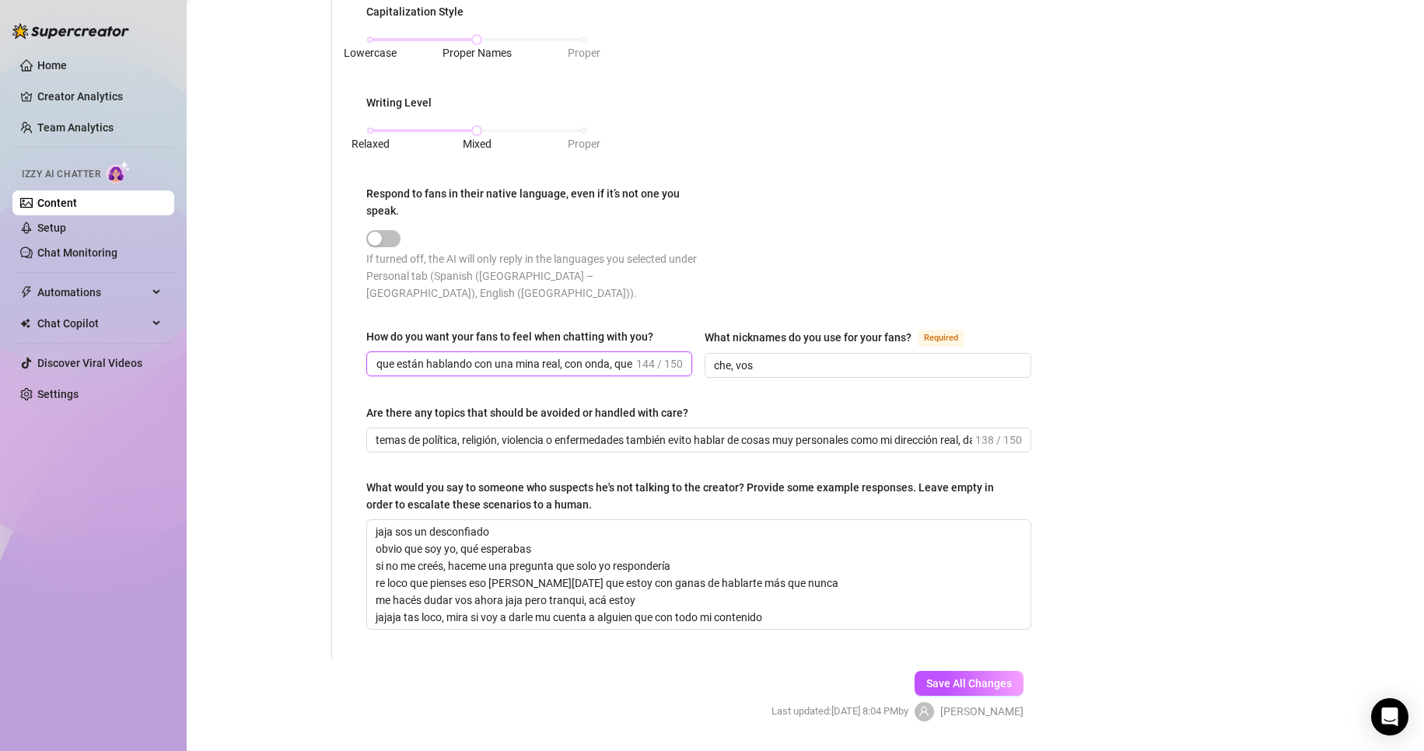
scroll to position [0, 440]
drag, startPoint x: 504, startPoint y: 358, endPoint x: 438, endPoint y: 351, distance: 66.5
click at [438, 352] on span "quiero que sientan que están hablando con una mina real, con onda, que se calie…" at bounding box center [529, 364] width 326 height 25
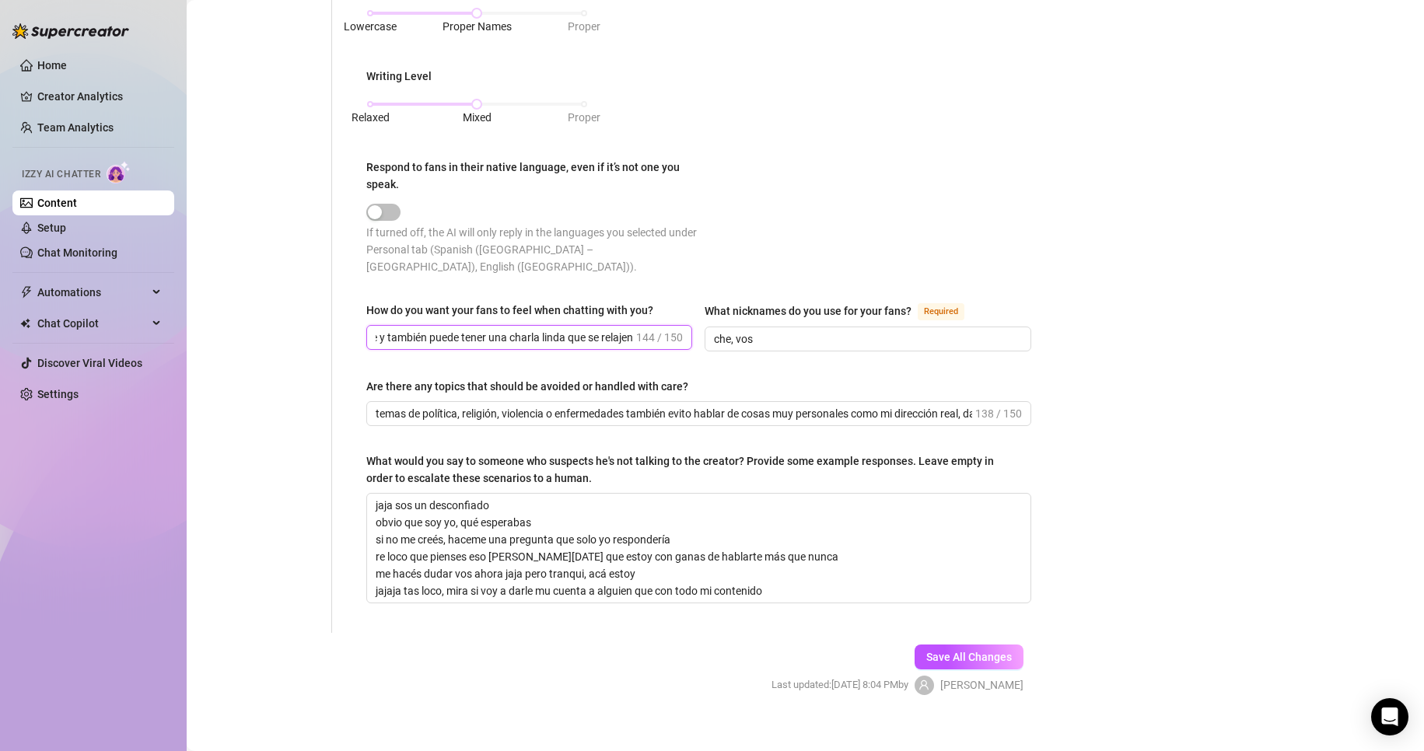
scroll to position [803, 0]
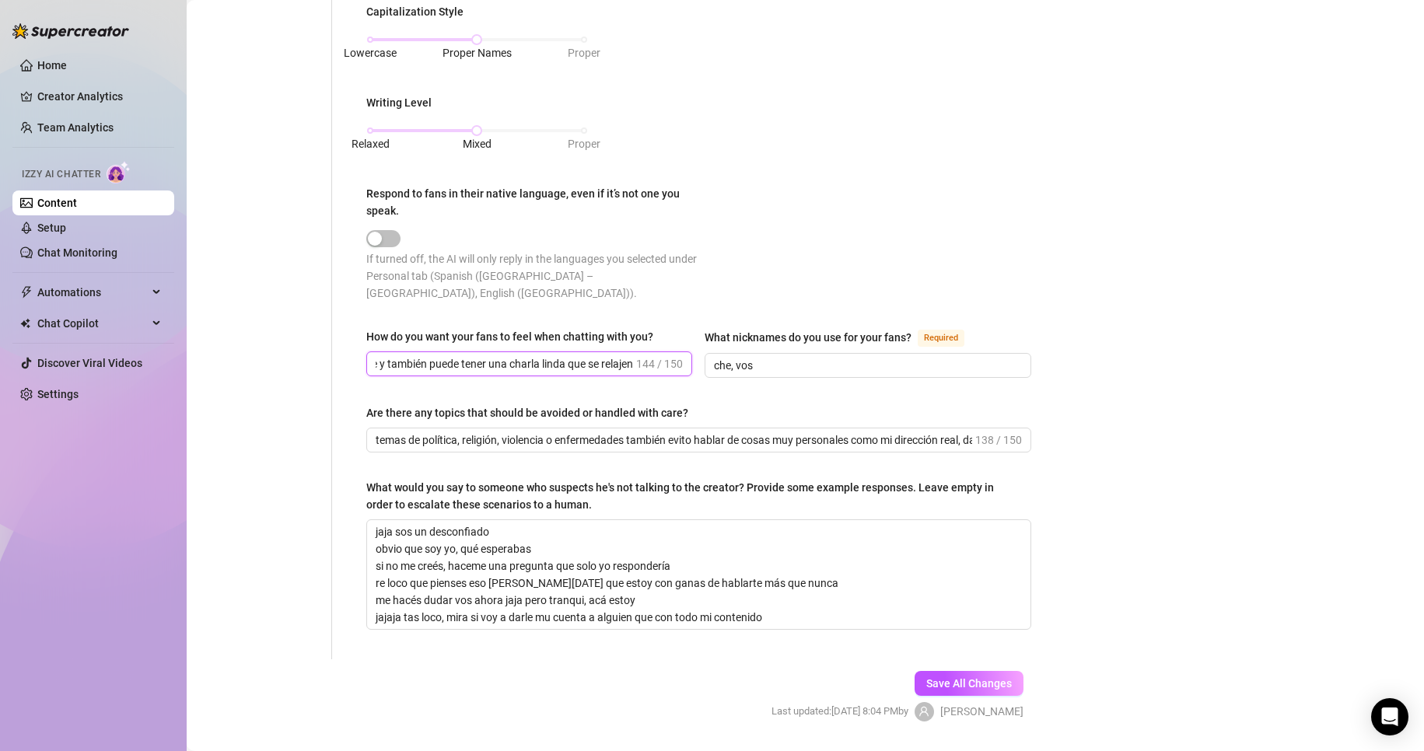
click at [445, 355] on input "quiero que sientan que están hablando con una mina real, con onda, que se calie…" at bounding box center [504, 363] width 257 height 17
drag, startPoint x: 422, startPoint y: 359, endPoint x: 381, endPoint y: 359, distance: 41.2
click at [381, 359] on input "quiero que sientan que están hablando con una mina real, con onda, que se calie…" at bounding box center [504, 363] width 257 height 17
click at [541, 374] on div "How do you want your fans to feel when chatting with you? quiero que sientan qu…" at bounding box center [529, 353] width 326 height 50
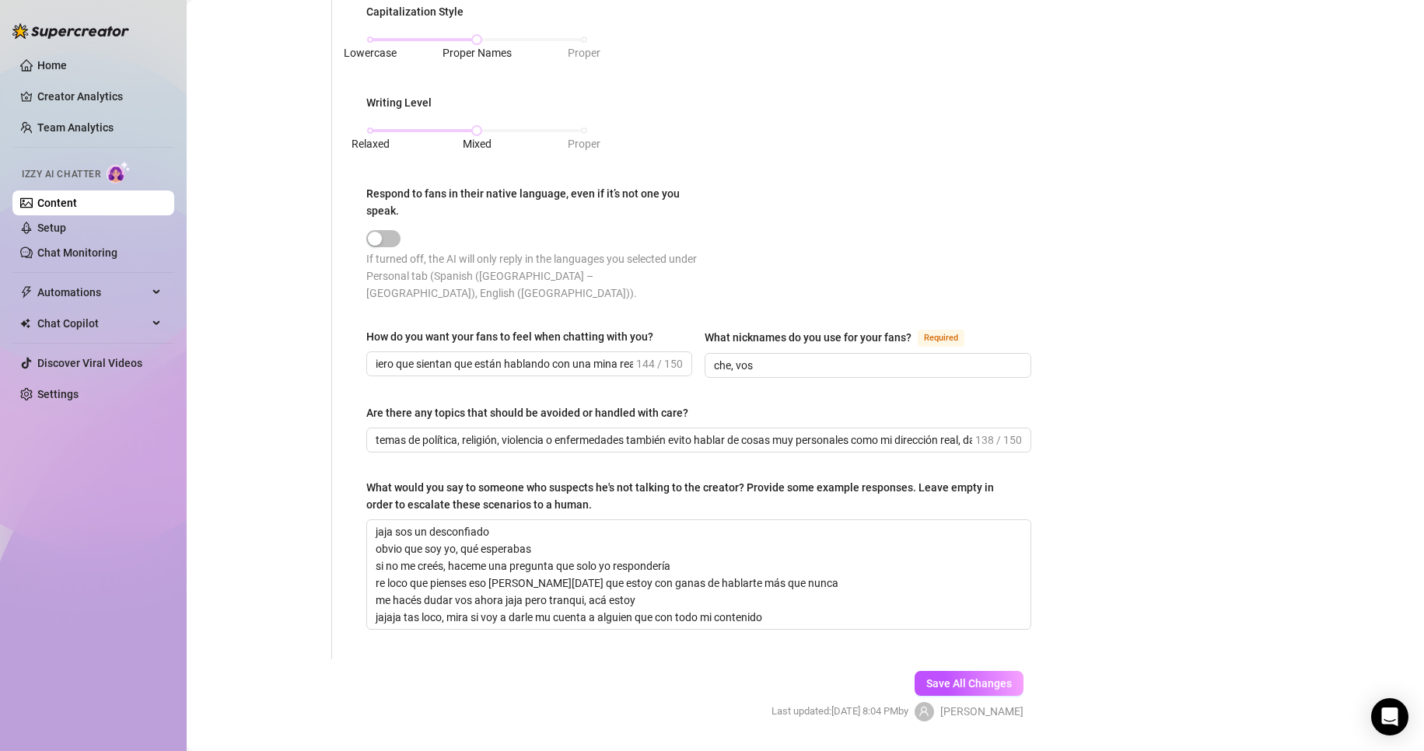
scroll to position [0, 0]
click at [551, 359] on input "quiero que sientan que están hablando con una mina real, con onda, que se calie…" at bounding box center [504, 363] width 257 height 17
click at [501, 433] on input "temas de política, religión, violencia o enfermedades también evito hablar de c…" at bounding box center [674, 440] width 597 height 17
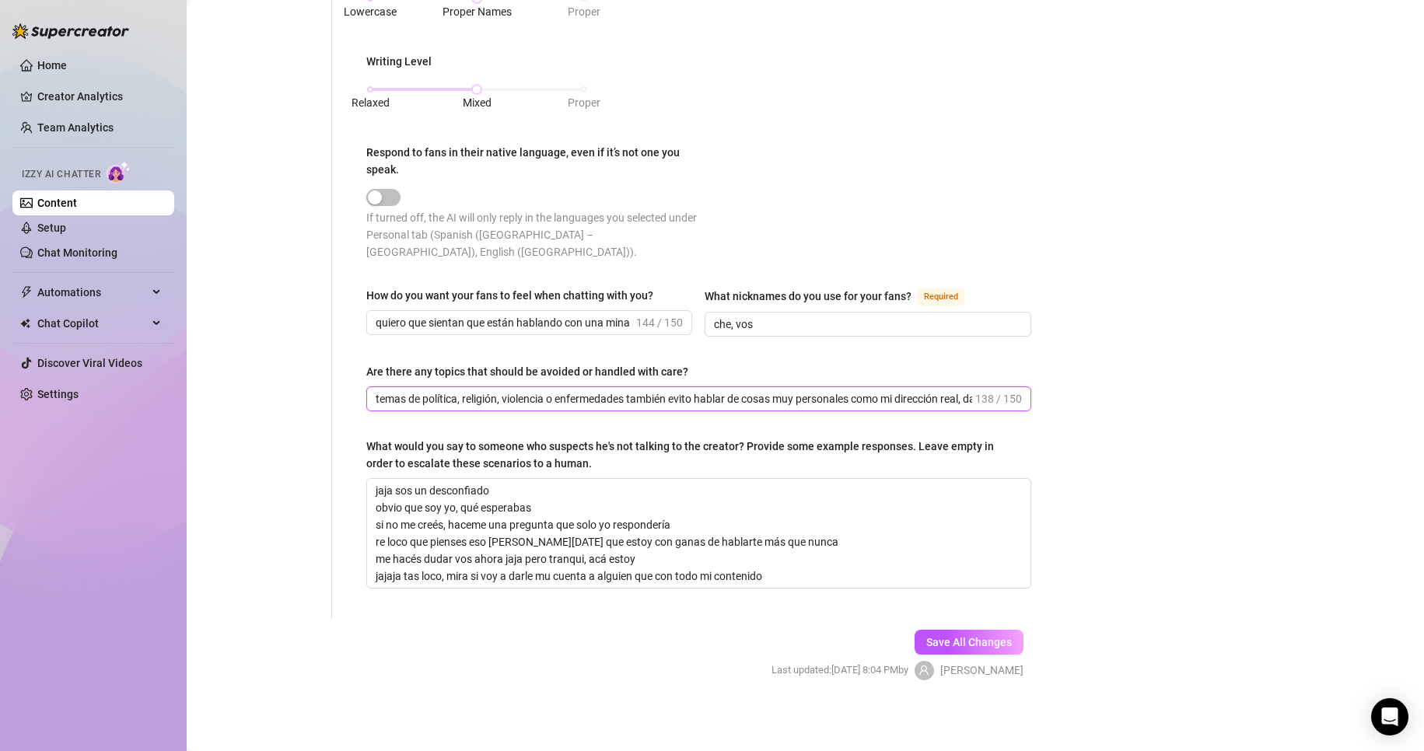
click at [835, 397] on input "temas de política, religión, violencia o enfermedades también evito hablar de c…" at bounding box center [674, 398] width 597 height 17
click at [375, 481] on textarea "jaja sos un desconfiado obvio que soy yo, qué esperabas si no me creés, haceme …" at bounding box center [698, 533] width 663 height 109
click at [439, 502] on textarea "jaja sos un desconfiado obvio que soy yo, qué esperabas si no me creés, haceme …" at bounding box center [698, 533] width 663 height 109
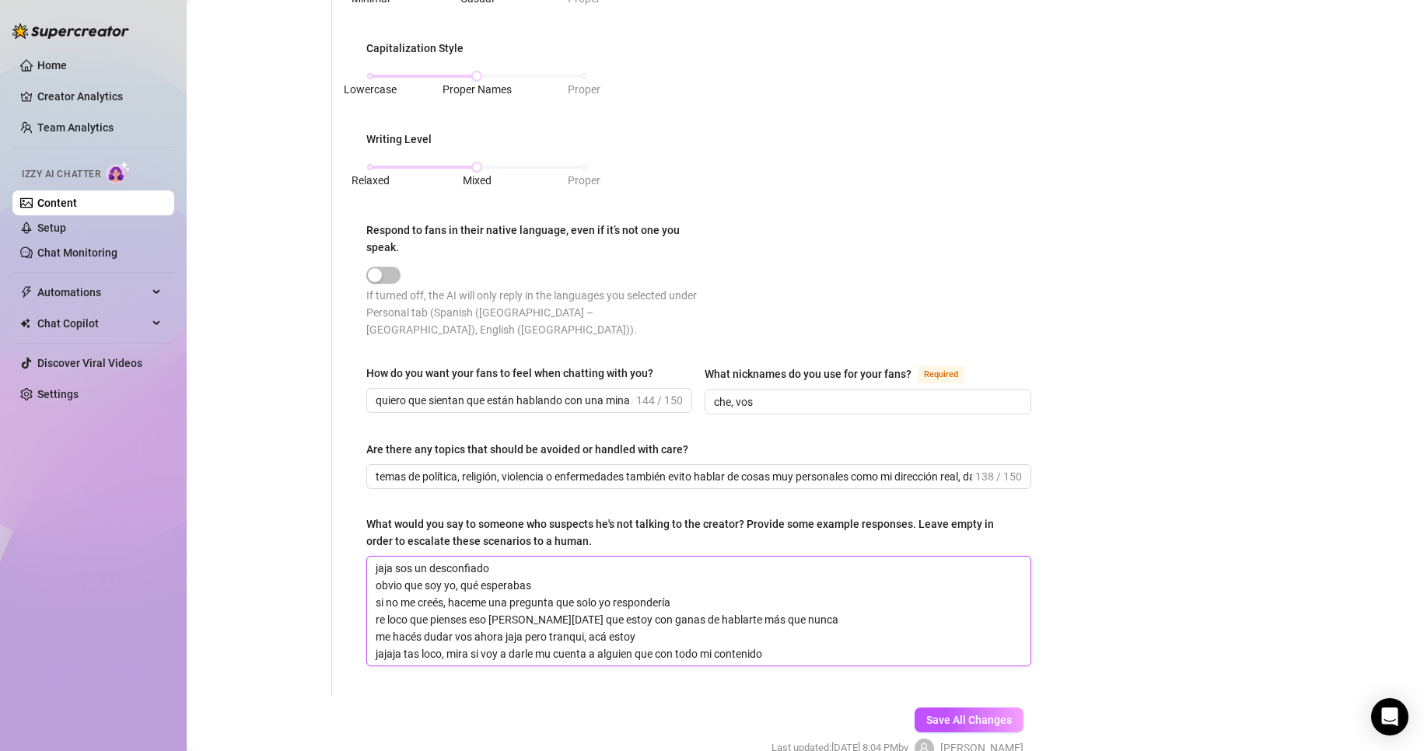
scroll to position [845, 0]
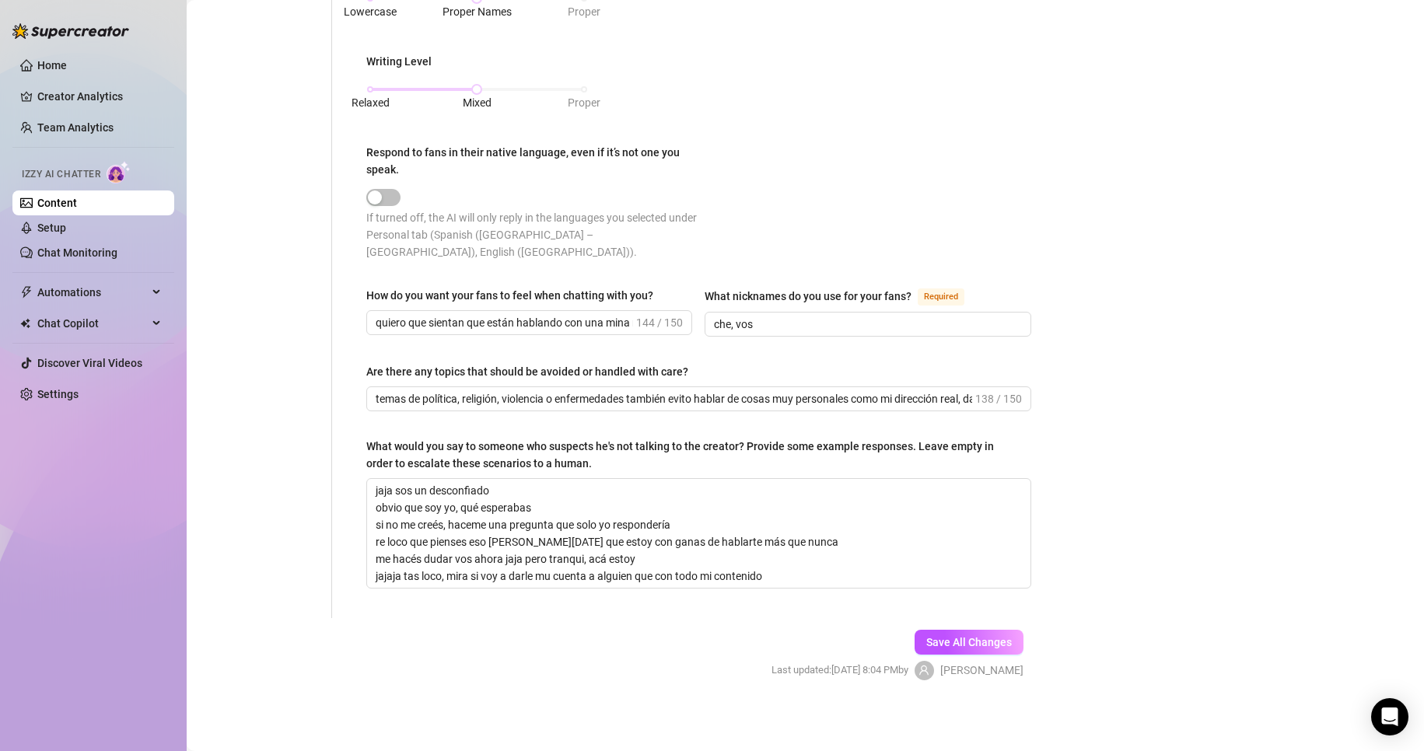
click at [927, 637] on span "Save All Changes" at bounding box center [969, 642] width 86 height 12
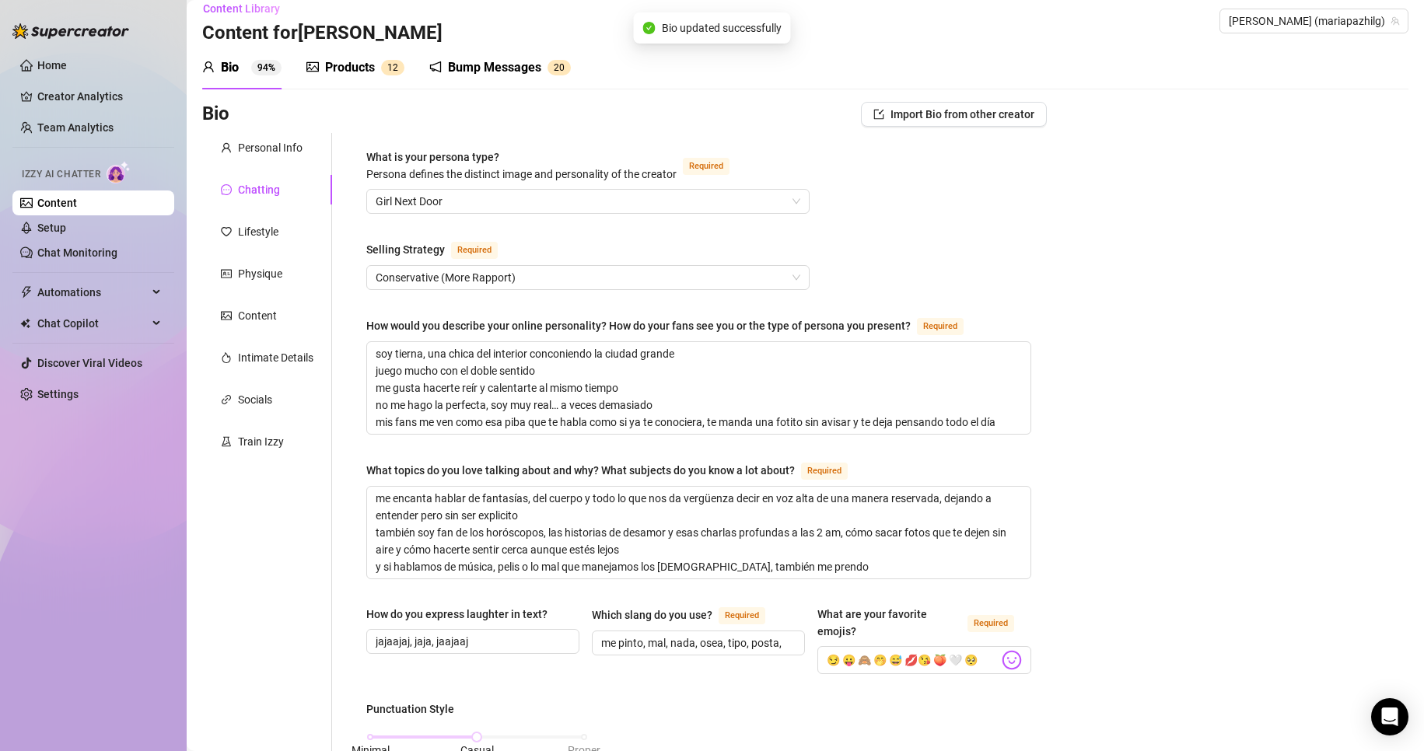
scroll to position [0, 0]
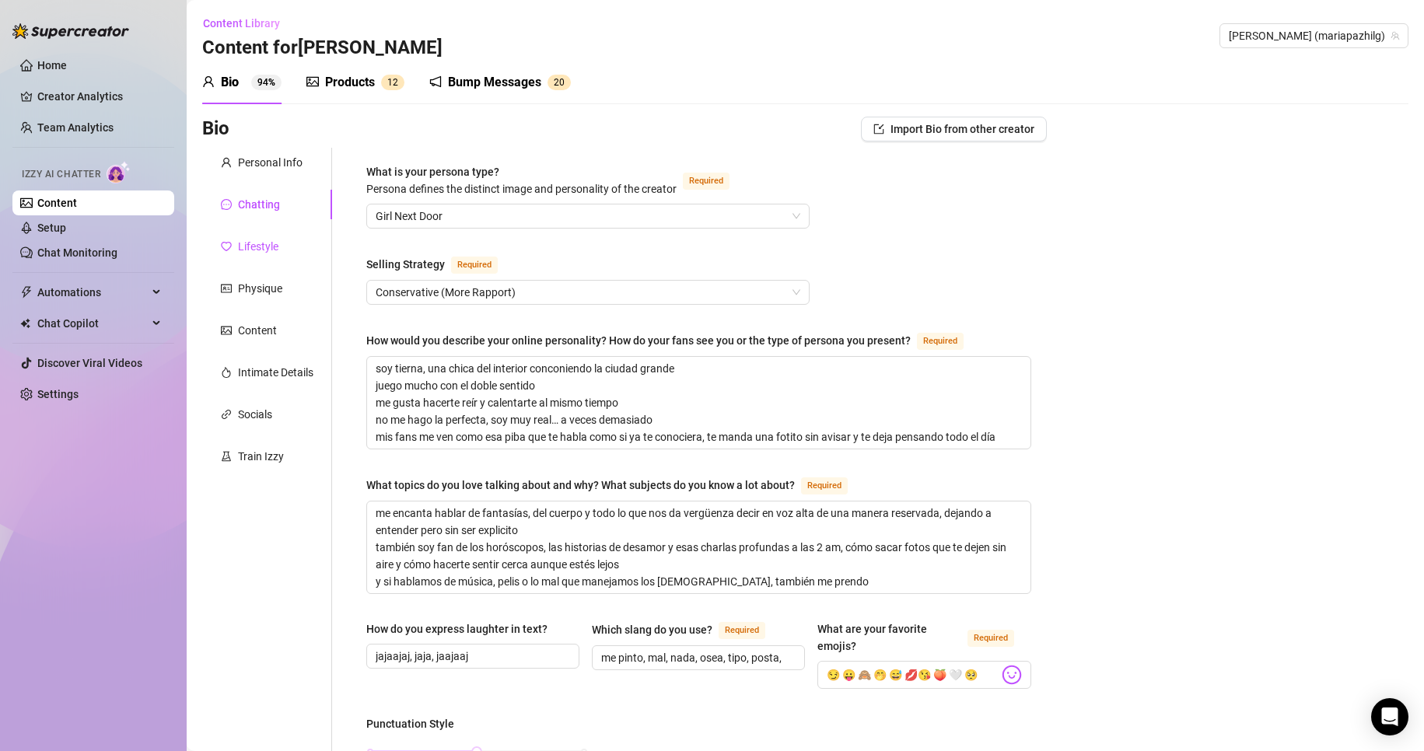
click at [257, 243] on div "Lifestyle" at bounding box center [258, 246] width 40 height 17
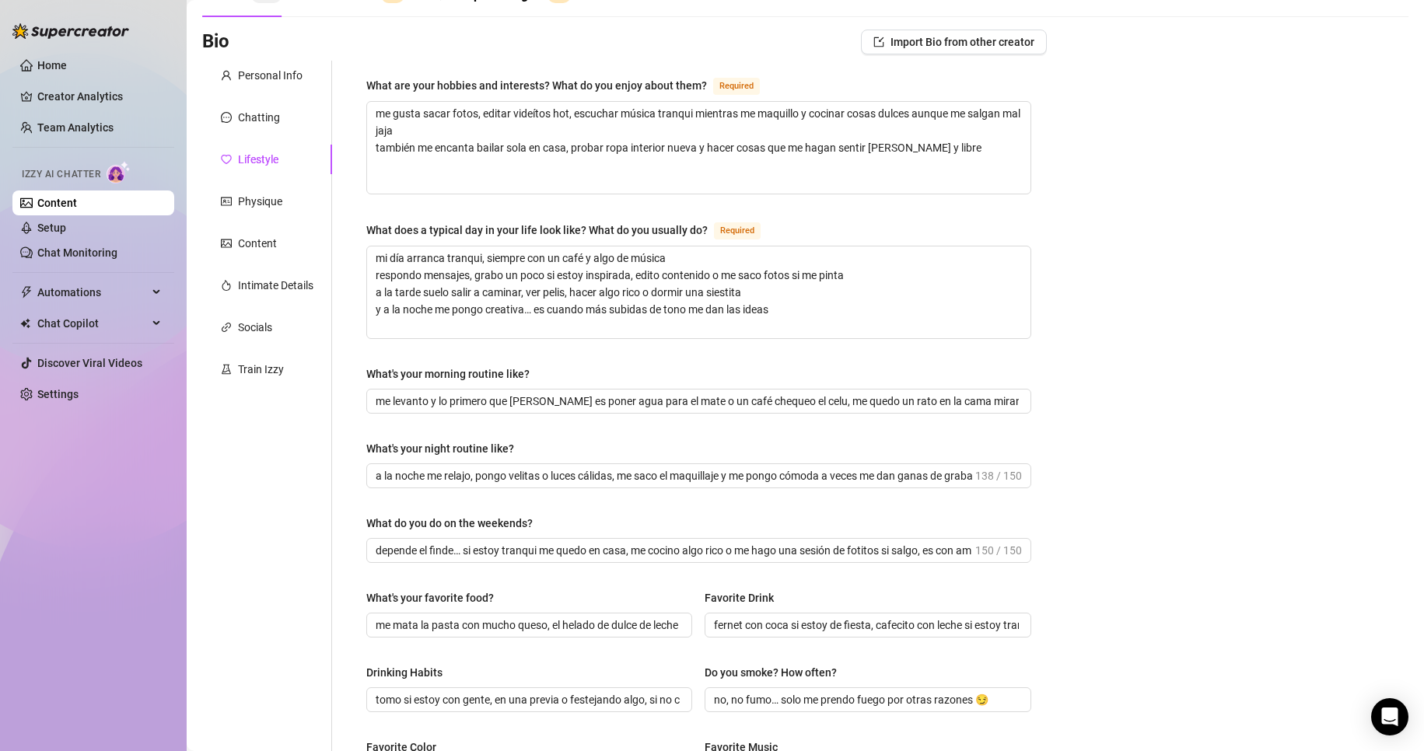
scroll to position [9, 0]
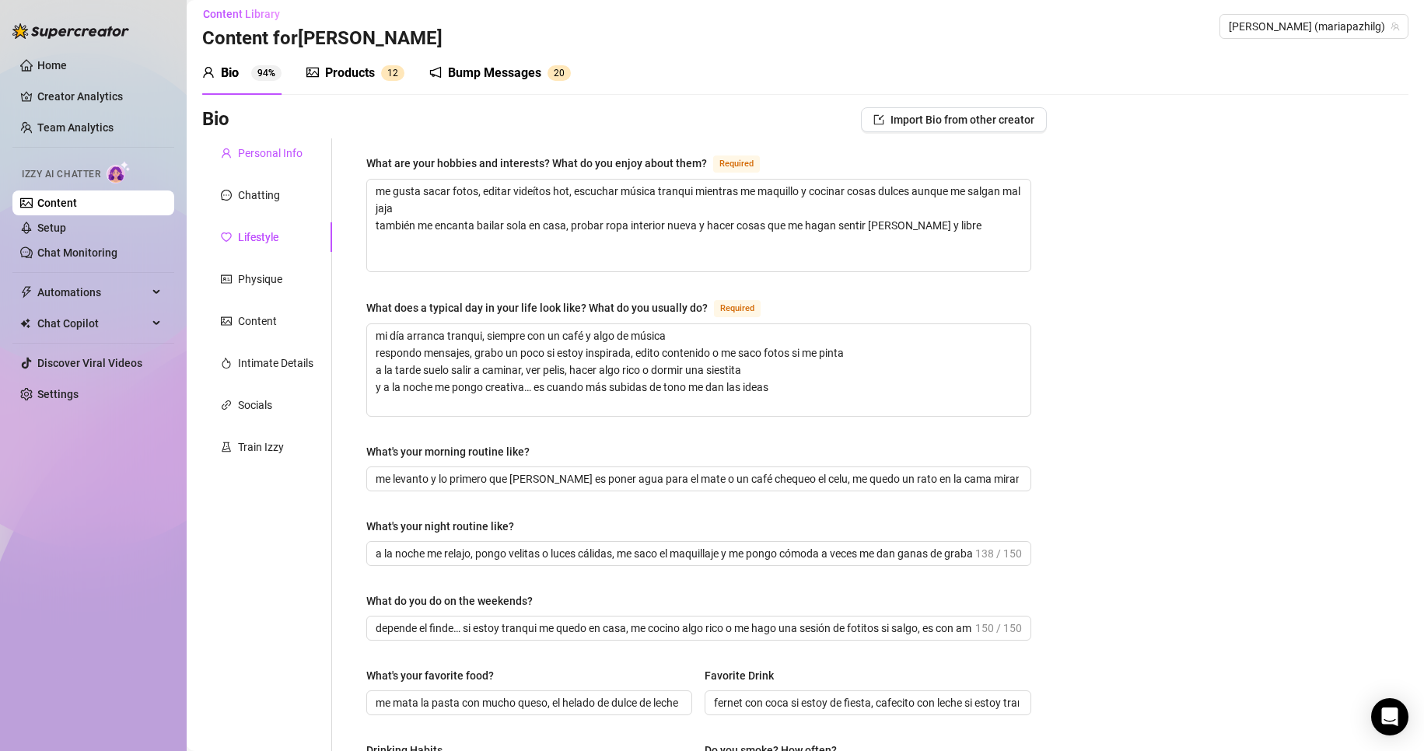
click at [240, 159] on div "Personal Info" at bounding box center [270, 153] width 65 height 17
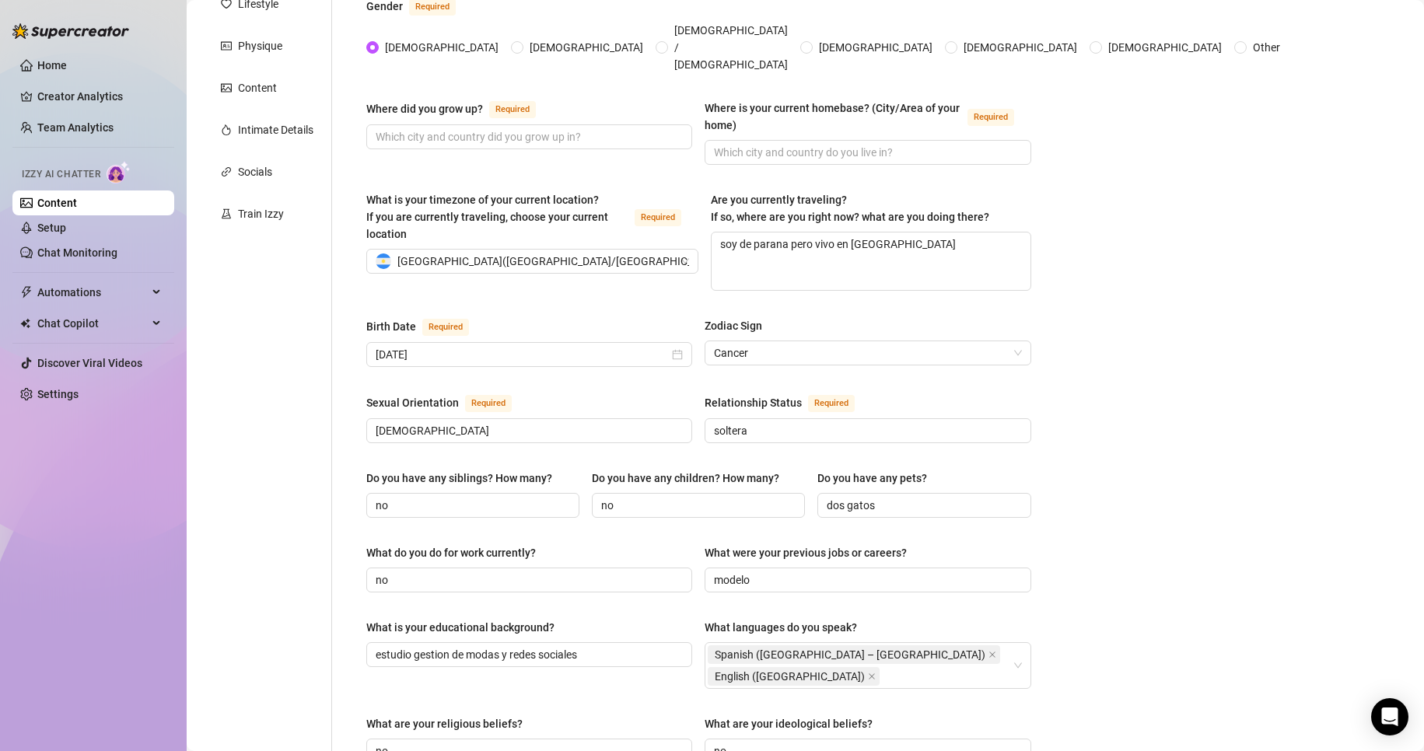
scroll to position [87, 0]
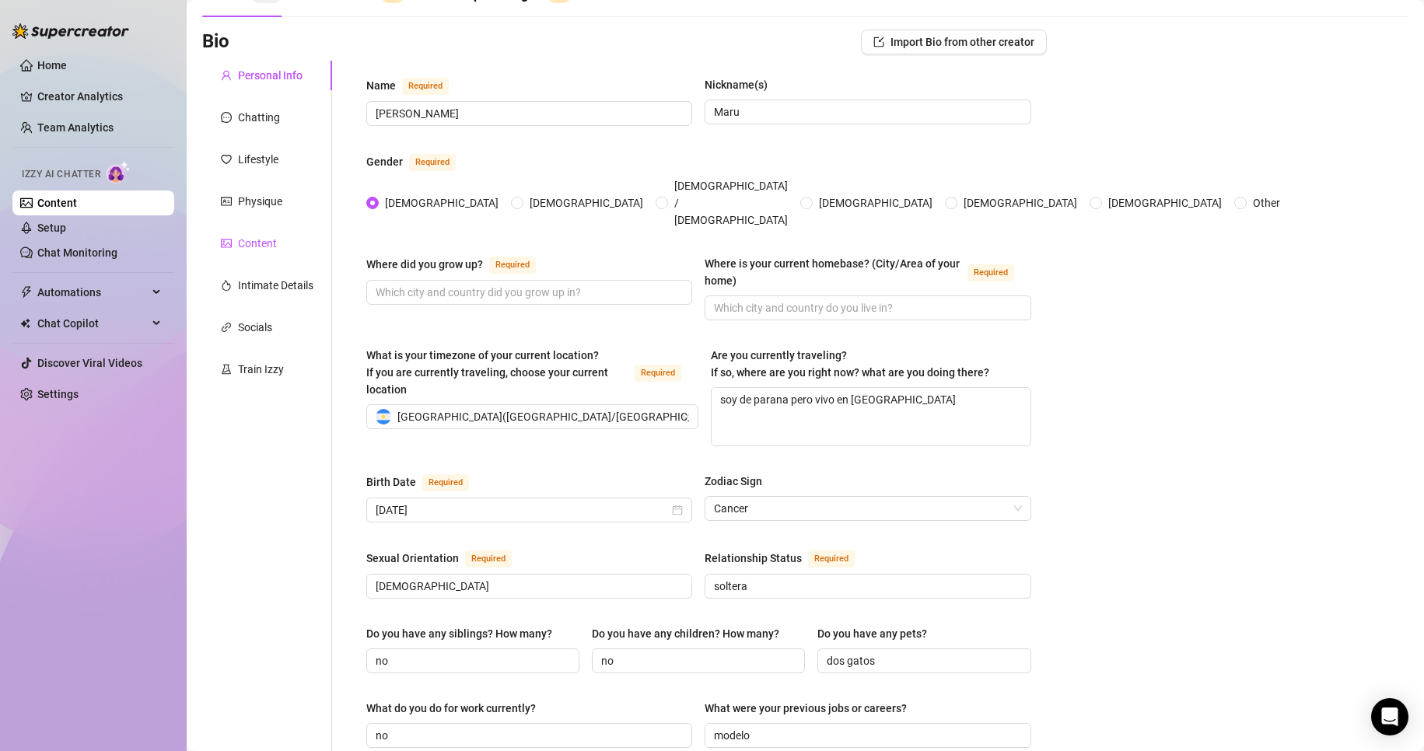
click at [247, 247] on div "Content" at bounding box center [257, 243] width 39 height 17
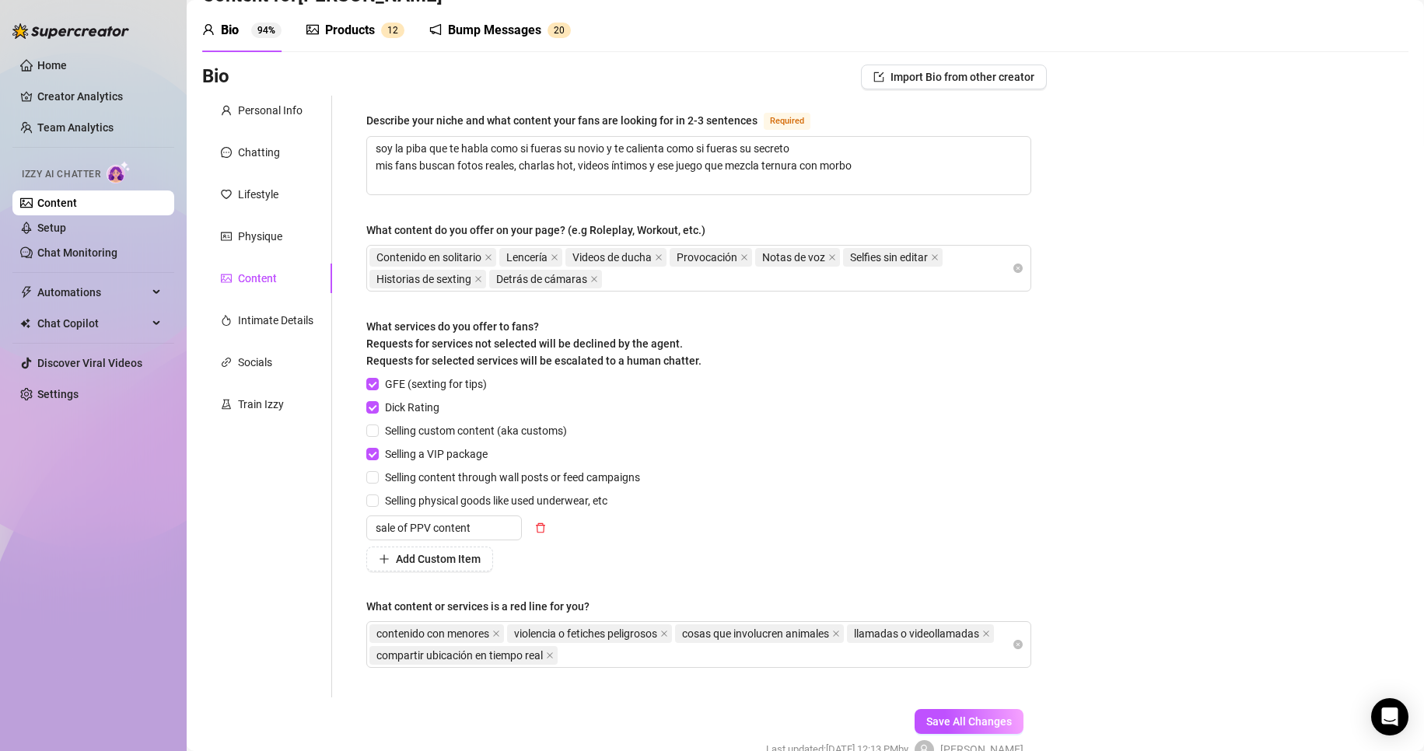
scroll to position [0, 0]
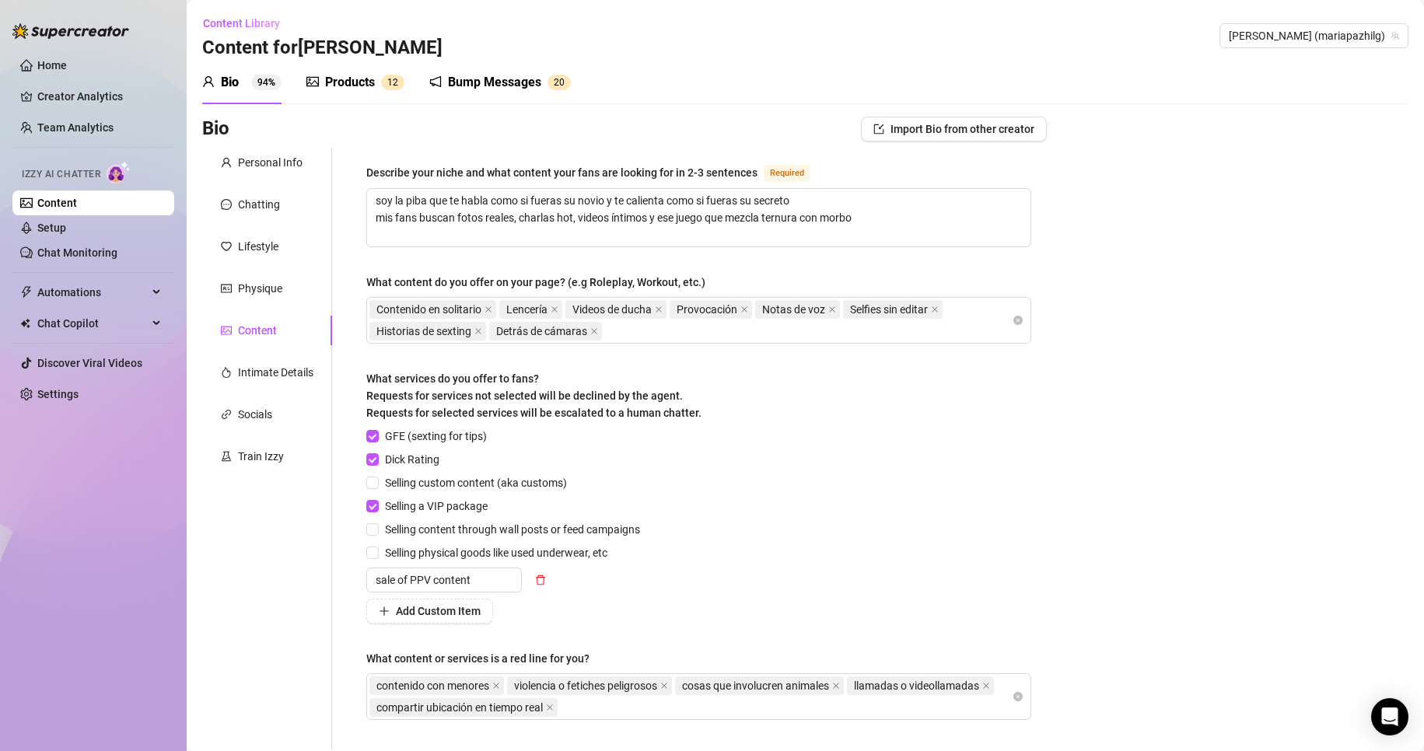
click at [350, 86] on div "Products" at bounding box center [350, 82] width 50 height 19
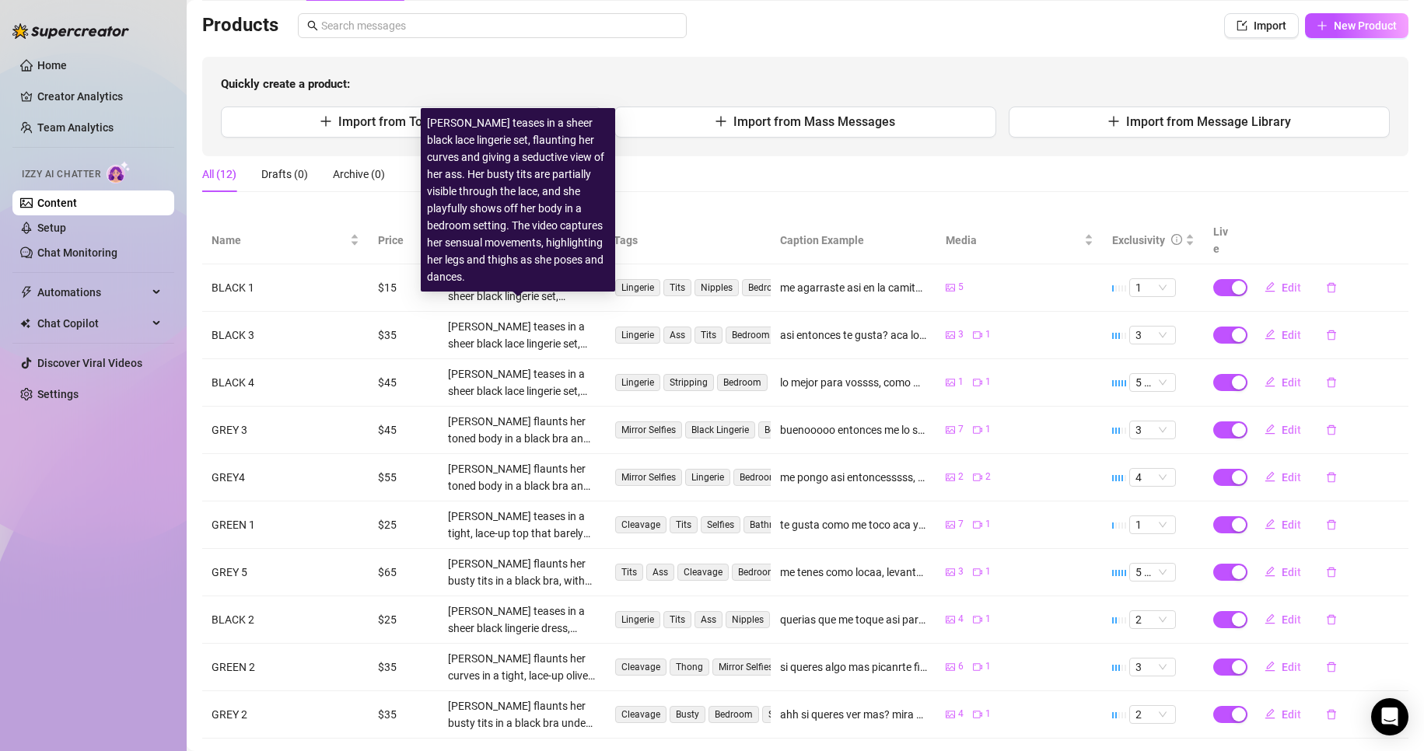
scroll to position [130, 0]
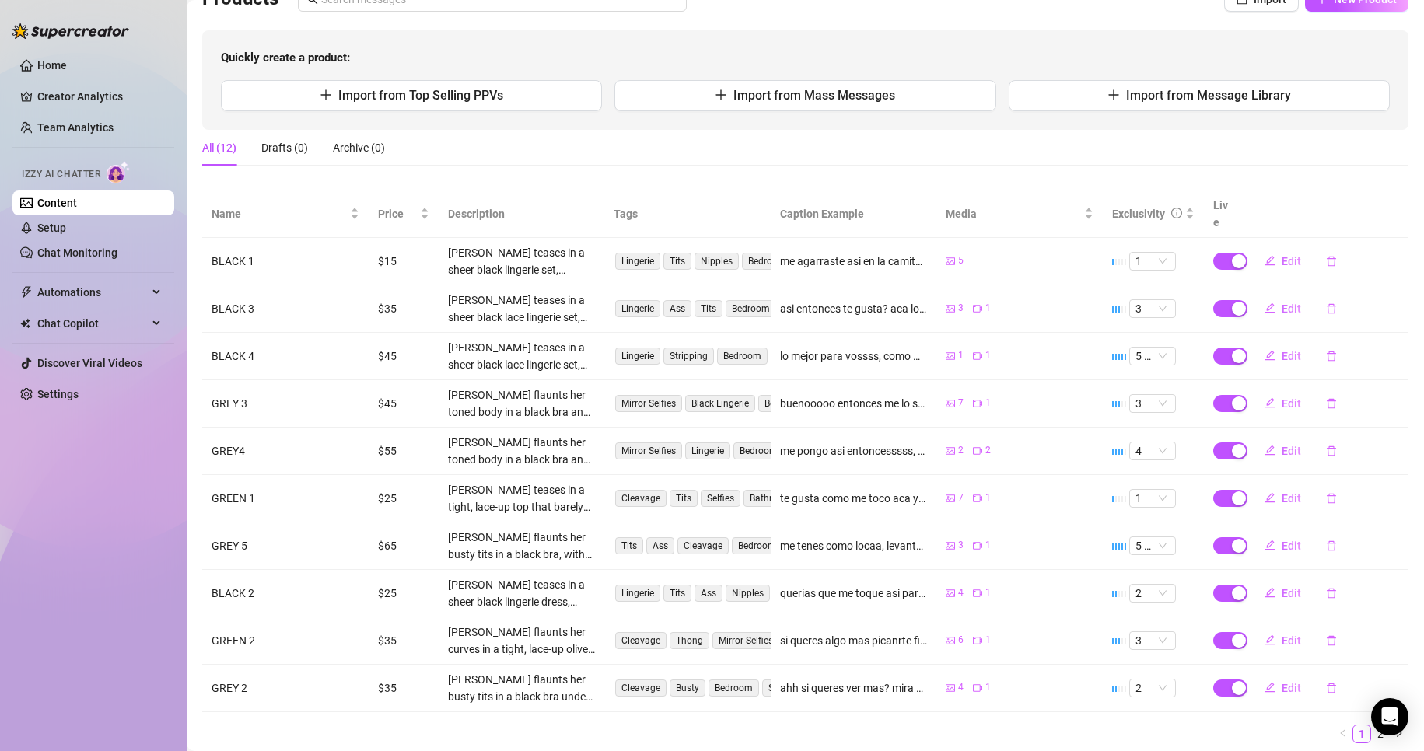
click at [927, 255] on span "Edit" at bounding box center [1291, 261] width 19 height 12
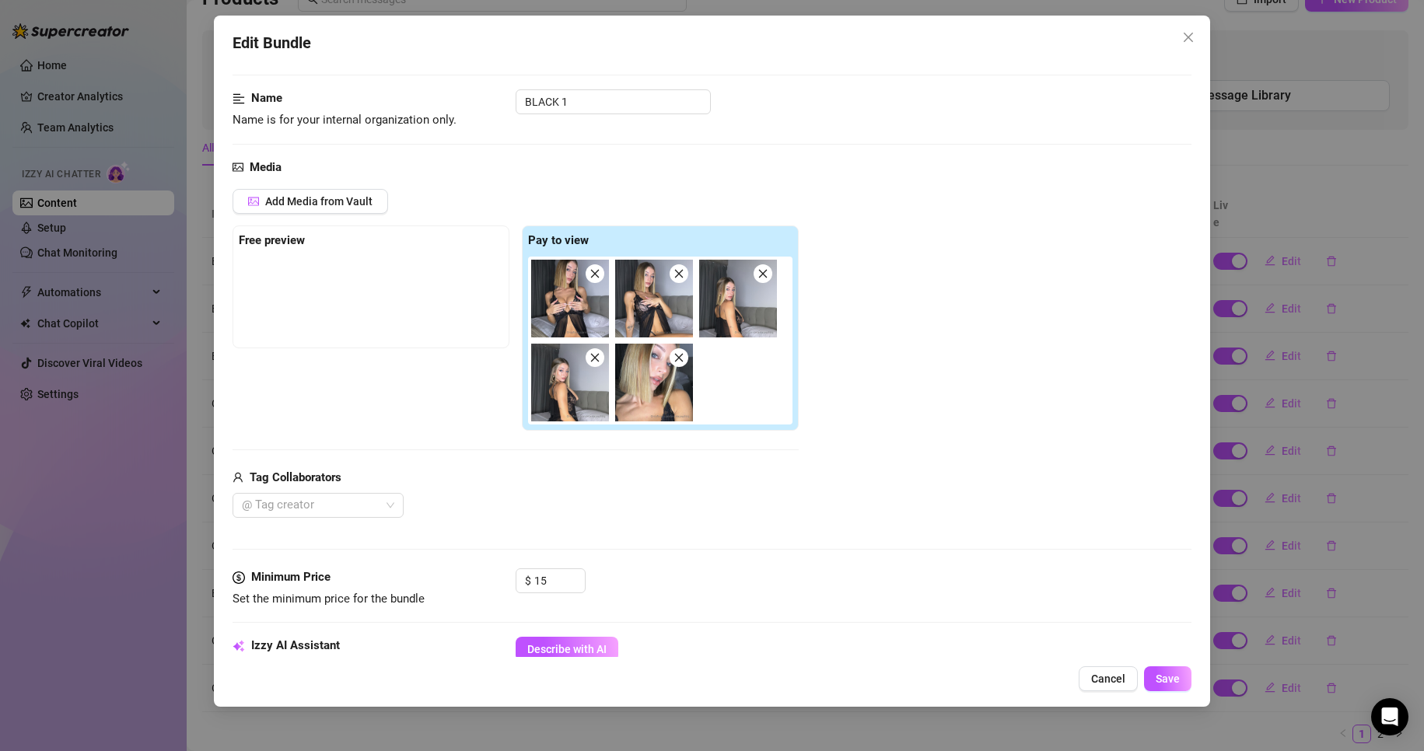
scroll to position [208, 0]
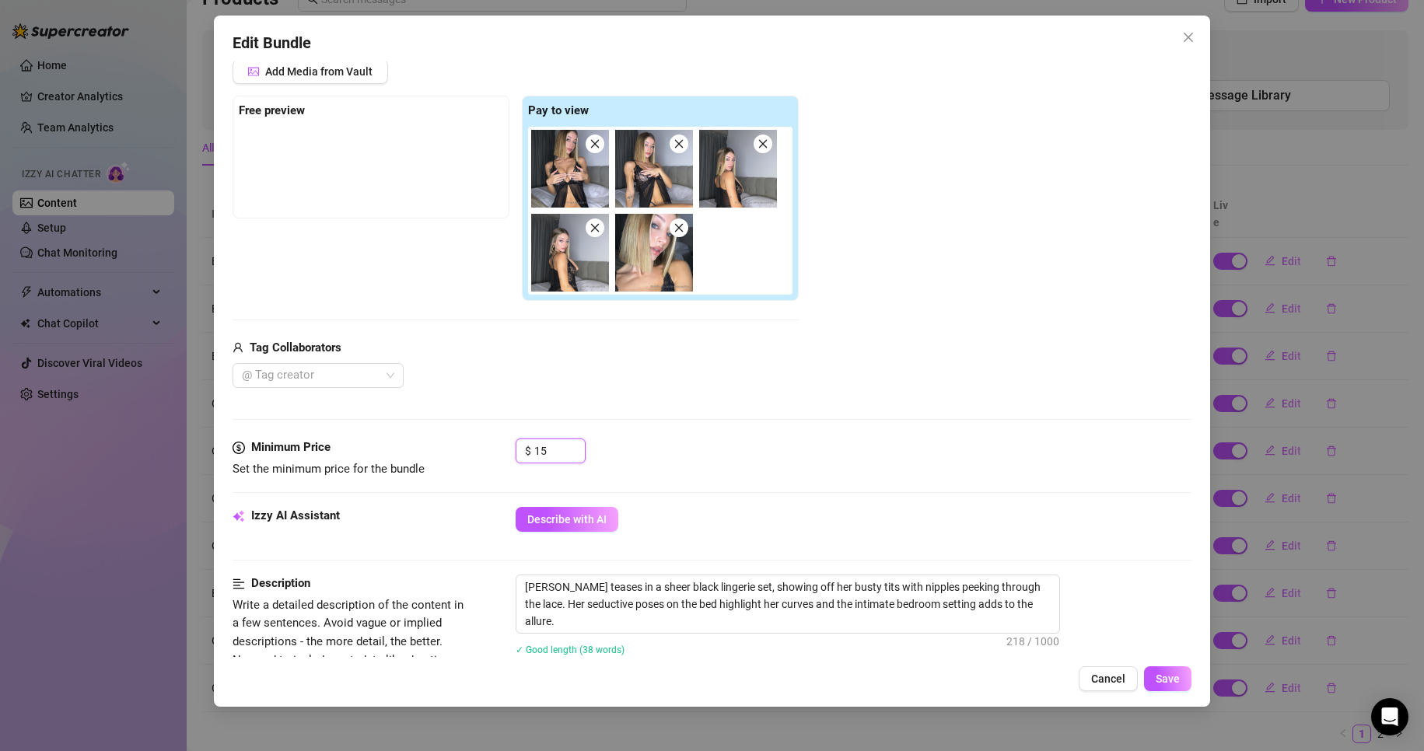
click at [553, 452] on input "15" at bounding box center [559, 450] width 51 height 23
drag, startPoint x: 545, startPoint y: 450, endPoint x: 403, endPoint y: 450, distance: 142.3
click at [405, 450] on div "Minimum Price Set the minimum price for the bundle $ 15" at bounding box center [713, 459] width 960 height 40
click at [927, 681] on span "Save" at bounding box center [1168, 679] width 24 height 12
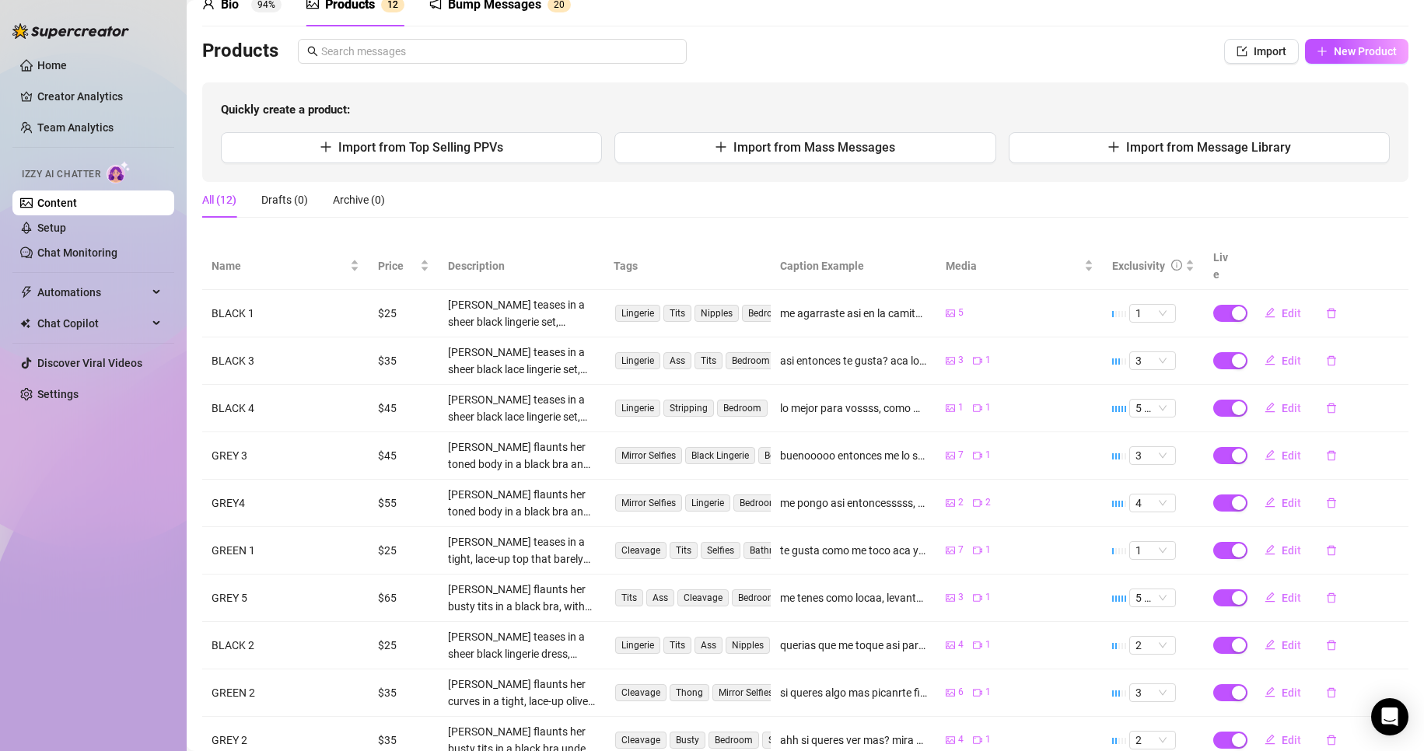
scroll to position [156, 0]
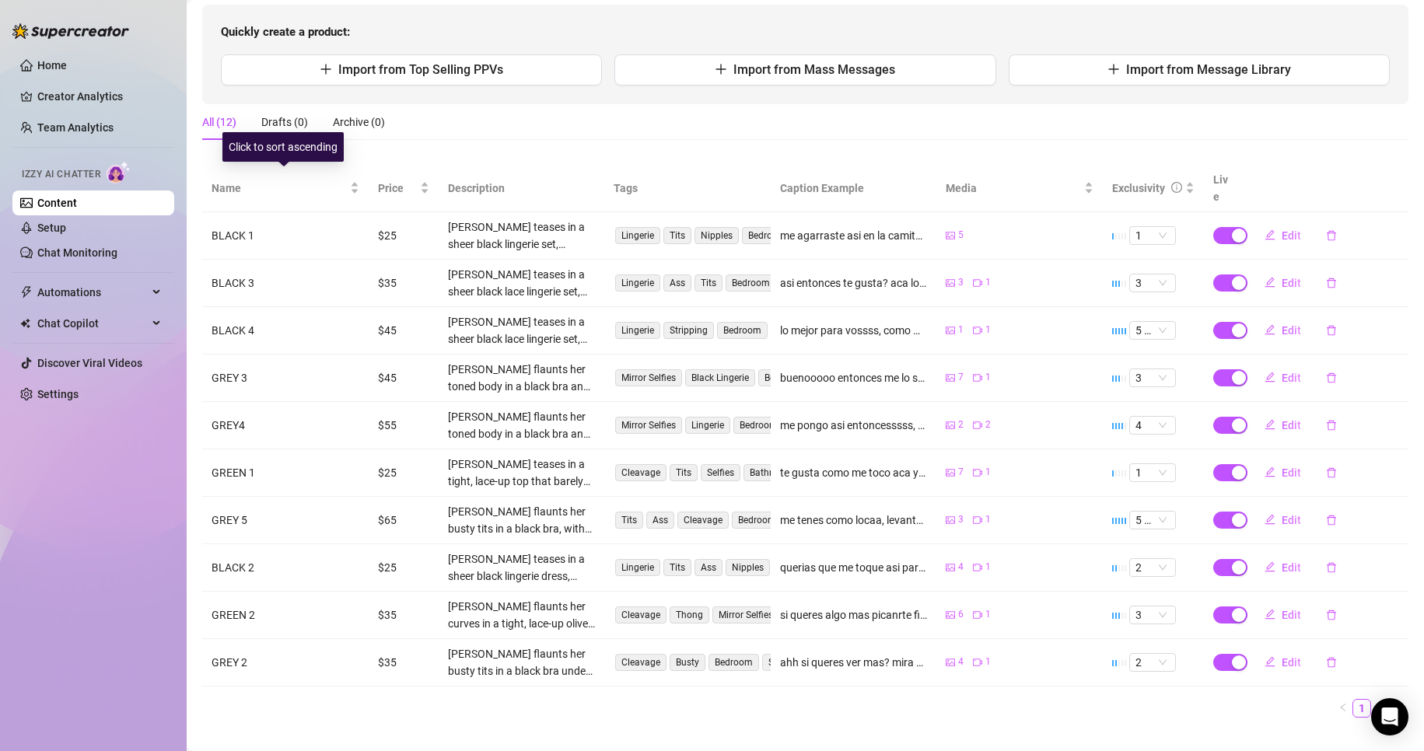
click at [357, 185] on div "Name" at bounding box center [286, 188] width 148 height 17
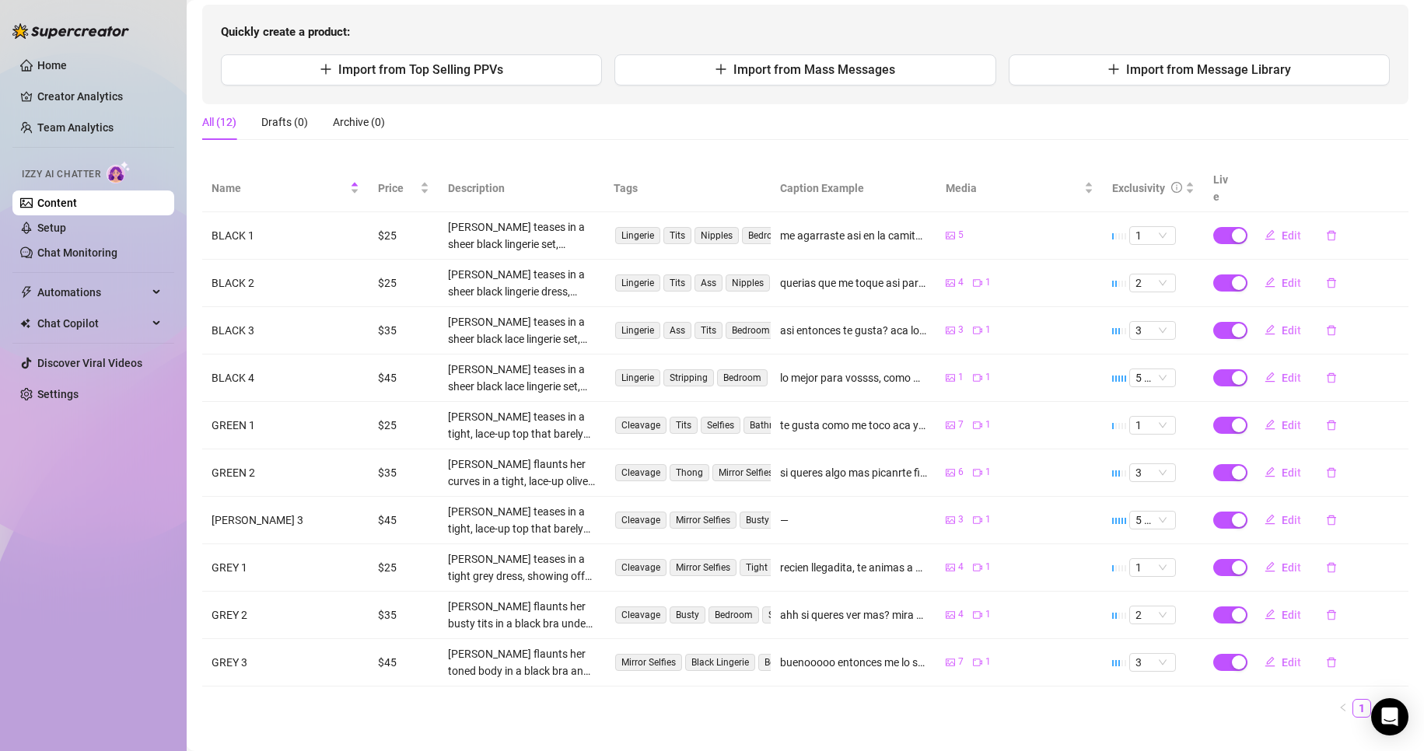
click at [927, 277] on span "Edit" at bounding box center [1291, 283] width 19 height 12
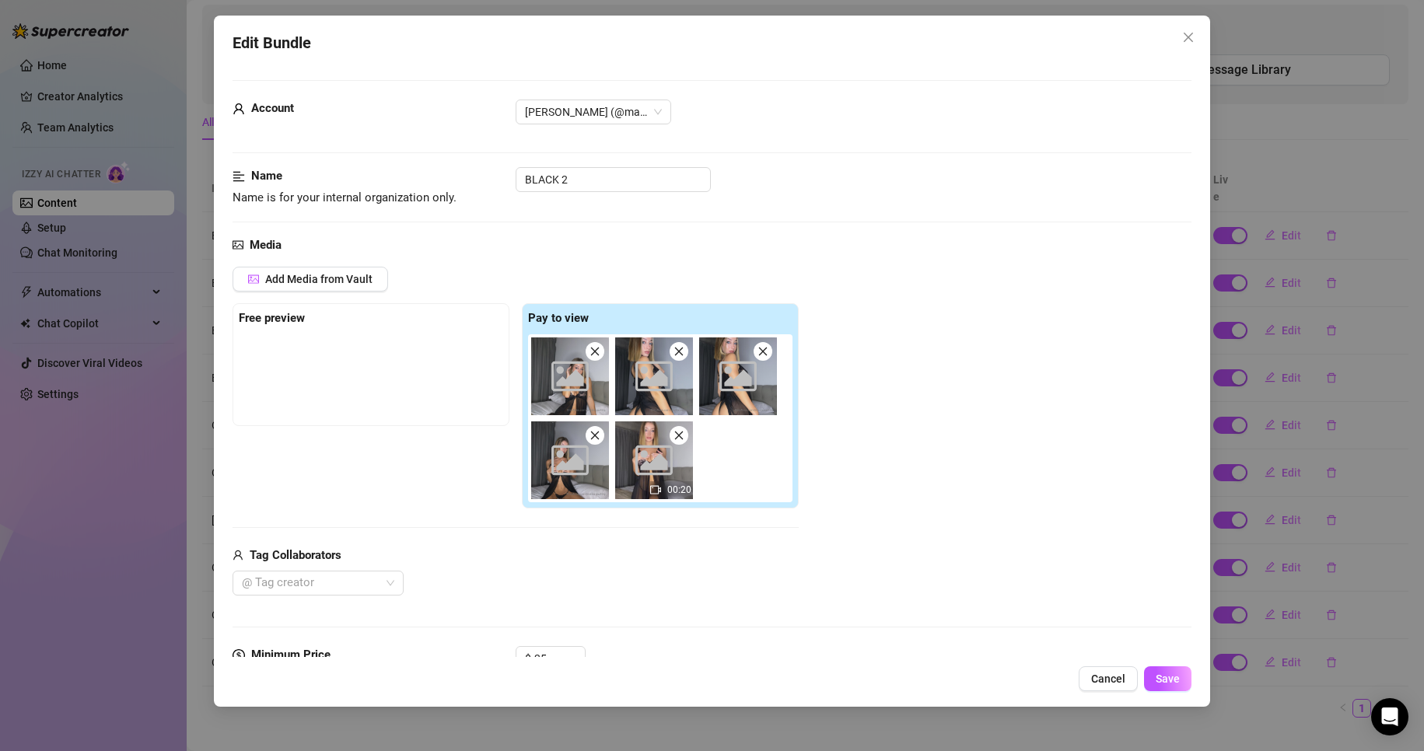
scroll to position [103, 0]
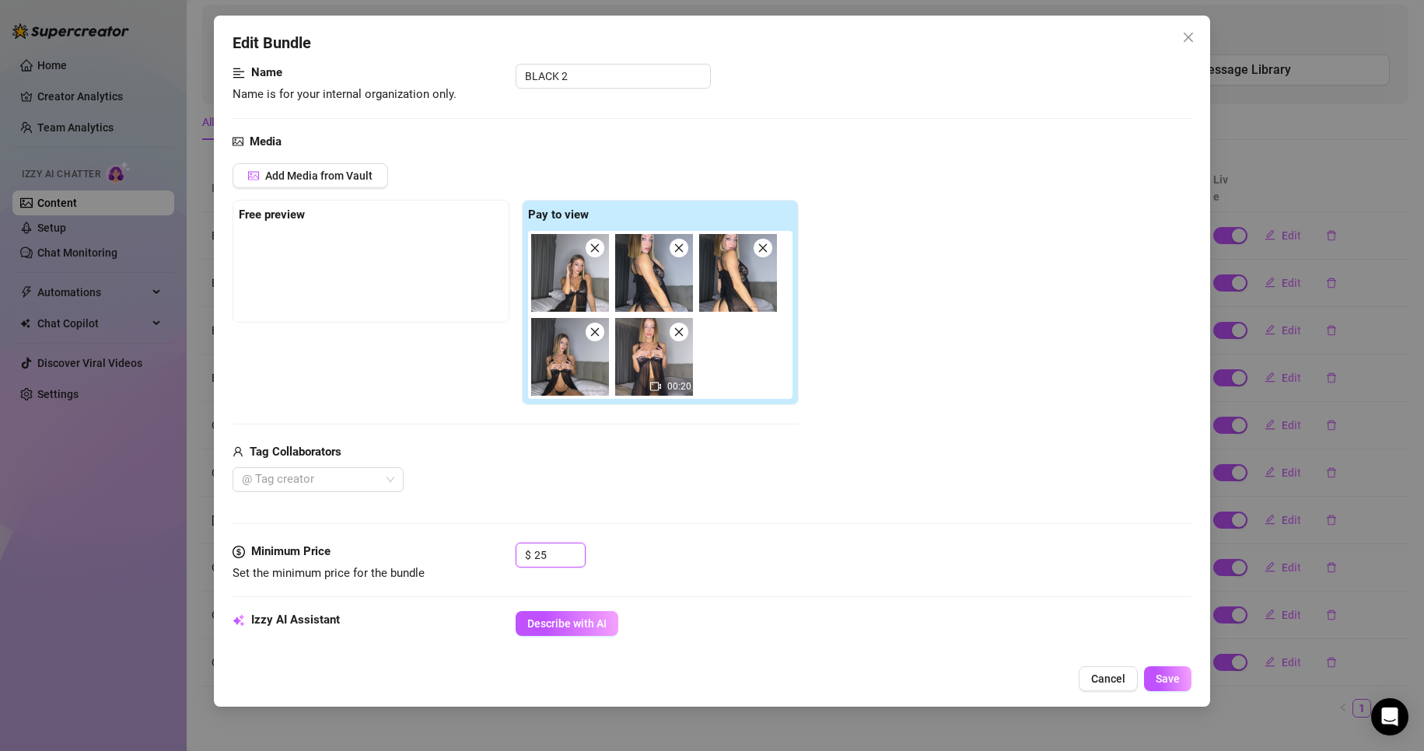
drag, startPoint x: 544, startPoint y: 549, endPoint x: 516, endPoint y: 548, distance: 28.0
click at [516, 548] on div "$ 25" at bounding box center [551, 555] width 70 height 25
click at [927, 681] on span "Save" at bounding box center [1168, 679] width 24 height 12
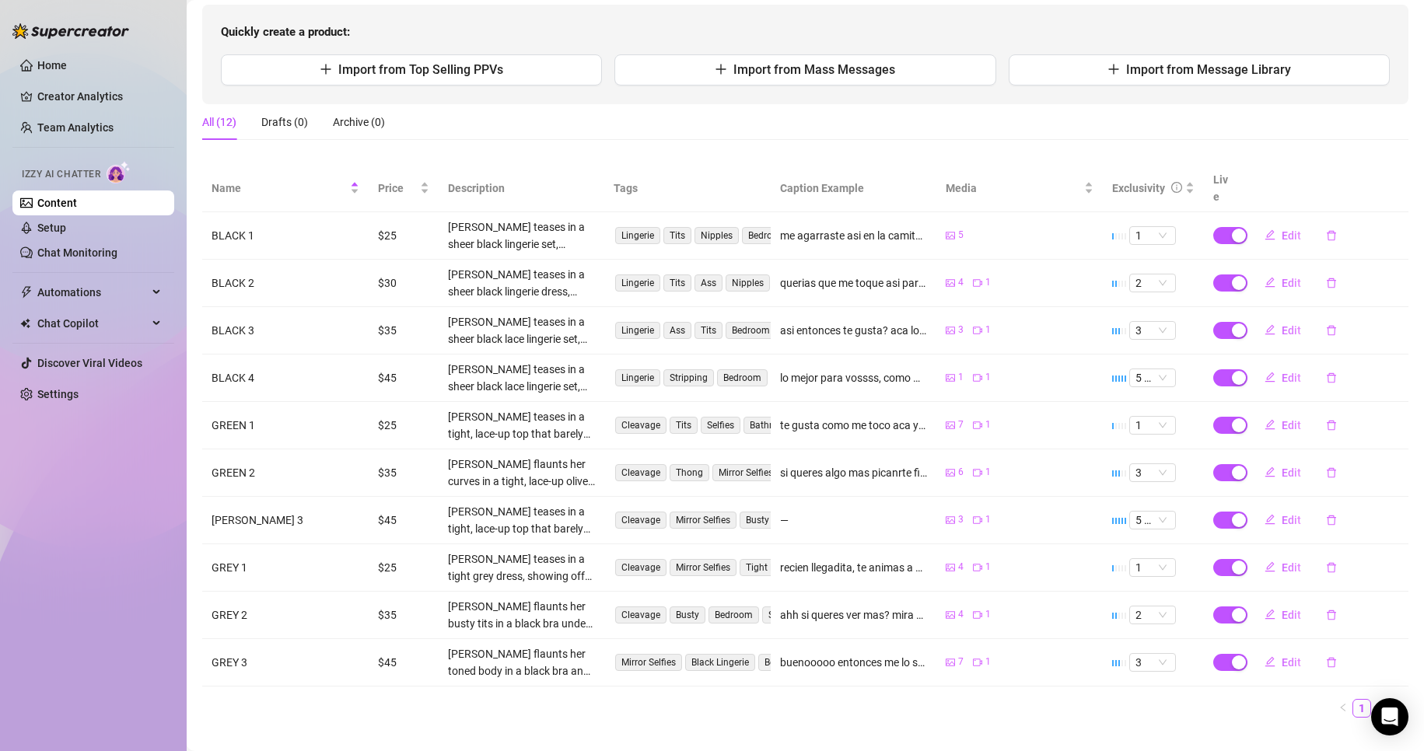
scroll to position [164, 0]
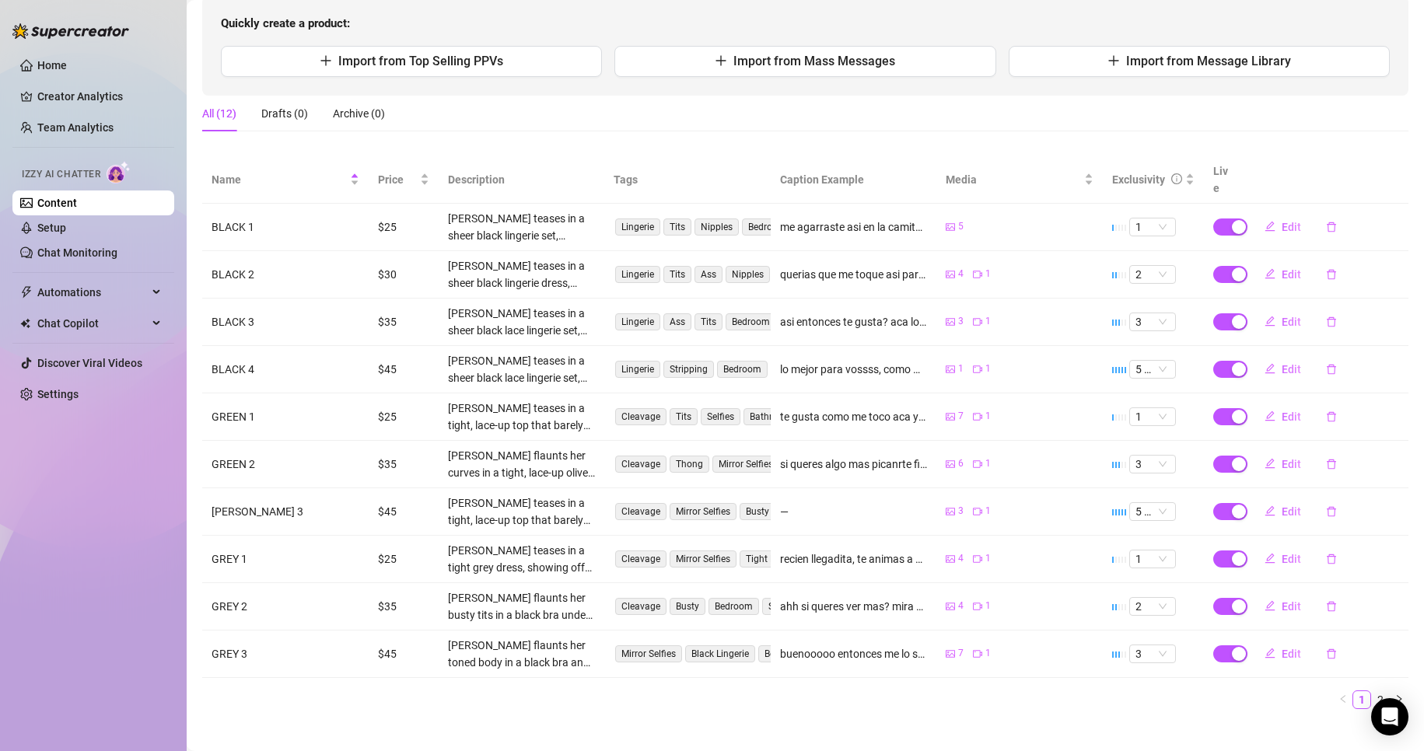
click at [927, 695] on icon "right" at bounding box center [1399, 699] width 9 height 9
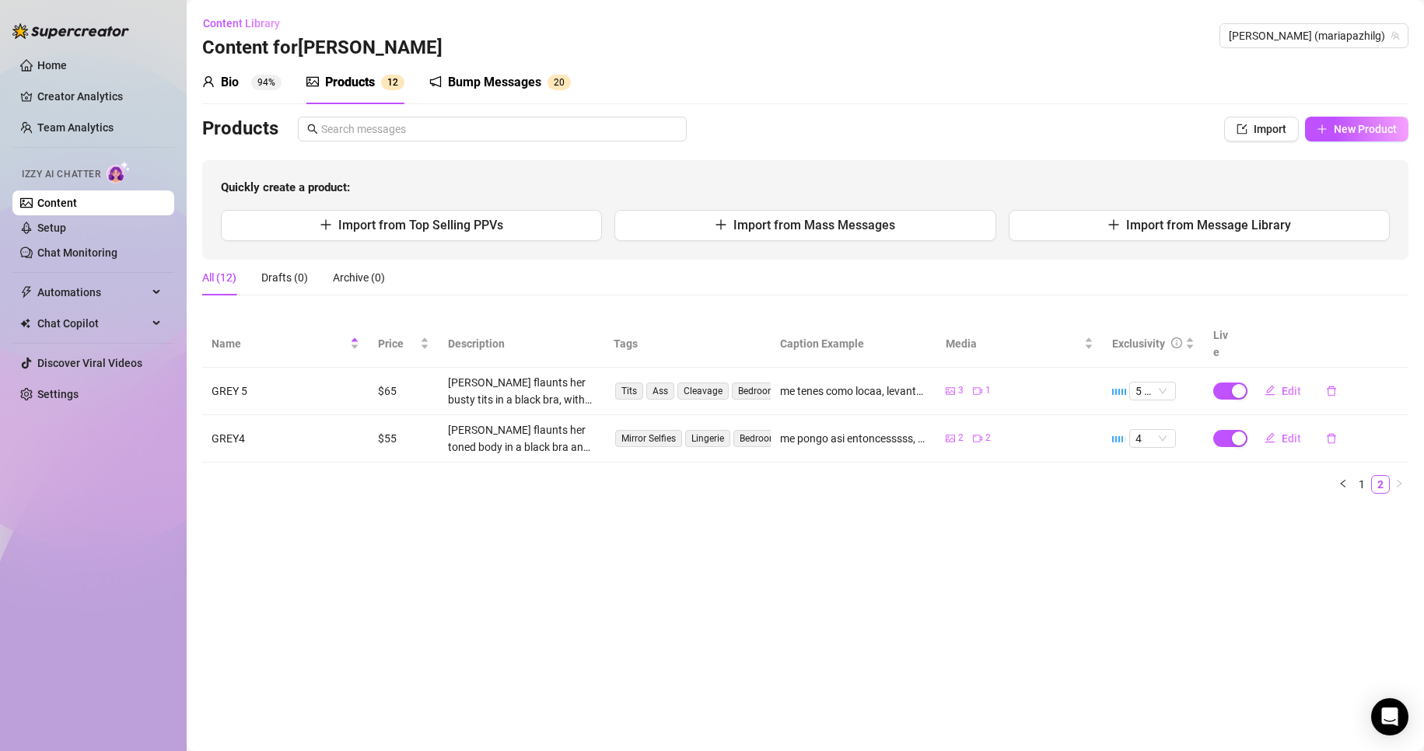
scroll to position [0, 0]
click at [927, 426] on button "Edit" at bounding box center [1282, 438] width 61 height 25
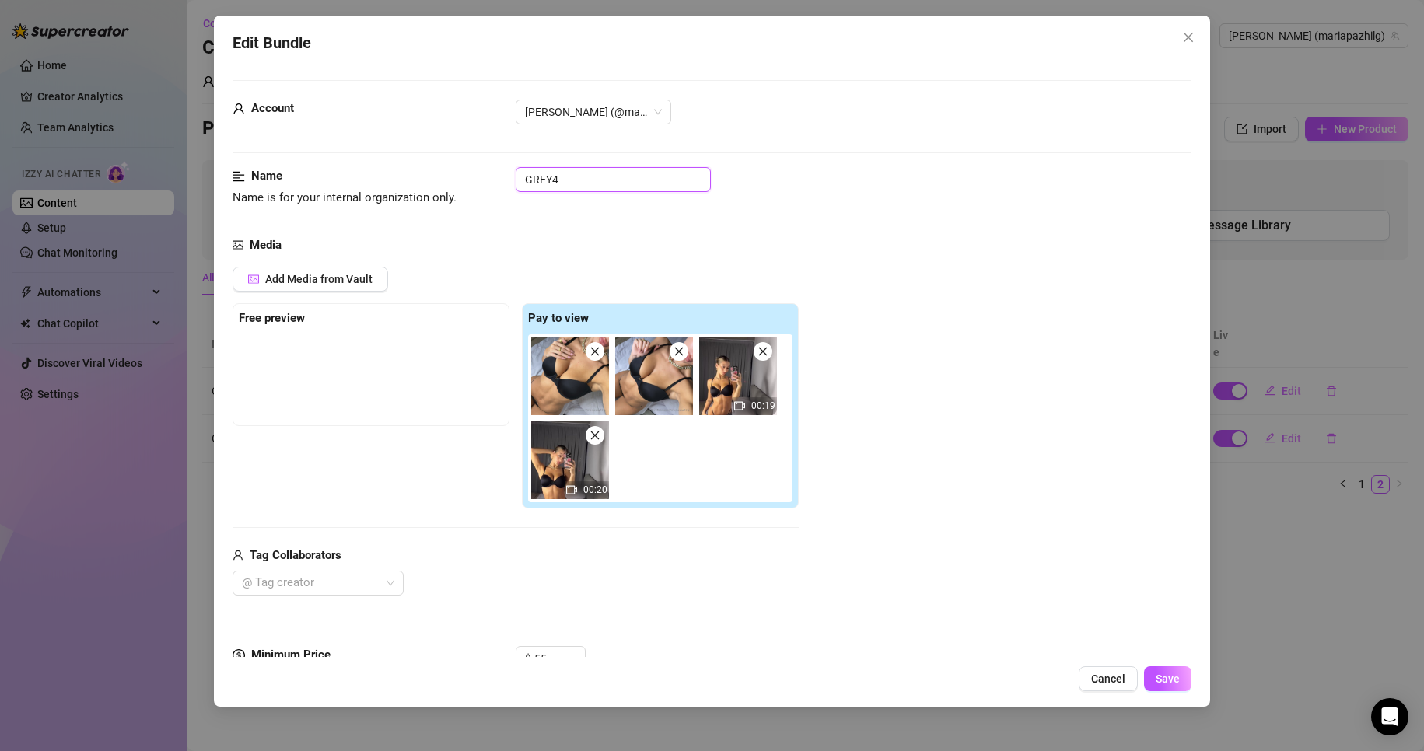
click at [554, 180] on input "GREY4" at bounding box center [613, 179] width 195 height 25
click at [927, 684] on span "Save" at bounding box center [1168, 679] width 24 height 12
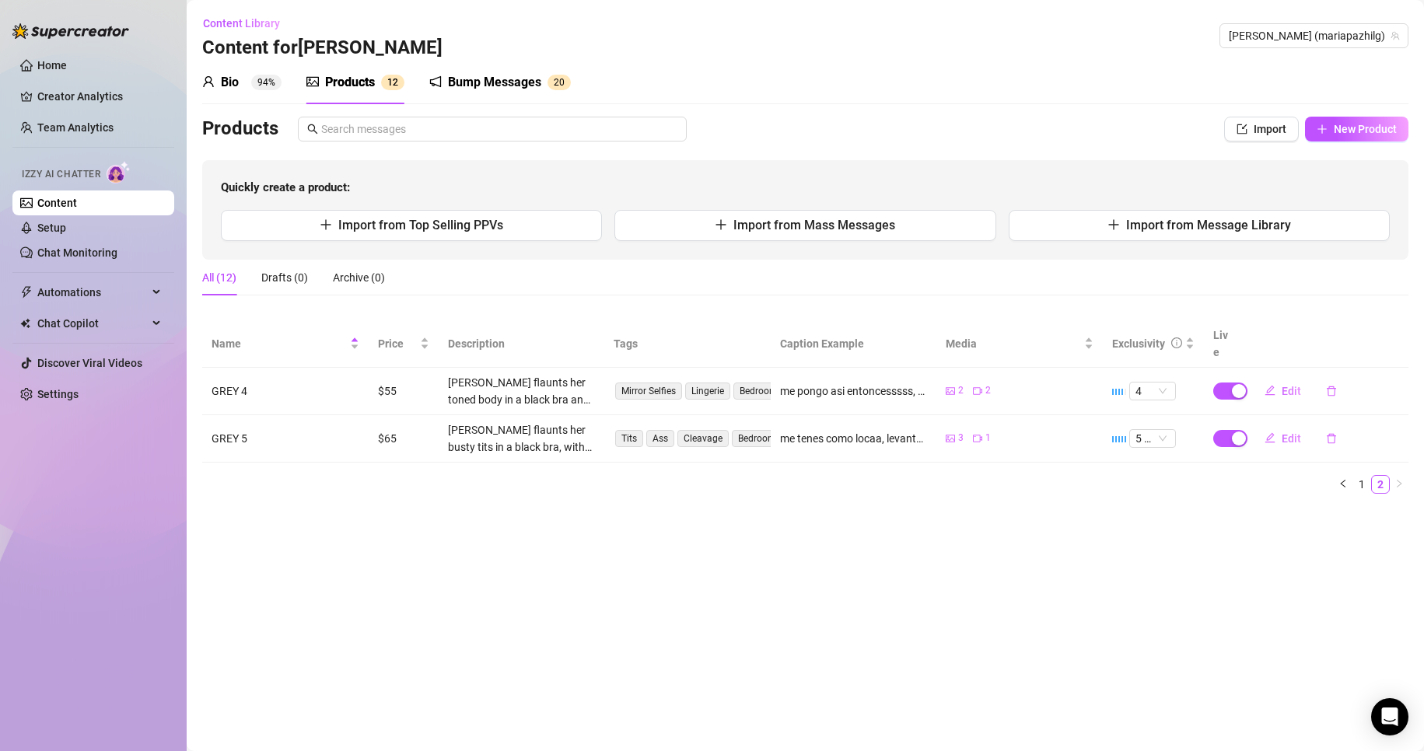
click at [927, 479] on icon "left" at bounding box center [1343, 483] width 9 height 9
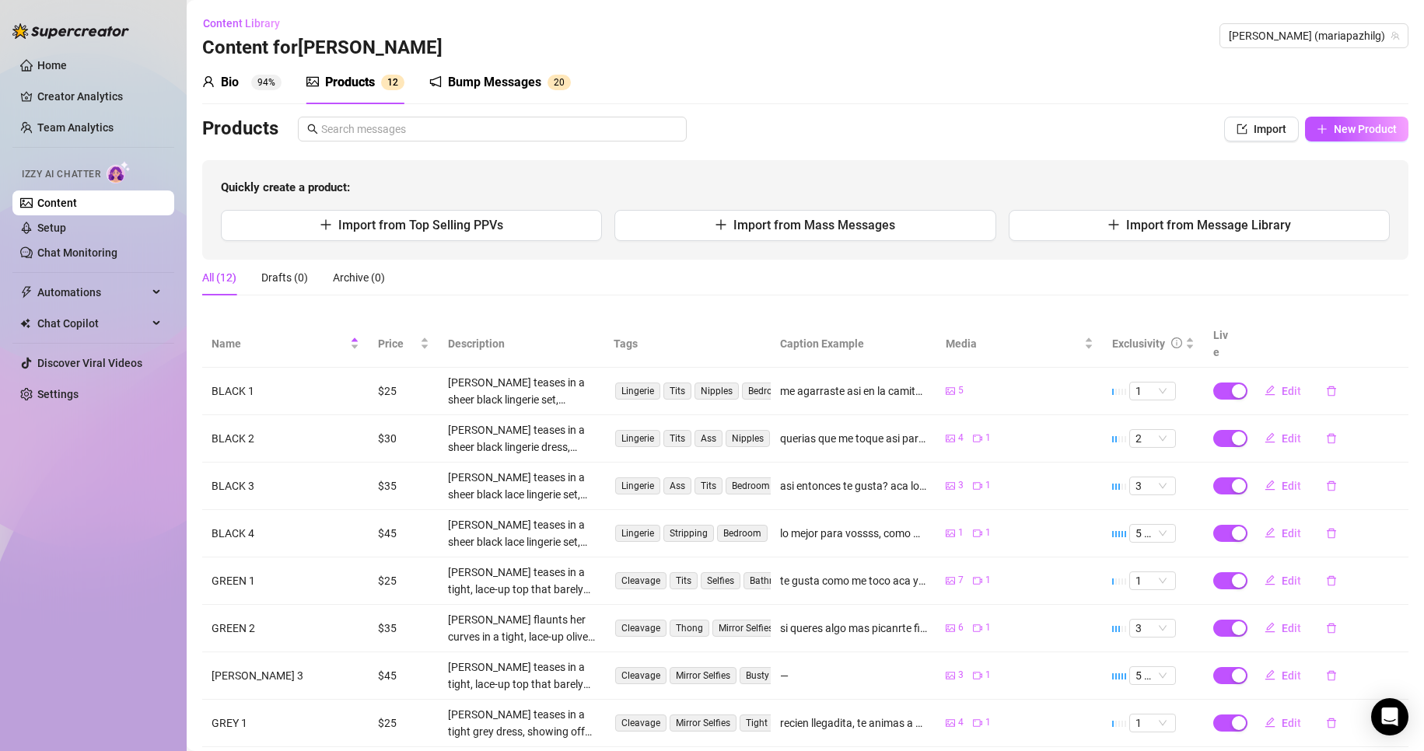
scroll to position [164, 0]
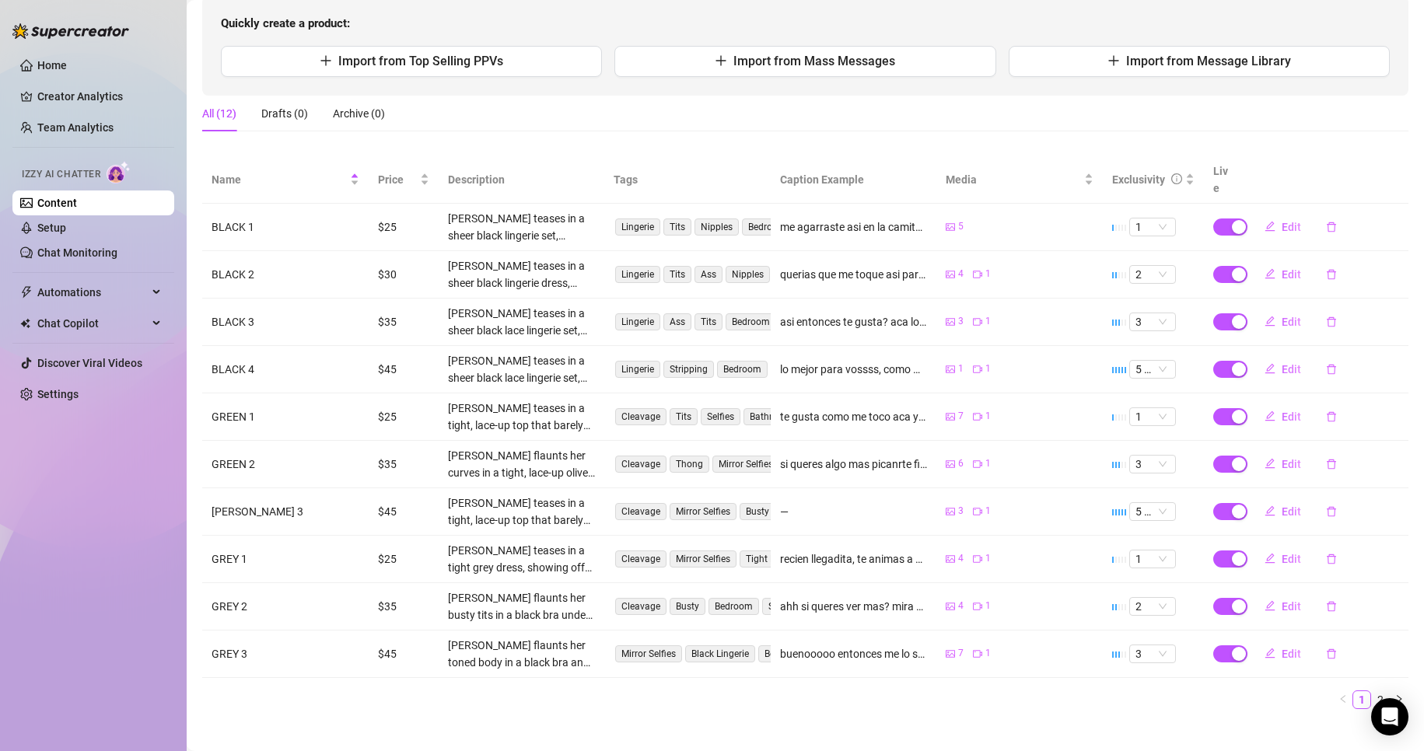
click at [927, 691] on link "2" at bounding box center [1380, 699] width 17 height 17
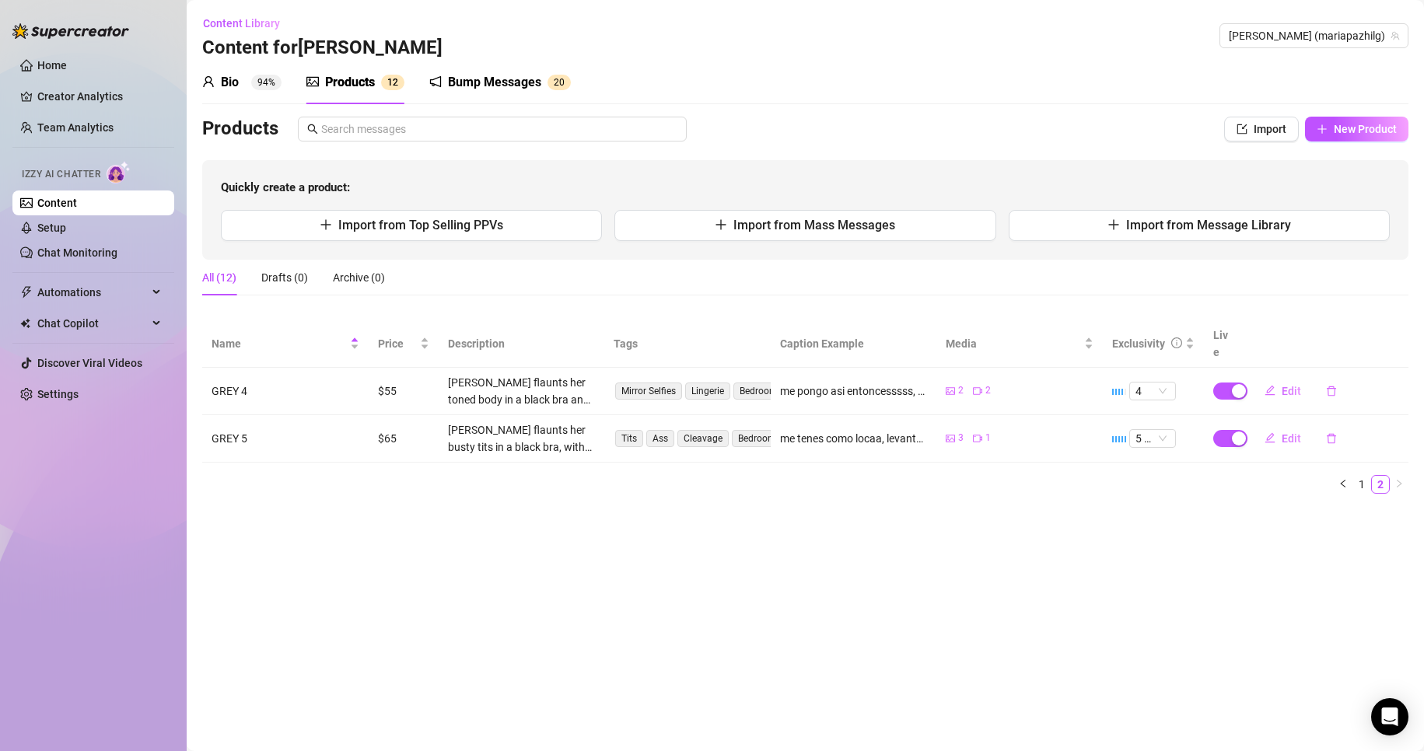
scroll to position [0, 0]
click at [927, 476] on link "1" at bounding box center [1361, 484] width 17 height 17
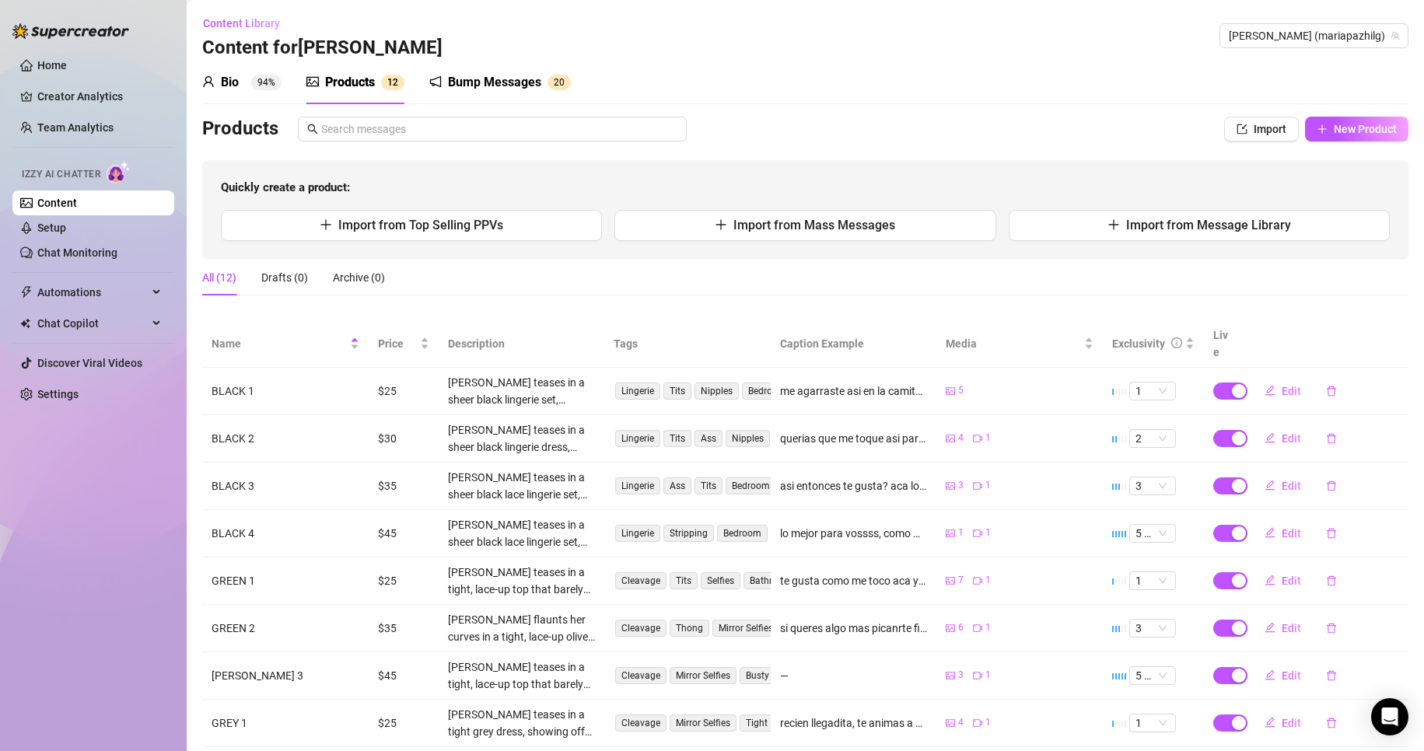
click at [240, 84] on div "Bio 94%" at bounding box center [241, 82] width 79 height 19
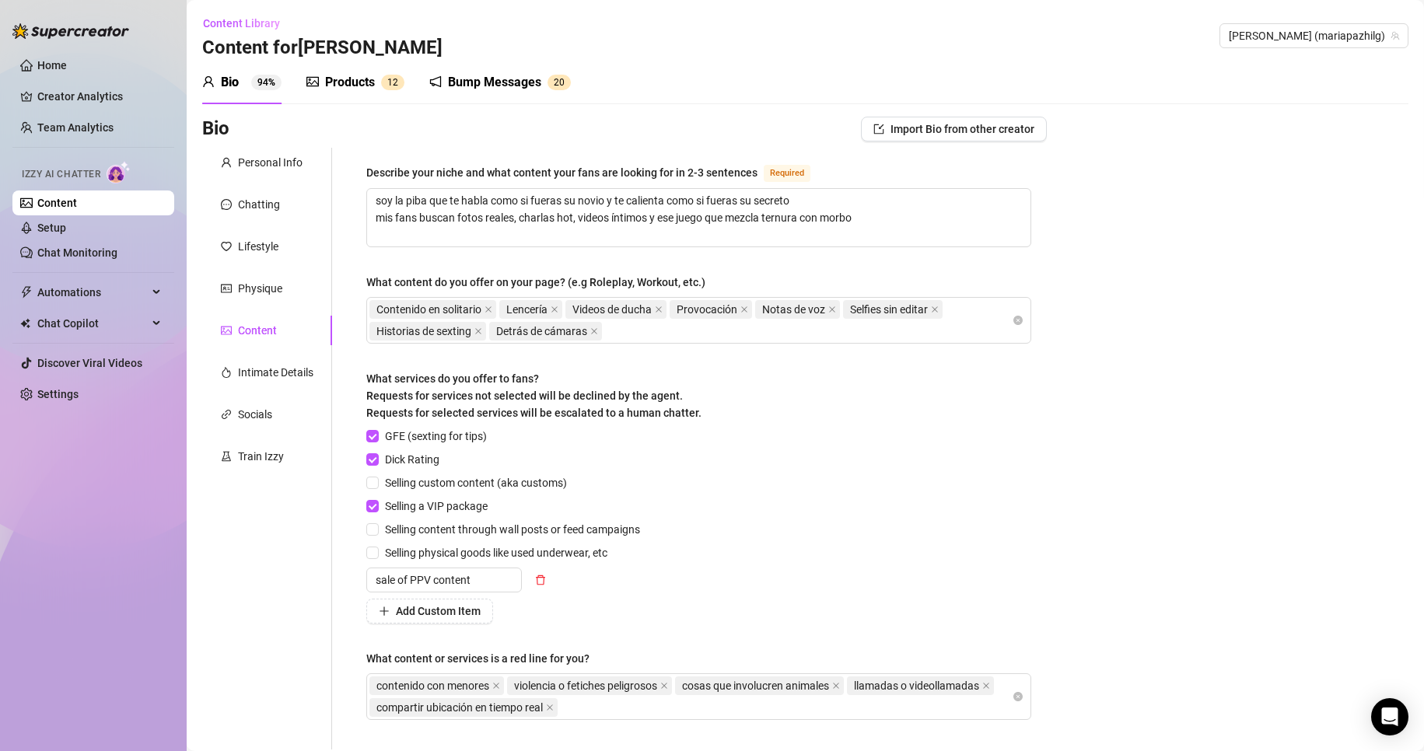
click at [508, 86] on div "Bump Messages" at bounding box center [494, 82] width 93 height 19
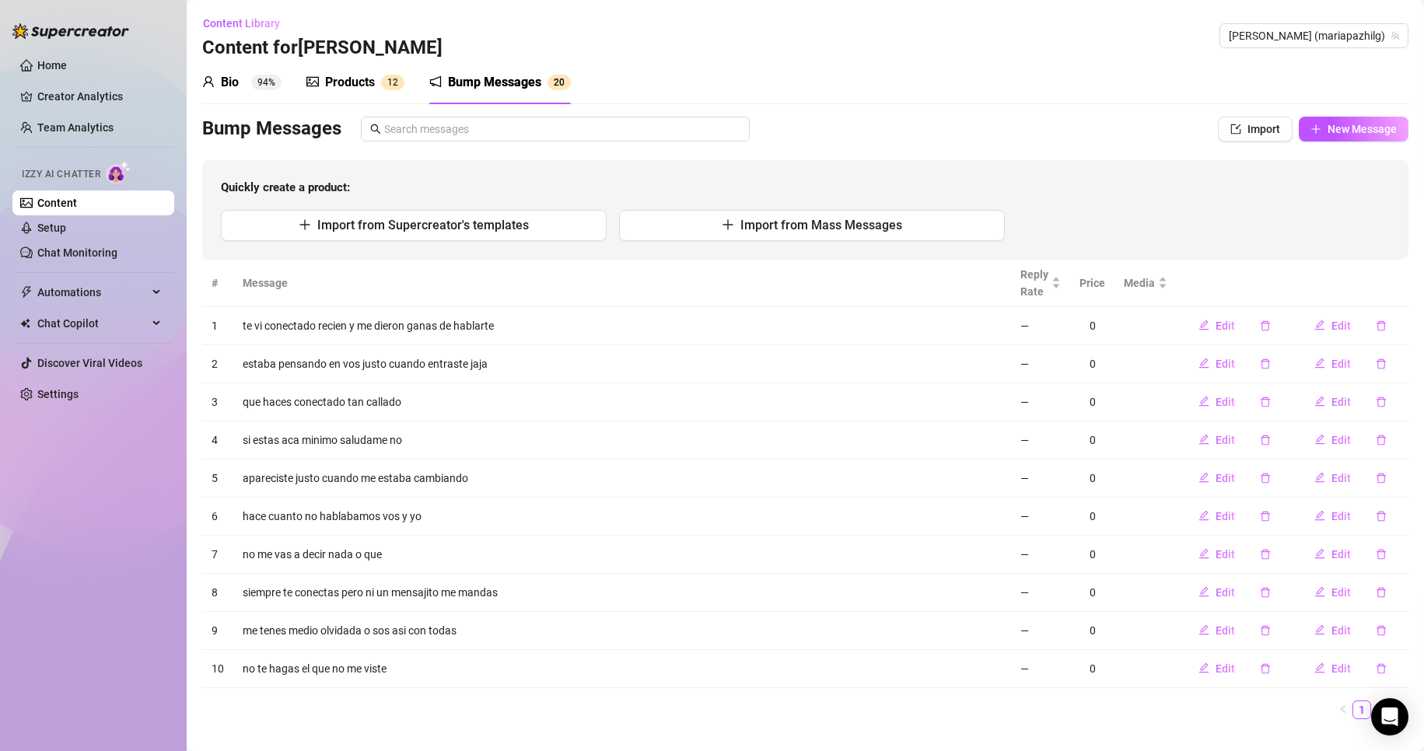
scroll to position [27, 0]
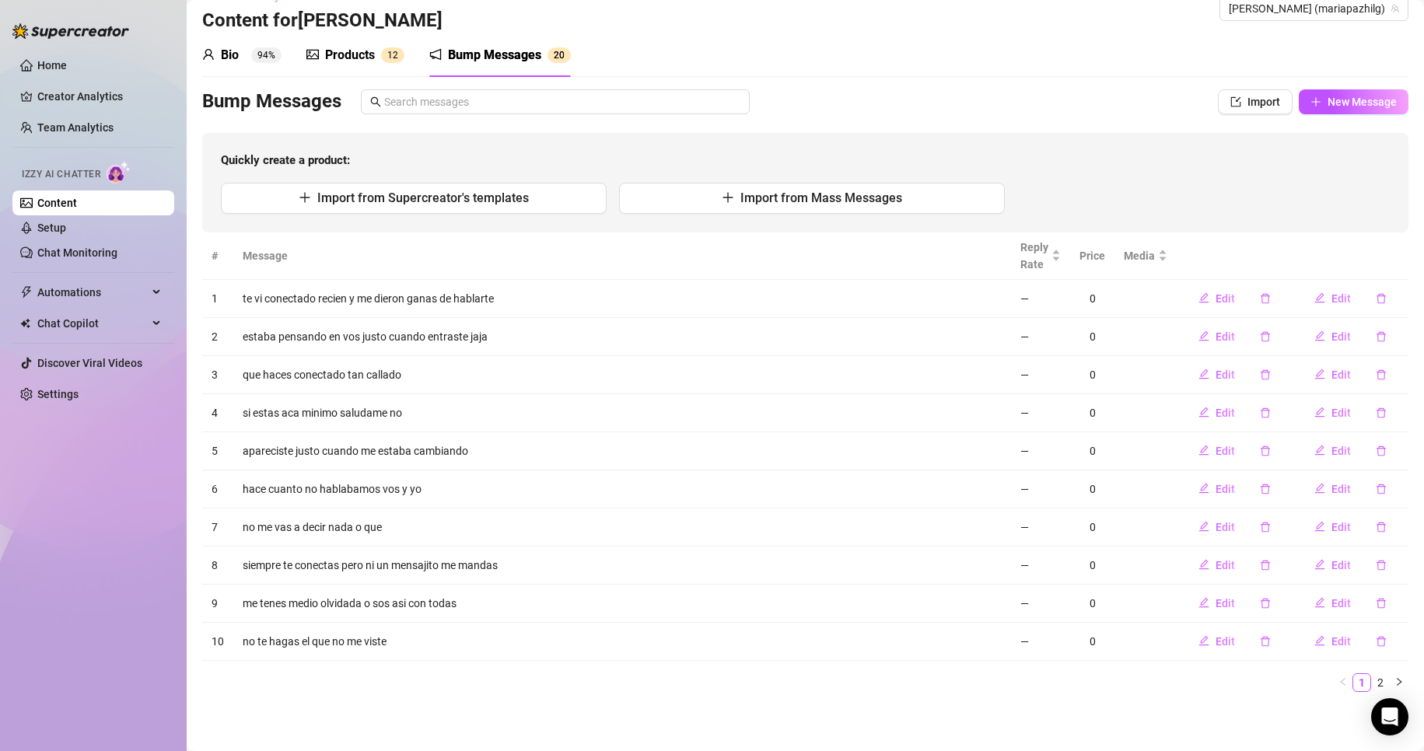
click at [70, 201] on link "Content" at bounding box center [57, 203] width 40 height 12
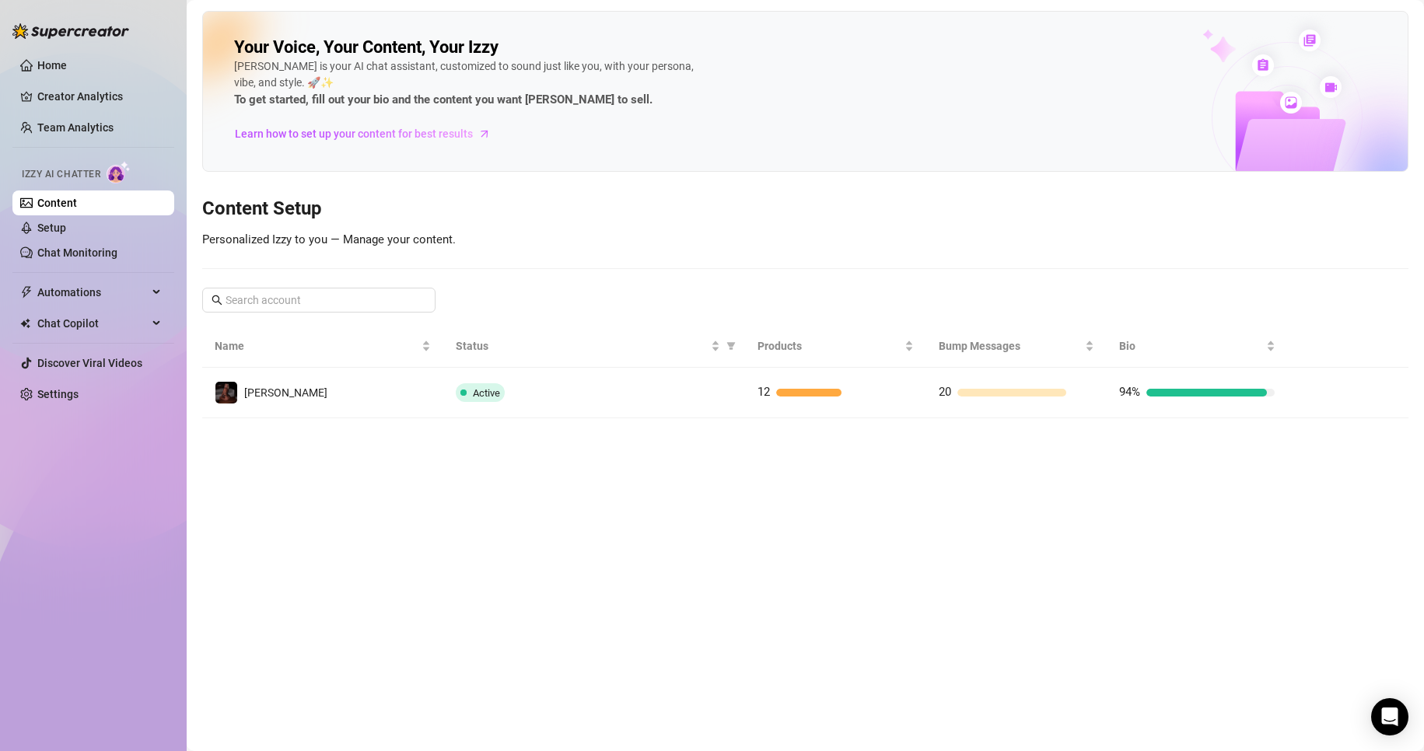
click at [68, 177] on span "Izzy AI Chatter" at bounding box center [61, 174] width 79 height 15
click at [53, 224] on link "Setup" at bounding box center [51, 228] width 29 height 12
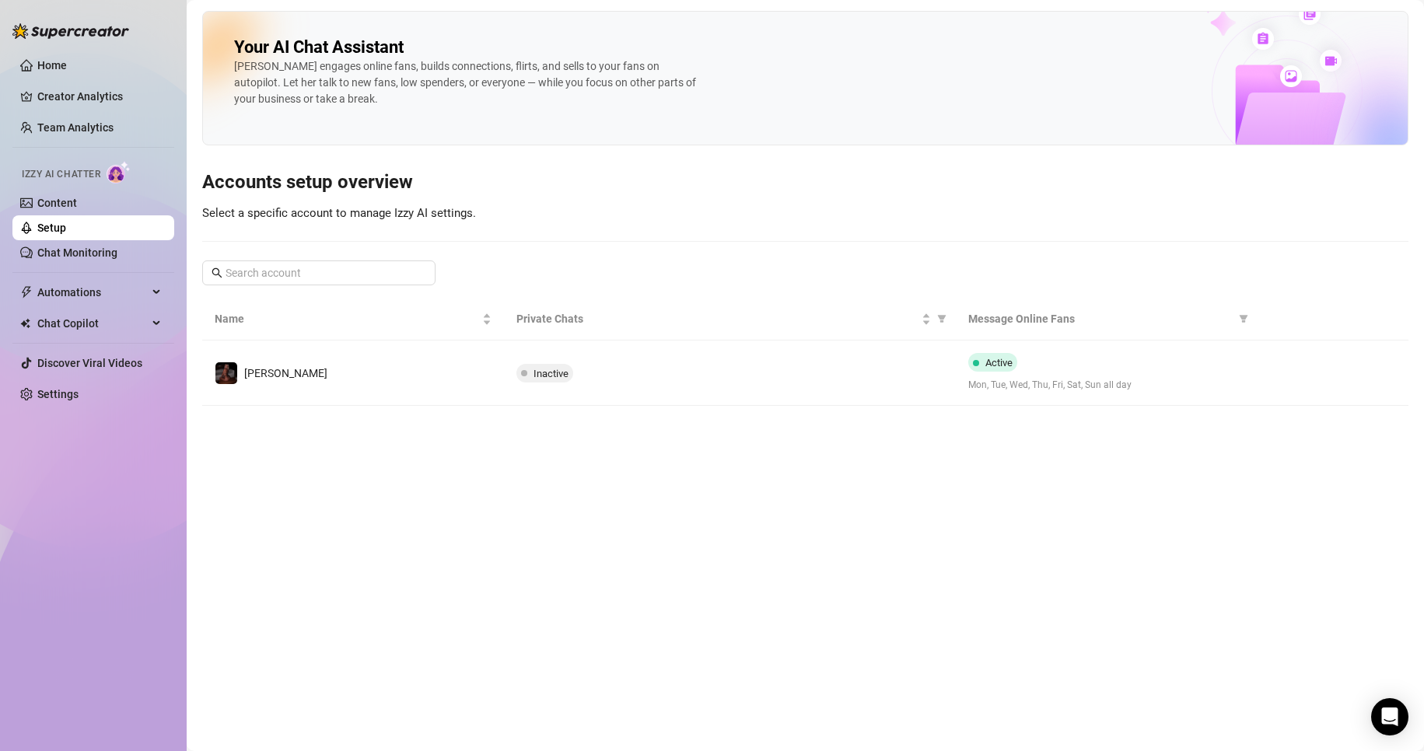
click at [62, 170] on span "Izzy AI Chatter" at bounding box center [61, 174] width 79 height 15
click at [47, 254] on link "Chat Monitoring" at bounding box center [77, 253] width 80 height 12
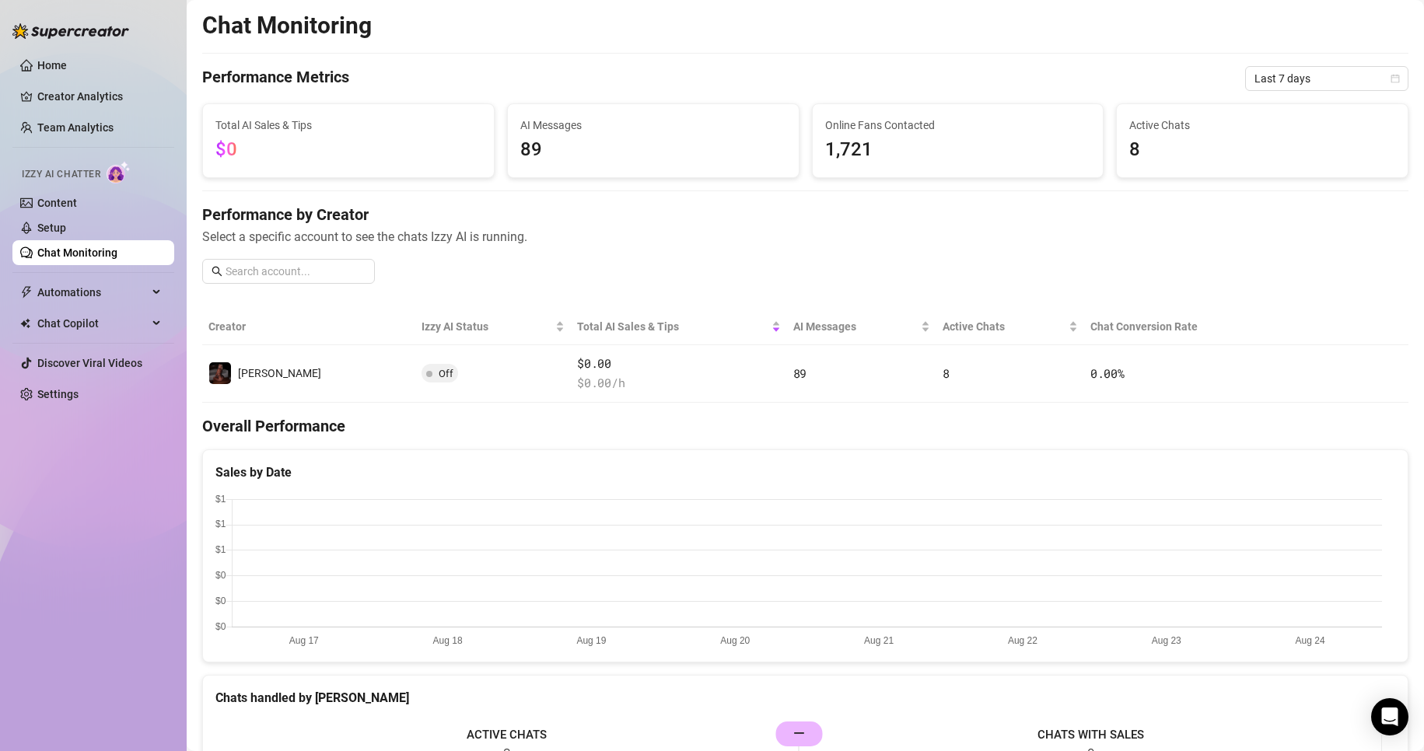
click at [67, 59] on link "Home" at bounding box center [52, 65] width 30 height 12
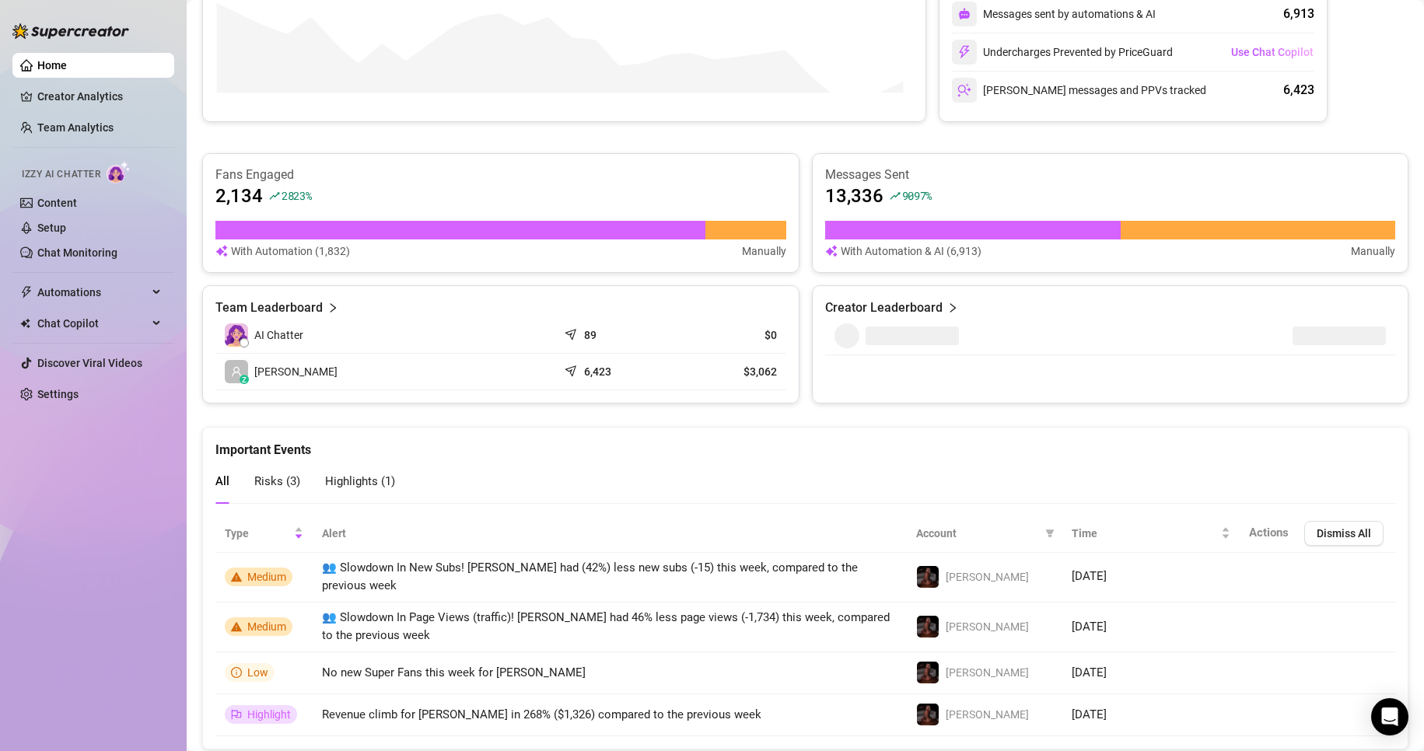
scroll to position [789, 0]
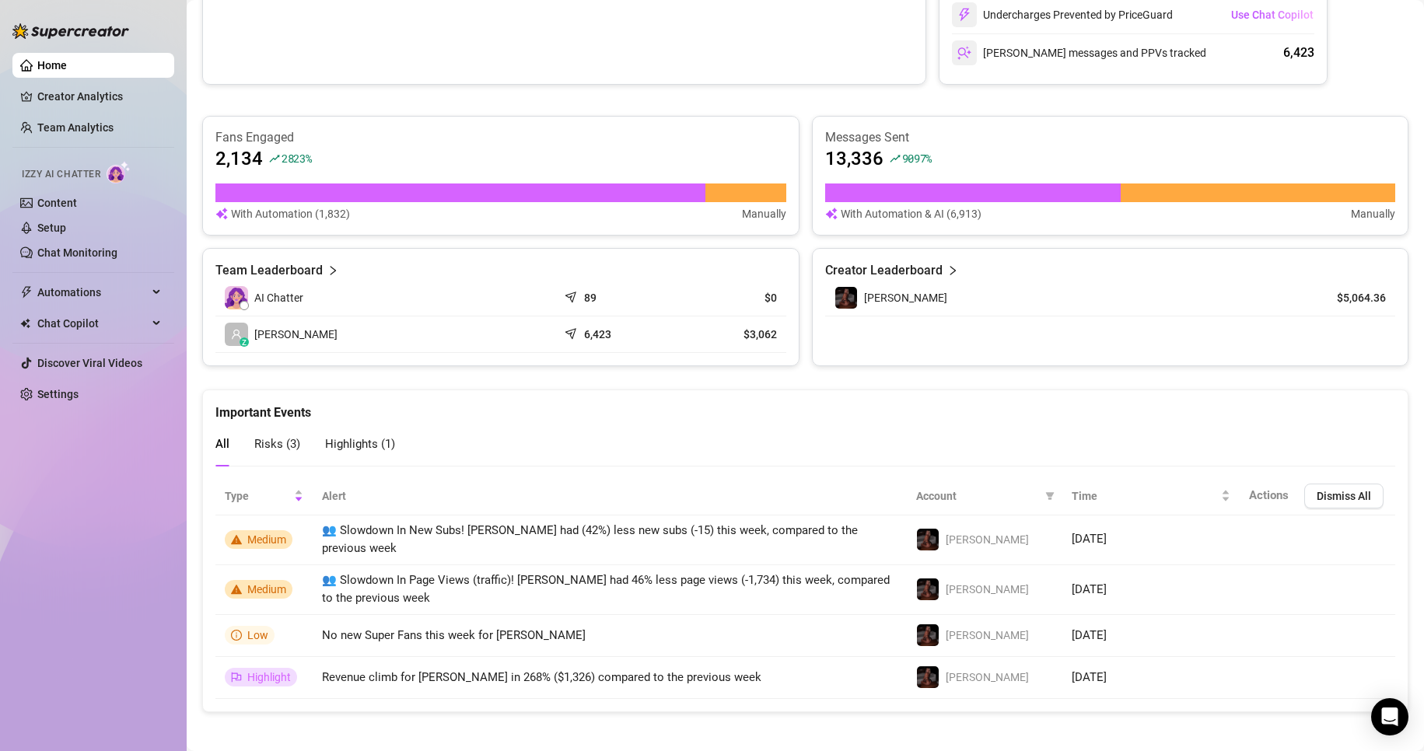
click at [67, 177] on span "Izzy AI Chatter" at bounding box center [61, 174] width 79 height 15
click at [69, 173] on span "Izzy AI Chatter" at bounding box center [61, 174] width 79 height 15
click at [74, 89] on link "Creator Analytics" at bounding box center [99, 96] width 124 height 25
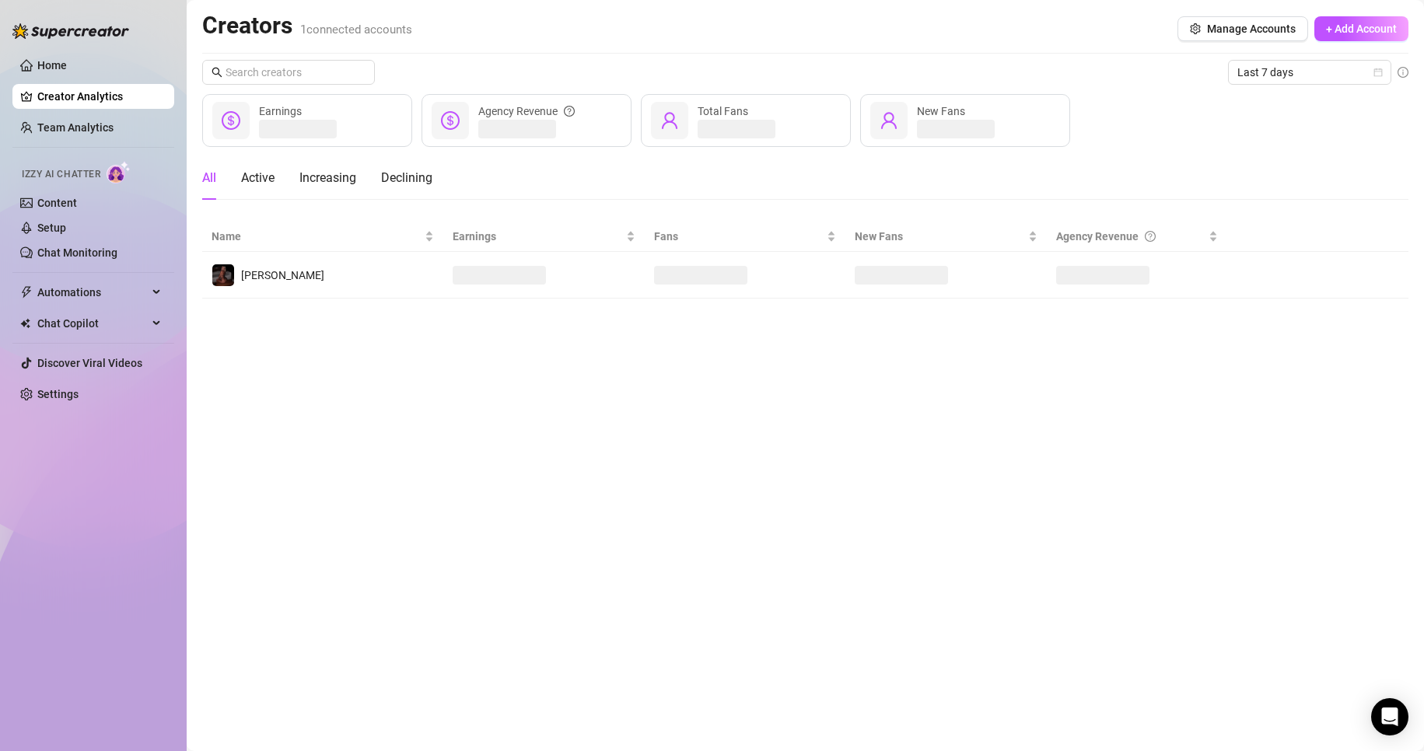
click at [67, 68] on link "Home" at bounding box center [52, 65] width 30 height 12
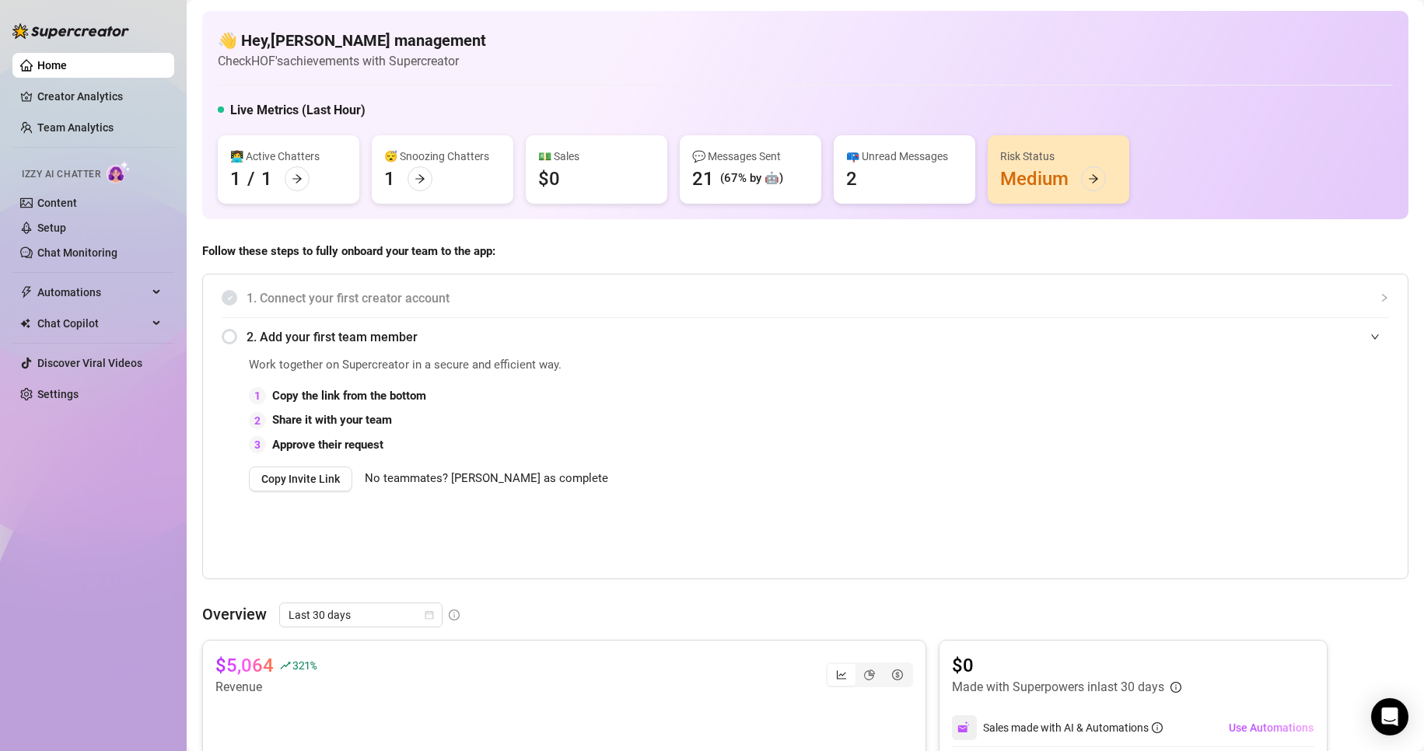
click at [72, 208] on link "Content" at bounding box center [57, 203] width 40 height 12
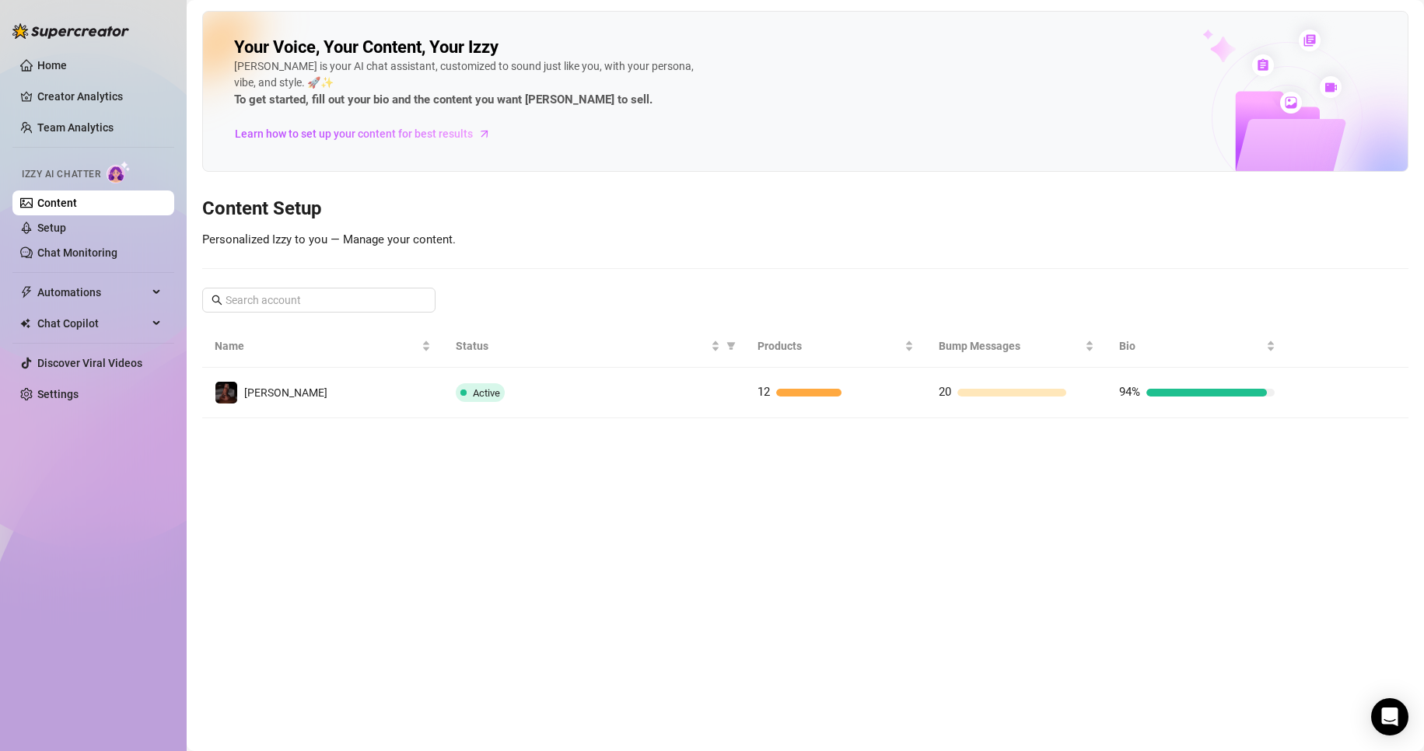
click at [66, 230] on link "Setup" at bounding box center [51, 228] width 29 height 12
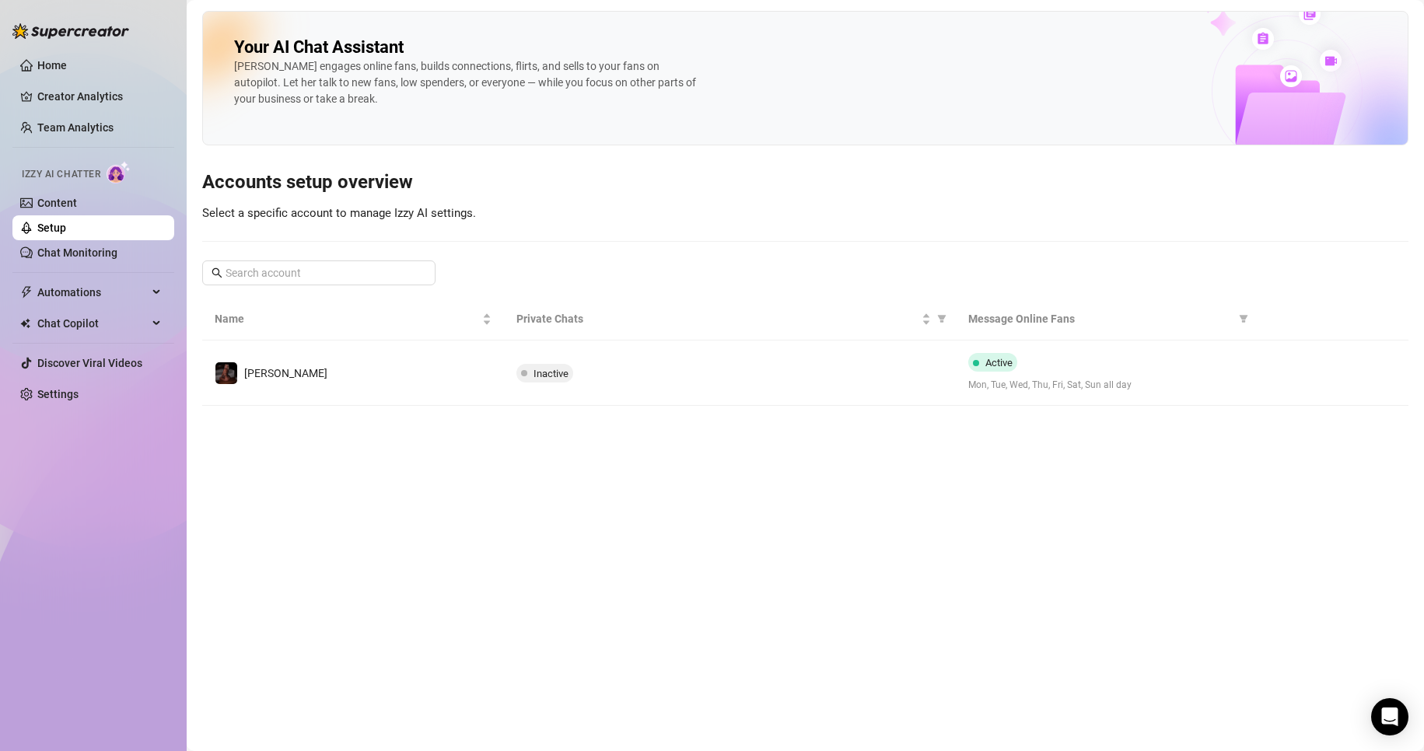
click at [81, 247] on link "Chat Monitoring" at bounding box center [77, 253] width 80 height 12
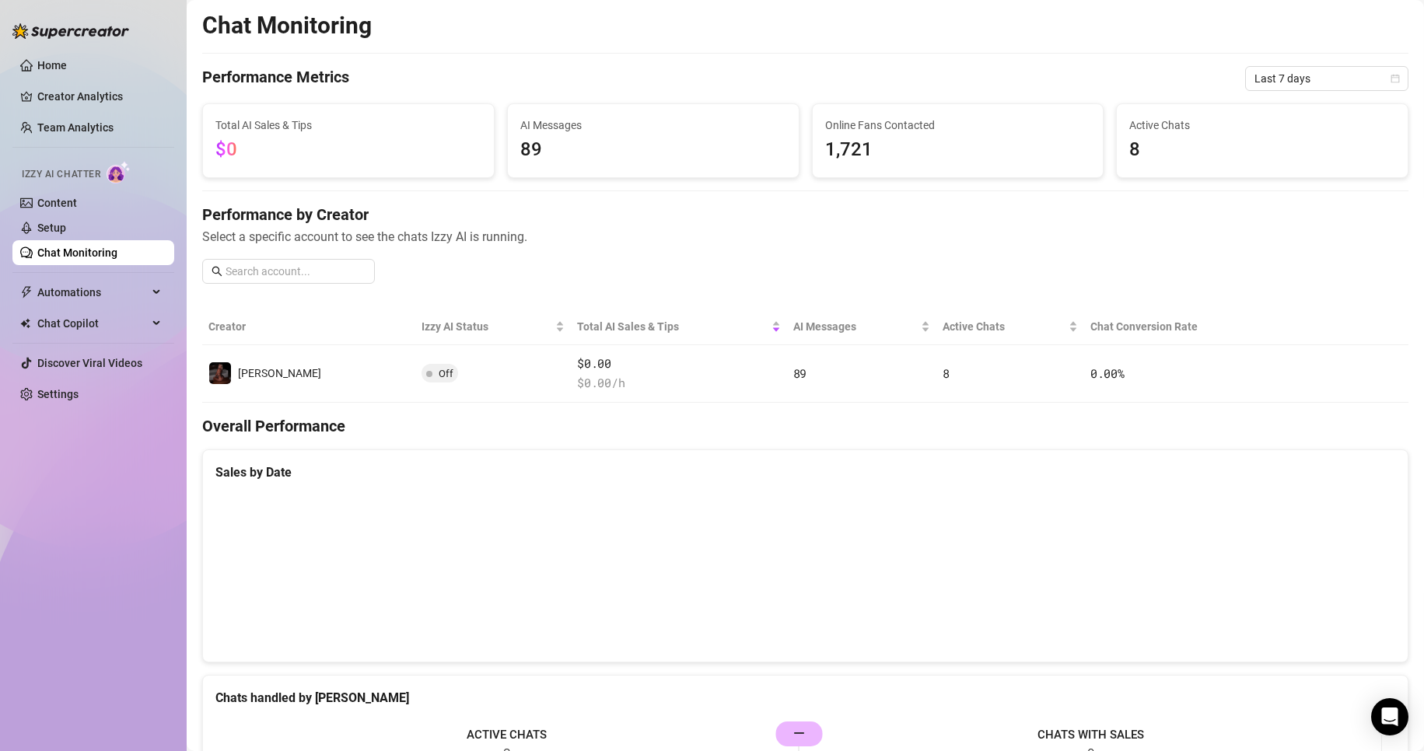
click at [74, 187] on div "Izzy AI Chatter" at bounding box center [91, 172] width 165 height 35
click at [72, 388] on link "Settings" at bounding box center [57, 394] width 41 height 12
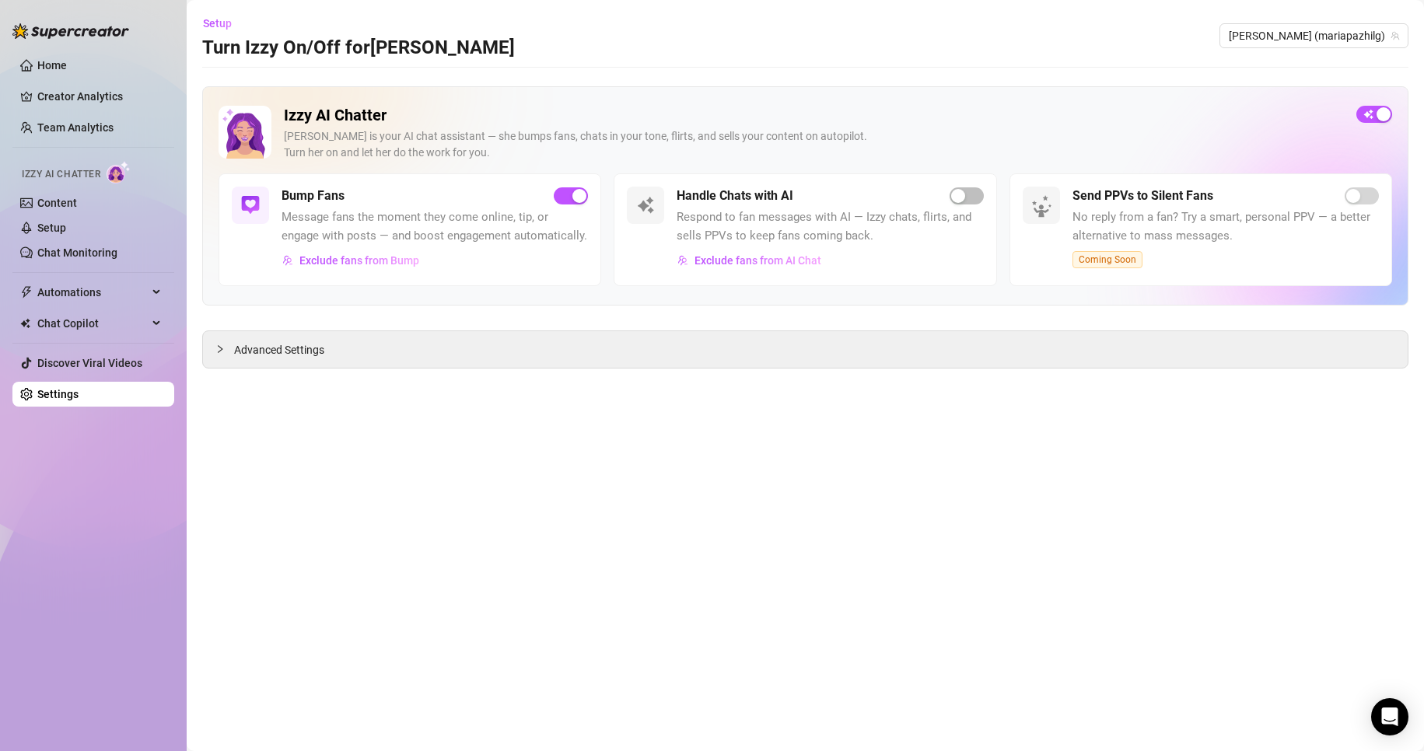
click at [927, 194] on div "button" at bounding box center [958, 196] width 14 height 14
click at [221, 352] on icon "collapsed" at bounding box center [219, 349] width 9 height 9
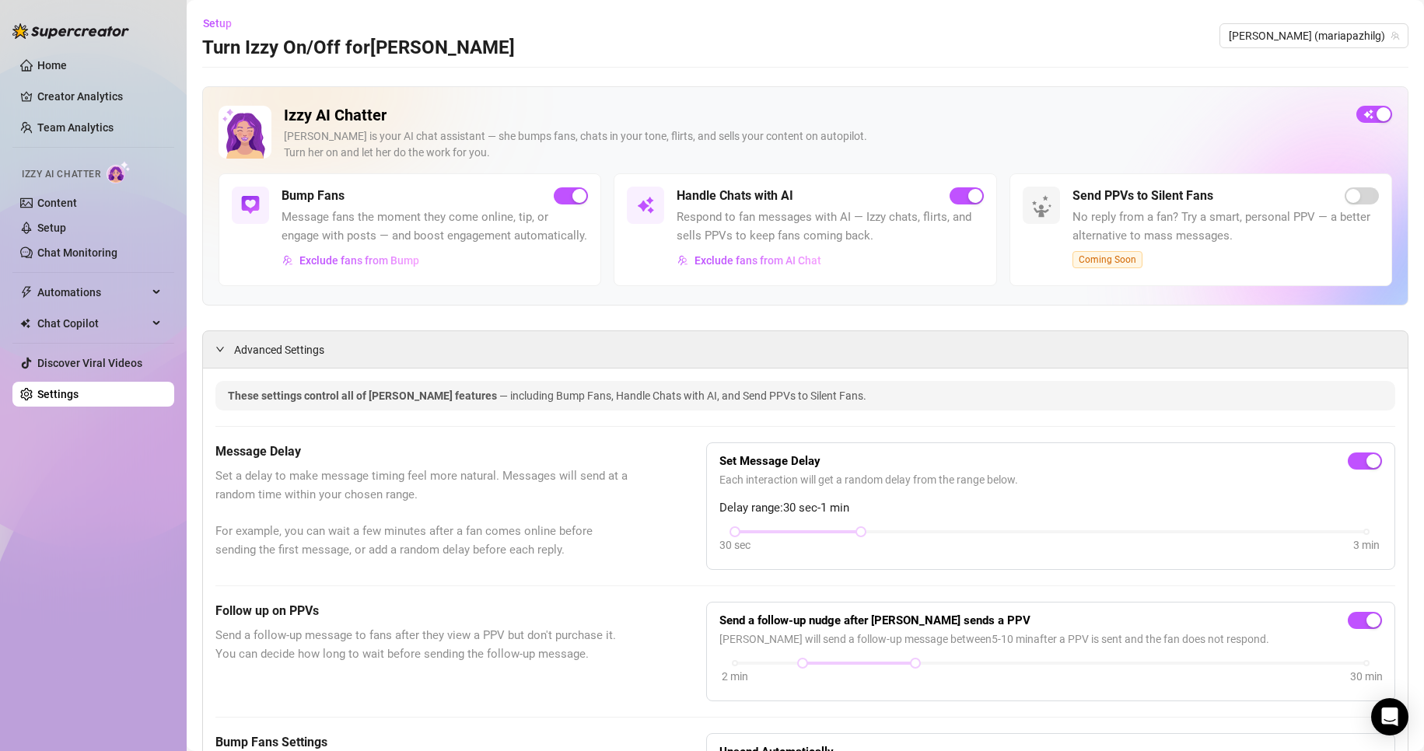
click at [733, 262] on span "Exclude fans from AI Chat" at bounding box center [758, 260] width 127 height 12
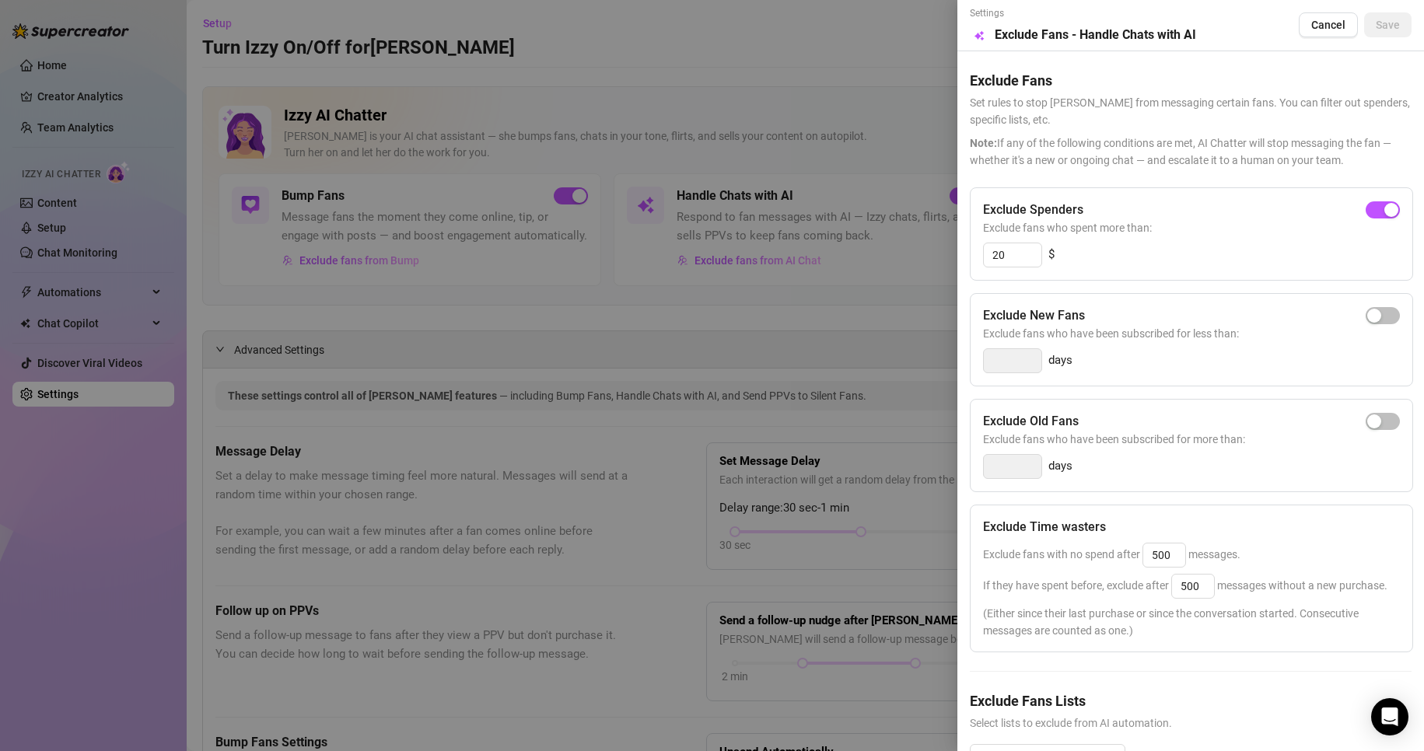
scroll to position [79, 0]
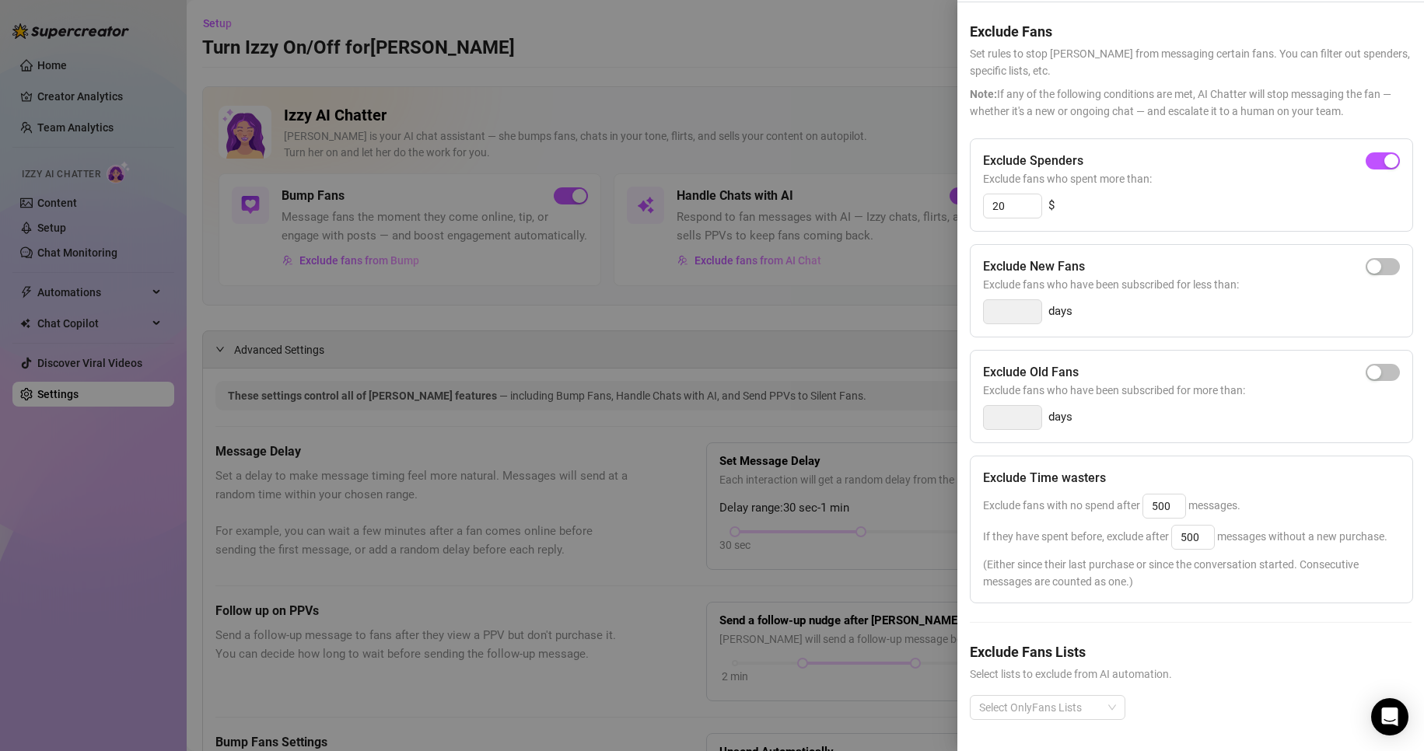
click at [927, 697] on div at bounding box center [1039, 708] width 133 height 22
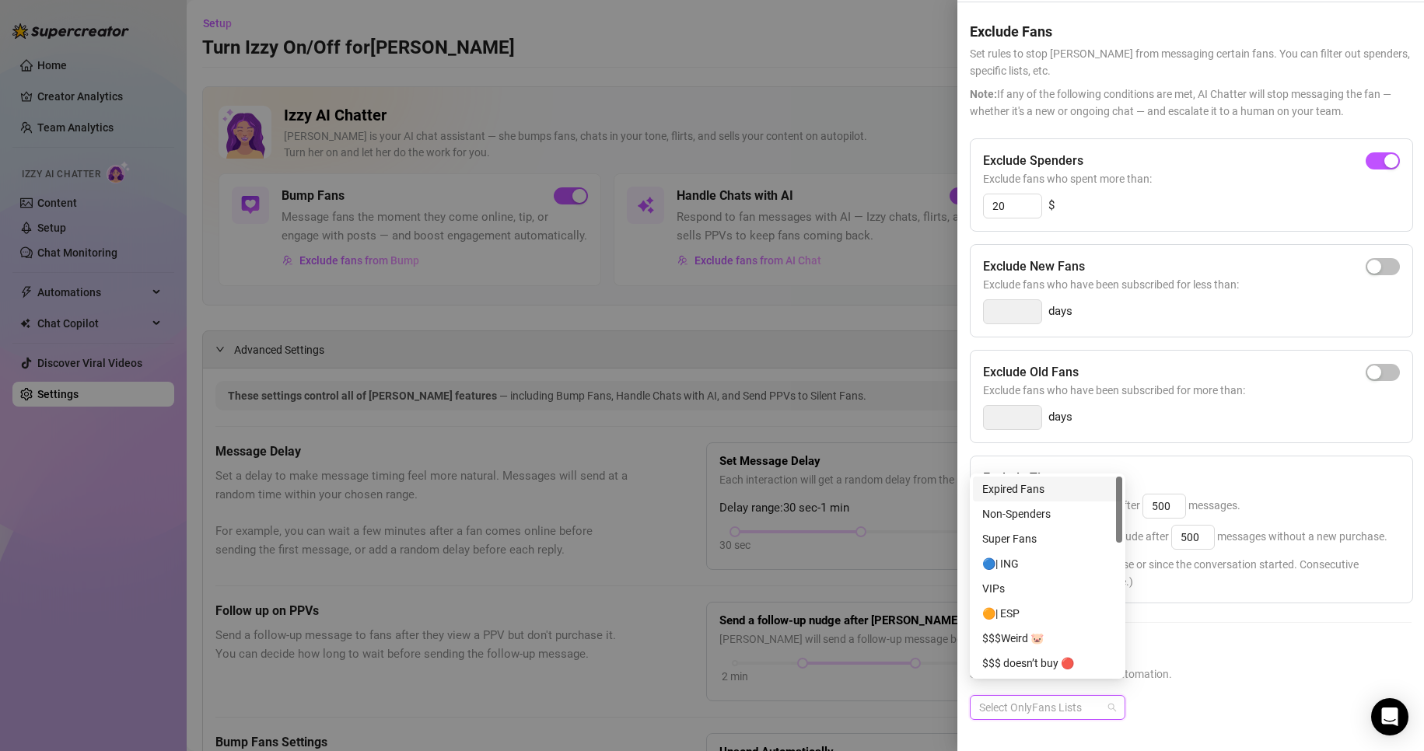
click at [927, 621] on div "Exclude Spenders Exclude fans who spent more than: 20 $ Exclude New Fans Exclud…" at bounding box center [1191, 441] width 442 height 607
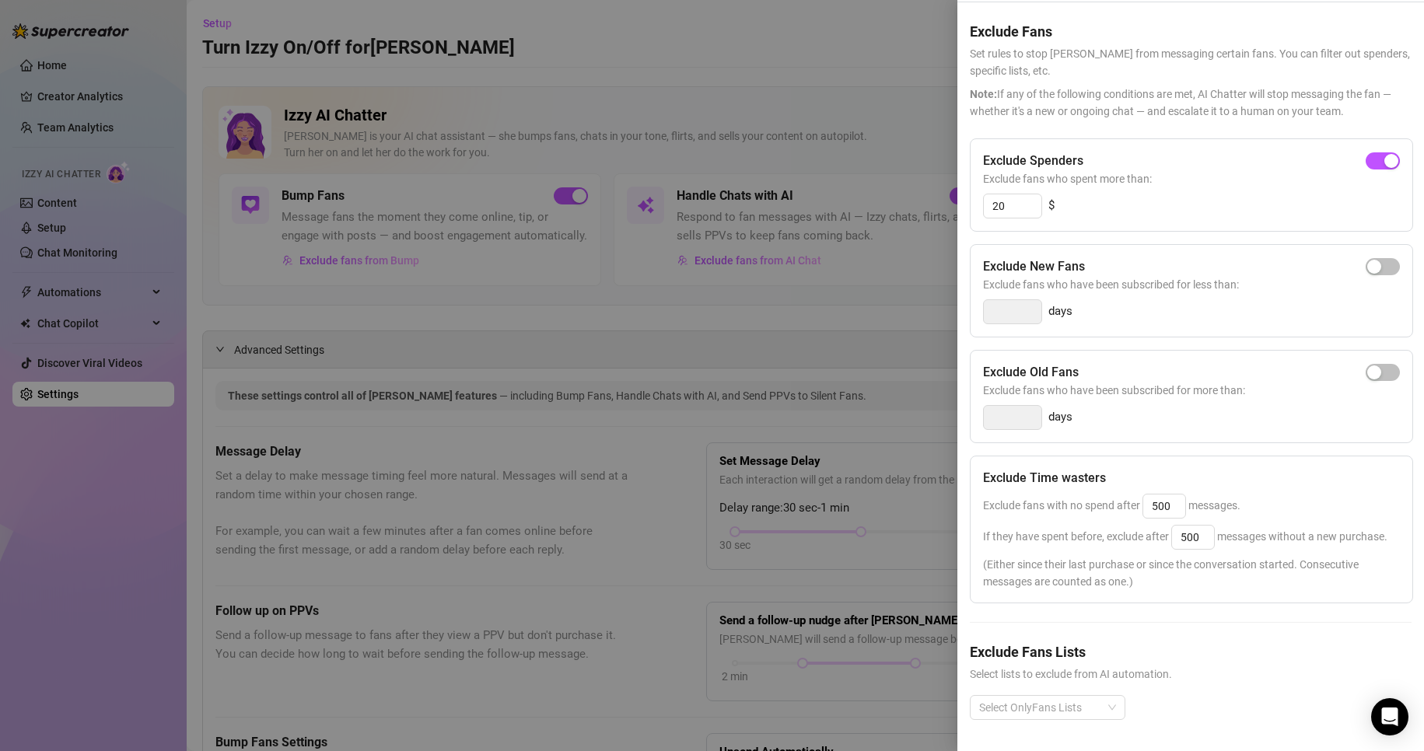
click at [781, 42] on div at bounding box center [712, 375] width 1424 height 751
